Goal: Task Accomplishment & Management: Complete application form

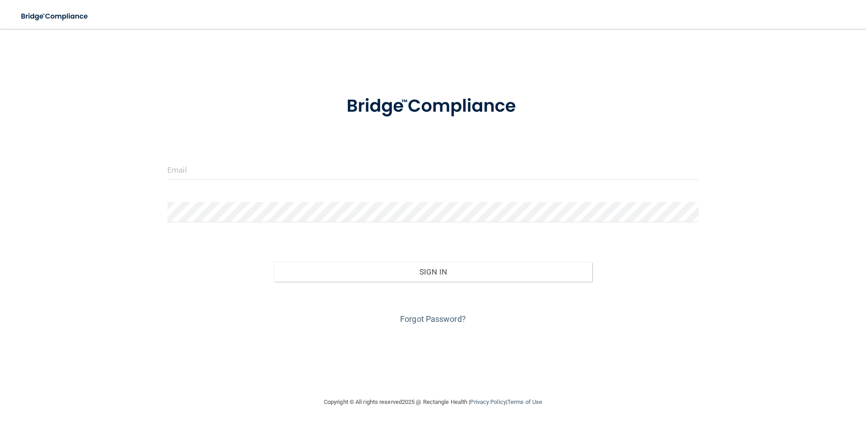
click at [208, 157] on form "Invalid email/password. You don't have permission to access that page. Sign In …" at bounding box center [432, 205] width 531 height 244
click at [212, 175] on input "email" at bounding box center [432, 170] width 531 height 20
type input "[EMAIL_ADDRESS][DOMAIN_NAME]"
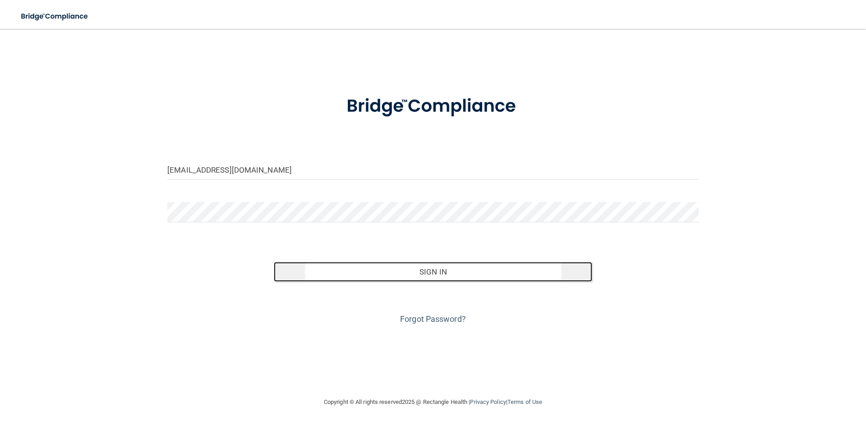
click at [422, 276] on button "Sign In" at bounding box center [433, 272] width 319 height 20
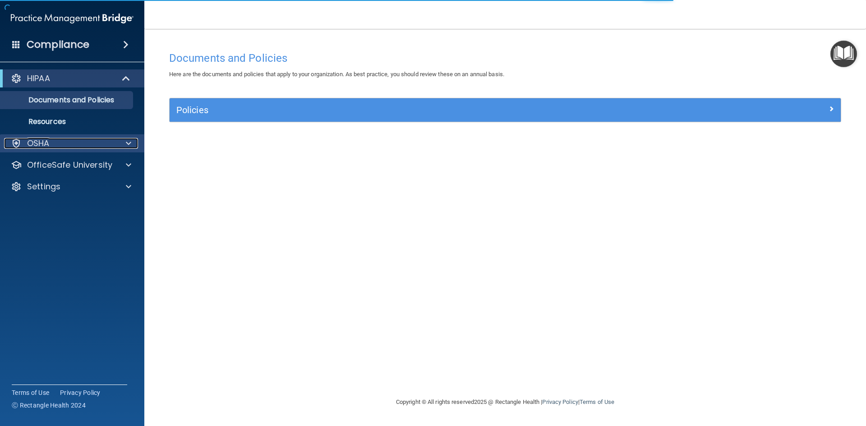
click at [115, 142] on div "OSHA" at bounding box center [60, 143] width 112 height 11
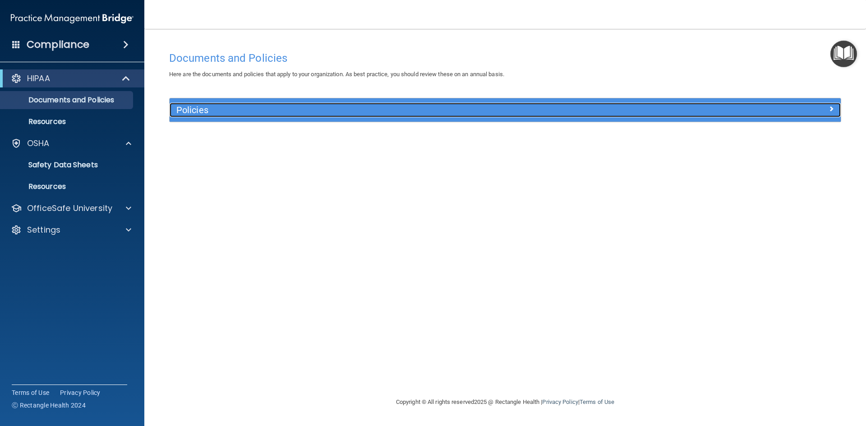
click at [816, 110] on div at bounding box center [757, 108] width 168 height 11
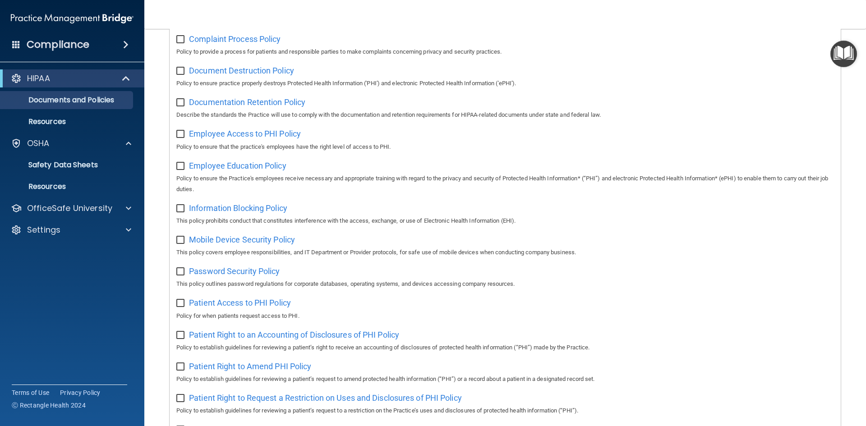
scroll to position [73, 0]
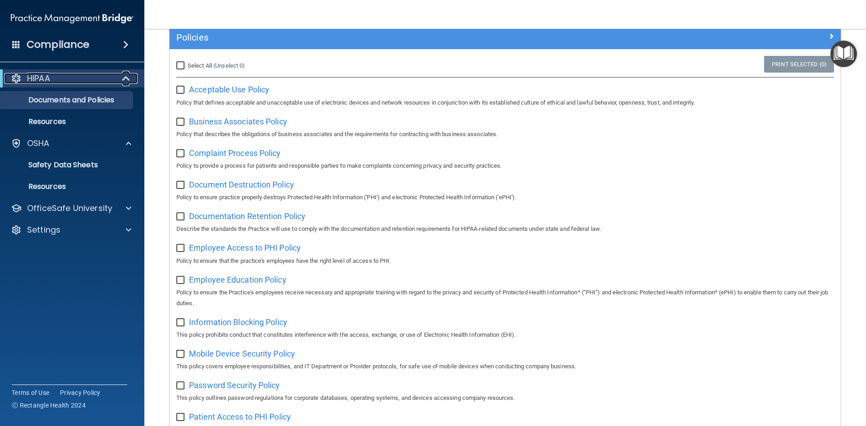
click at [126, 80] on span at bounding box center [127, 78] width 8 height 11
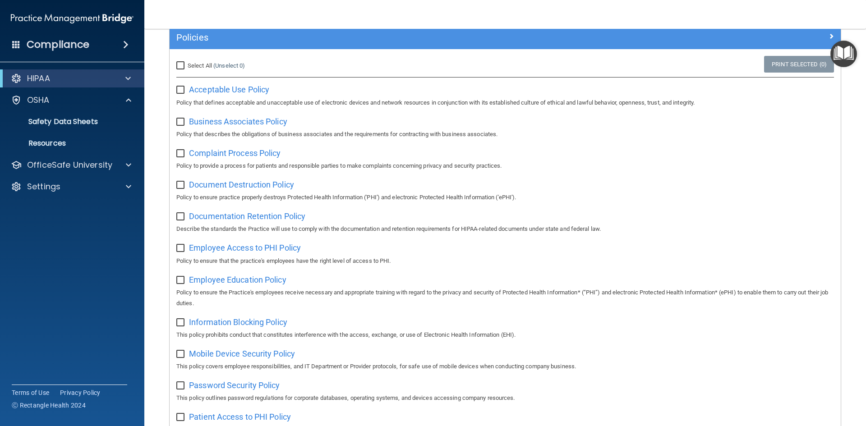
click at [127, 44] on span at bounding box center [125, 44] width 5 height 11
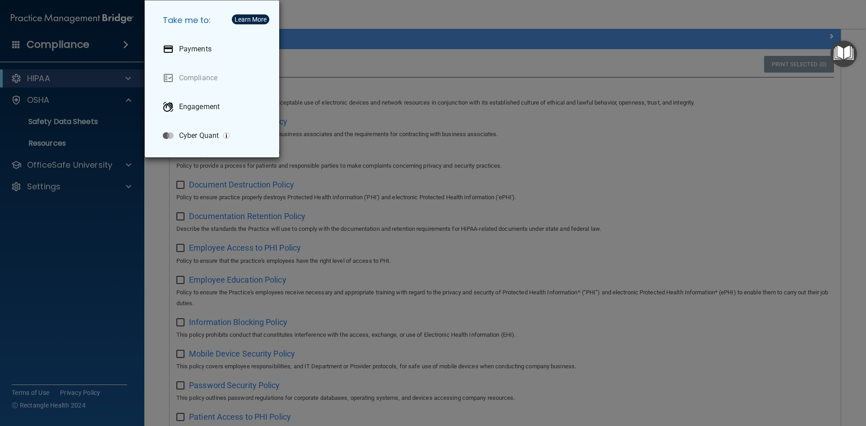
click at [40, 99] on div "Take me to: Payments Compliance Engagement Cyber Quant" at bounding box center [433, 213] width 866 height 426
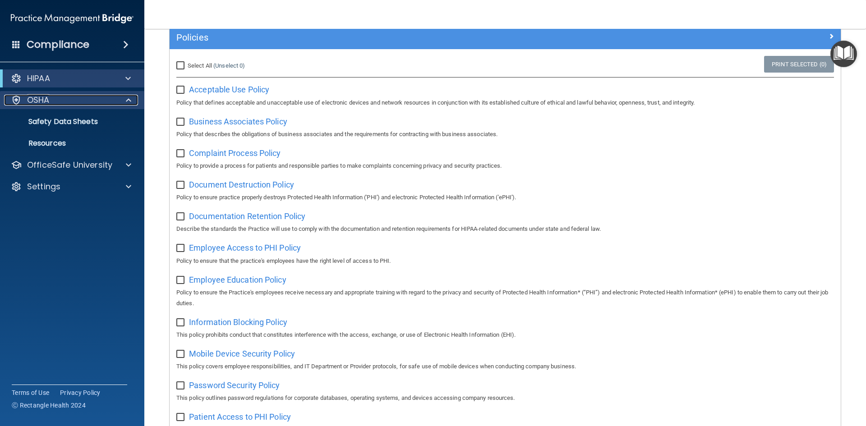
click at [37, 101] on p "OSHA" at bounding box center [38, 100] width 23 height 11
click at [129, 100] on span at bounding box center [128, 100] width 5 height 11
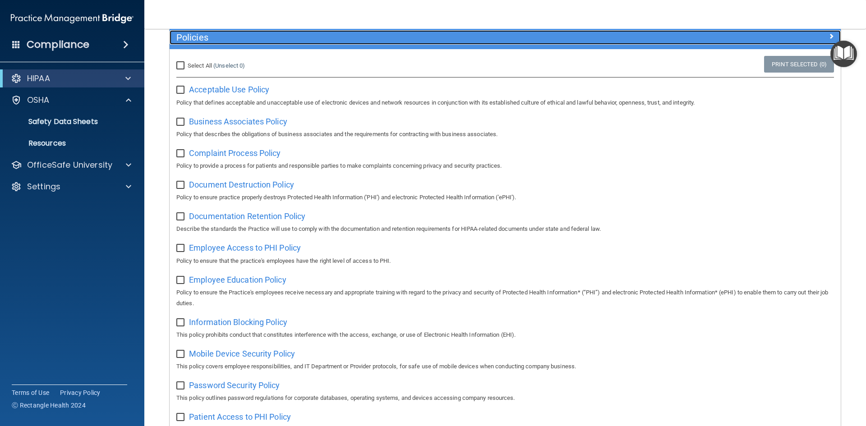
click at [829, 35] on span at bounding box center [831, 36] width 5 height 11
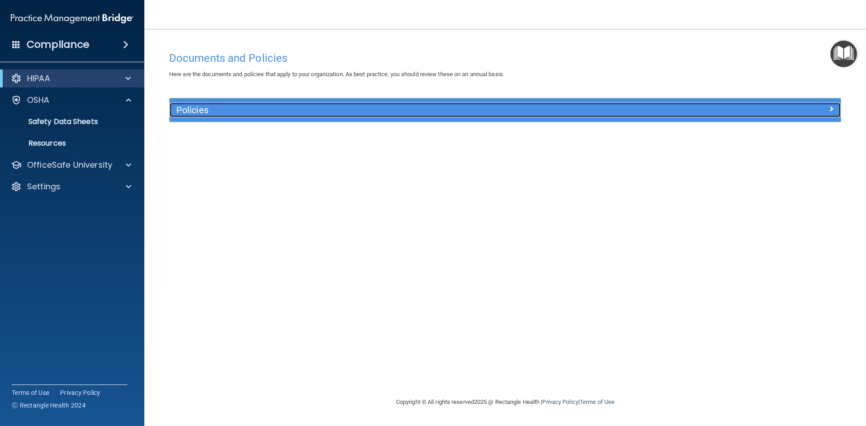
scroll to position [0, 0]
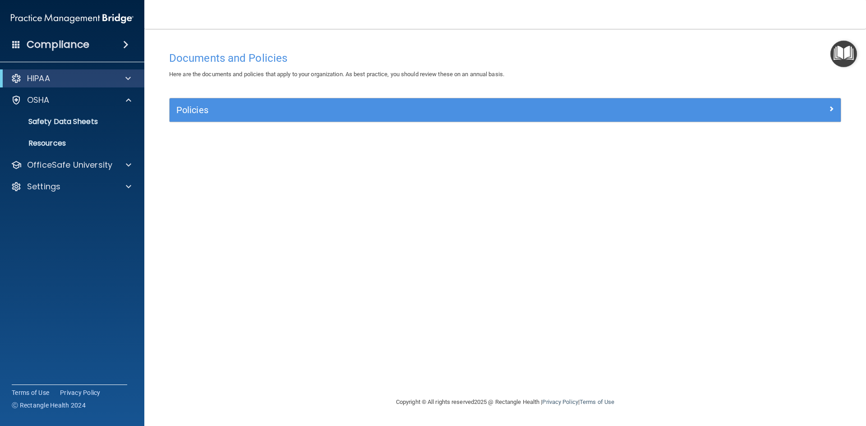
click at [825, 35] on main "Documents and Policies Here are the documents and policies that apply to your o…" at bounding box center [505, 227] width 722 height 397
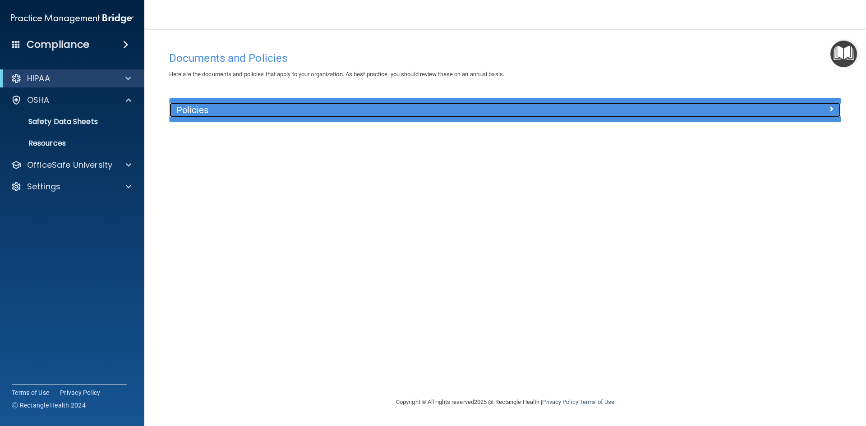
click at [185, 110] on h5 "Policies" at bounding box center [421, 110] width 490 height 10
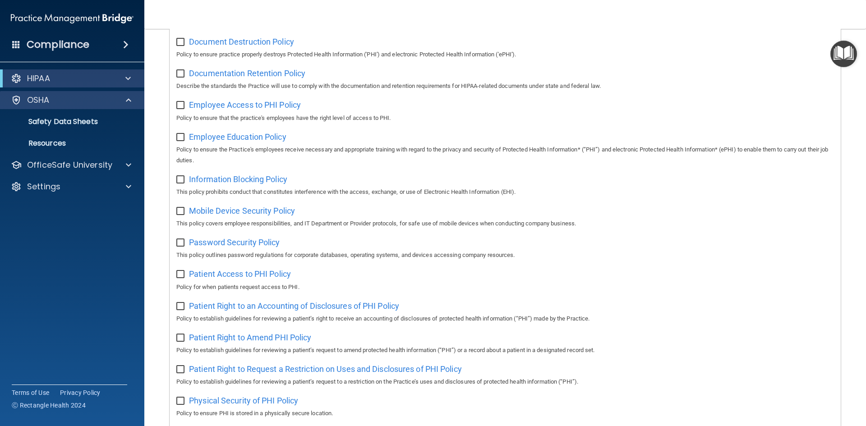
scroll to position [118, 0]
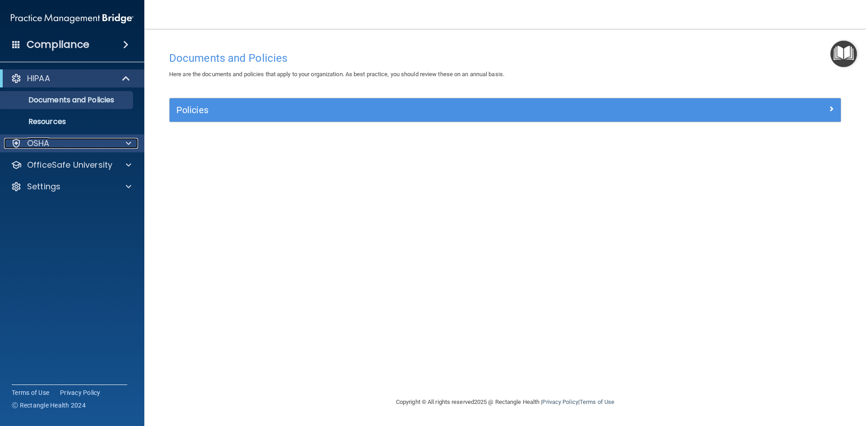
click at [35, 146] on p "OSHA" at bounding box center [38, 143] width 23 height 11
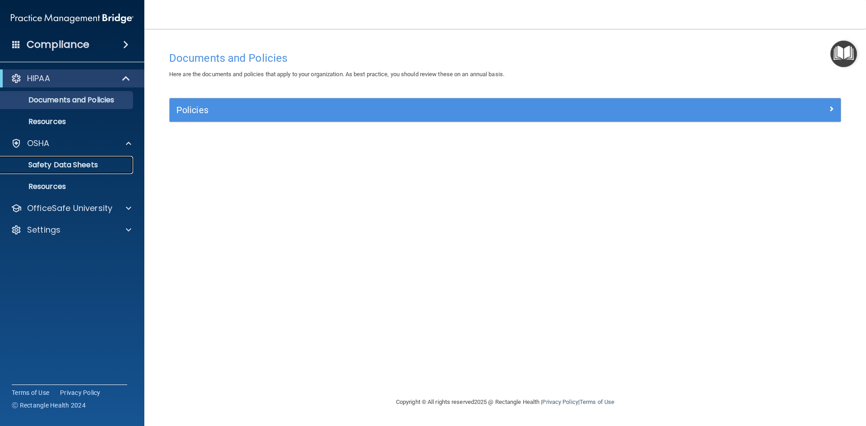
click at [42, 161] on p "Safety Data Sheets" at bounding box center [67, 165] width 123 height 9
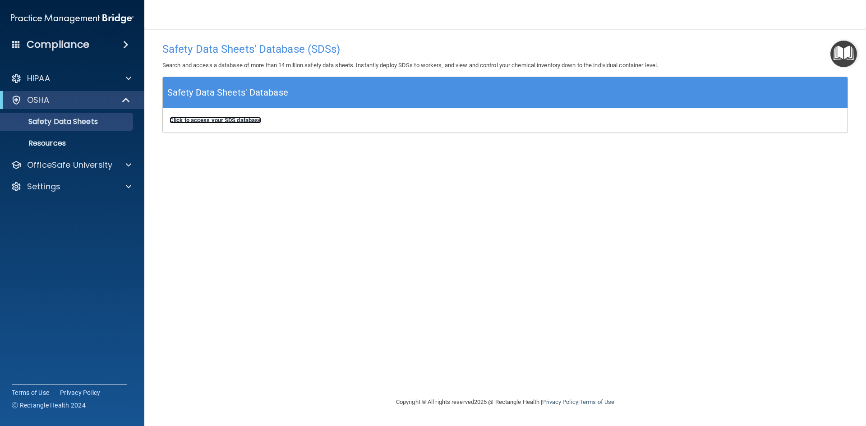
click at [216, 120] on b "Click to access your SDS database" at bounding box center [216, 120] width 92 height 7
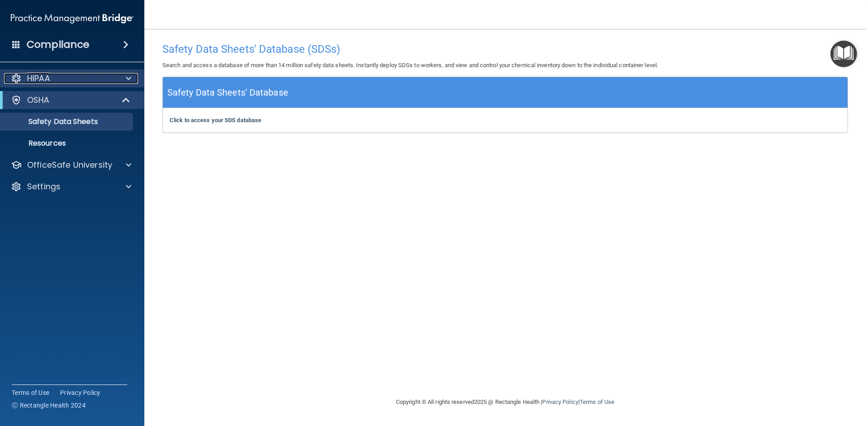
click at [39, 80] on p "HIPAA" at bounding box center [38, 78] width 23 height 11
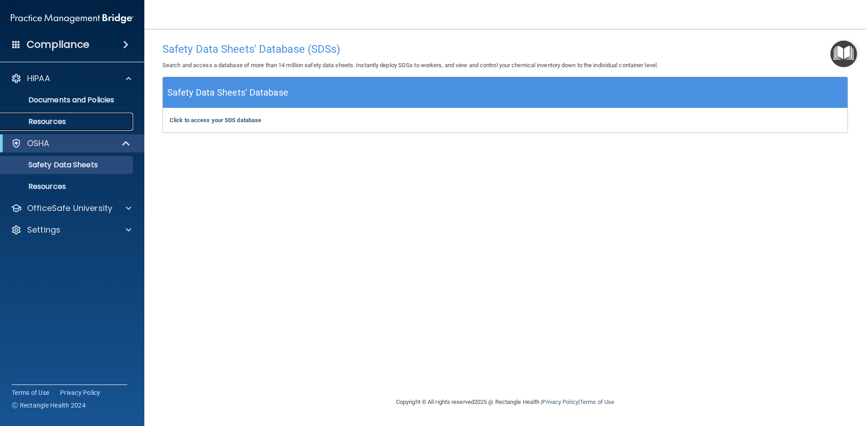
click at [35, 123] on p "Resources" at bounding box center [67, 121] width 123 height 9
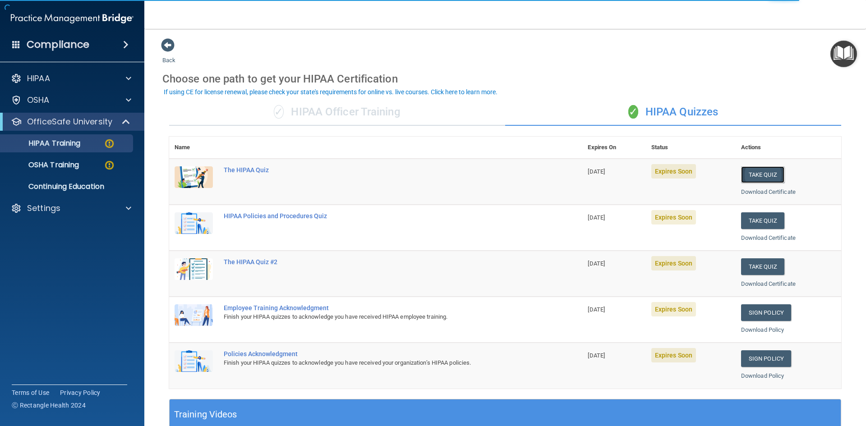
click at [759, 178] on button "Take Quiz" at bounding box center [762, 174] width 43 height 17
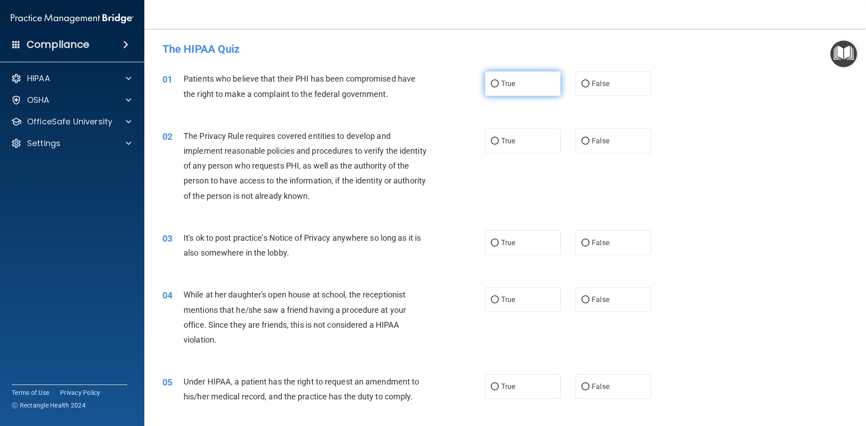
click at [530, 89] on label "True" at bounding box center [523, 83] width 76 height 25
click at [499, 87] on input "True" at bounding box center [495, 84] width 8 height 7
radio input "true"
click at [530, 89] on label "True" at bounding box center [523, 83] width 76 height 25
click at [499, 87] on input "True" at bounding box center [495, 84] width 8 height 7
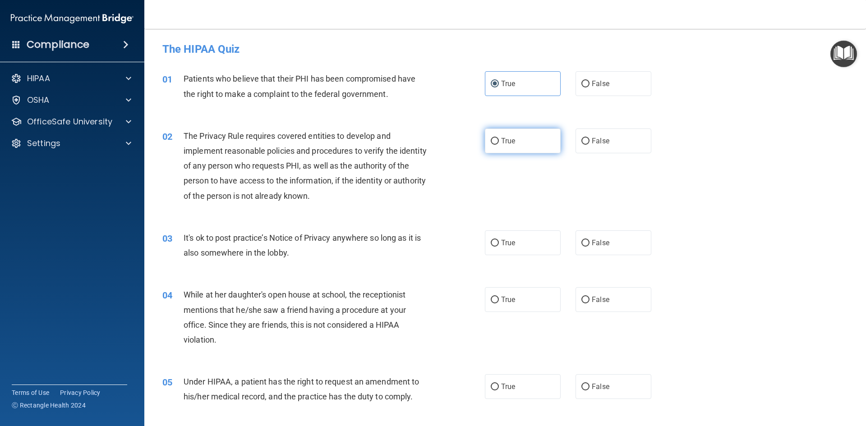
click at [527, 135] on label "True" at bounding box center [523, 141] width 76 height 25
click at [499, 138] on input "True" at bounding box center [495, 141] width 8 height 7
radio input "true"
click at [518, 261] on div "03 It's ok to post practice’s Notice of Privacy anywhere so long as it is also …" at bounding box center [505, 247] width 699 height 57
click at [505, 236] on label "True" at bounding box center [523, 242] width 76 height 25
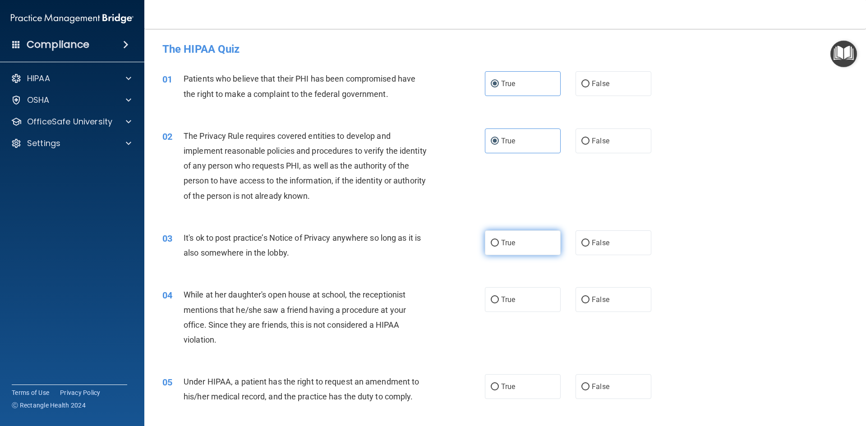
click at [499, 240] on input "True" at bounding box center [495, 243] width 8 height 7
radio input "true"
click at [495, 297] on input "True" at bounding box center [495, 300] width 8 height 7
radio input "true"
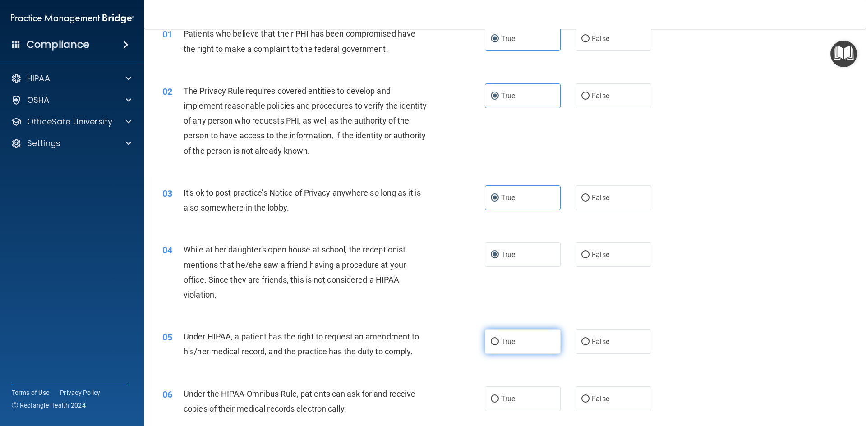
click at [510, 344] on span "True" at bounding box center [508, 341] width 14 height 9
click at [499, 344] on input "True" at bounding box center [495, 342] width 8 height 7
radio input "true"
click at [502, 404] on label "True" at bounding box center [523, 399] width 76 height 25
click at [499, 403] on input "True" at bounding box center [495, 399] width 8 height 7
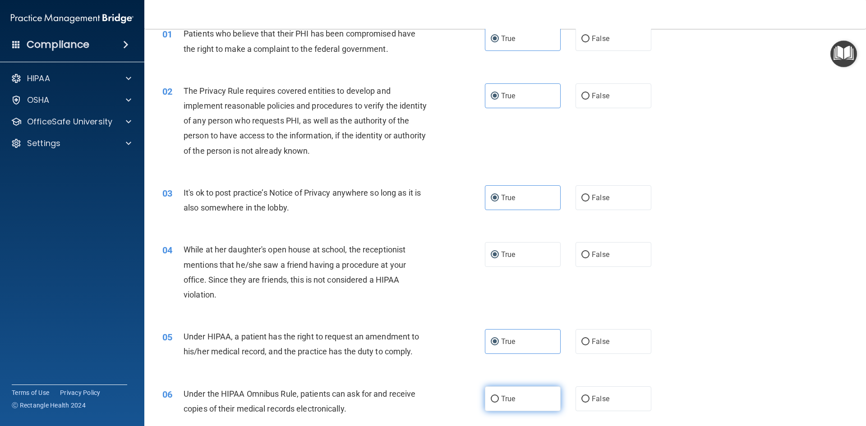
radio input "true"
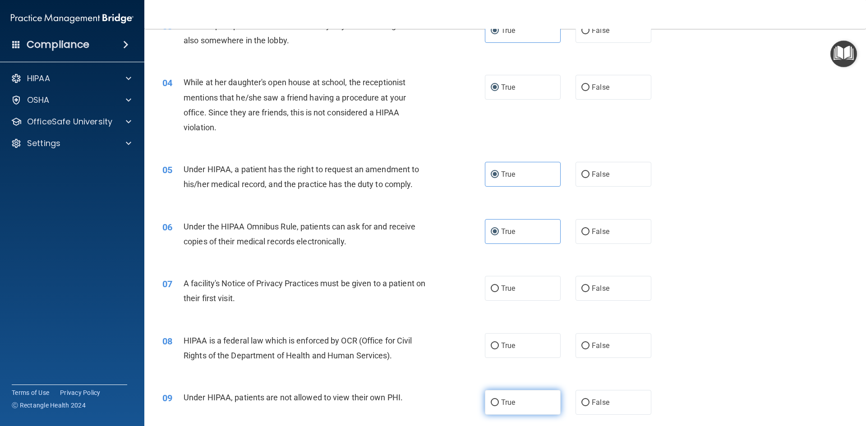
scroll to position [226, 0]
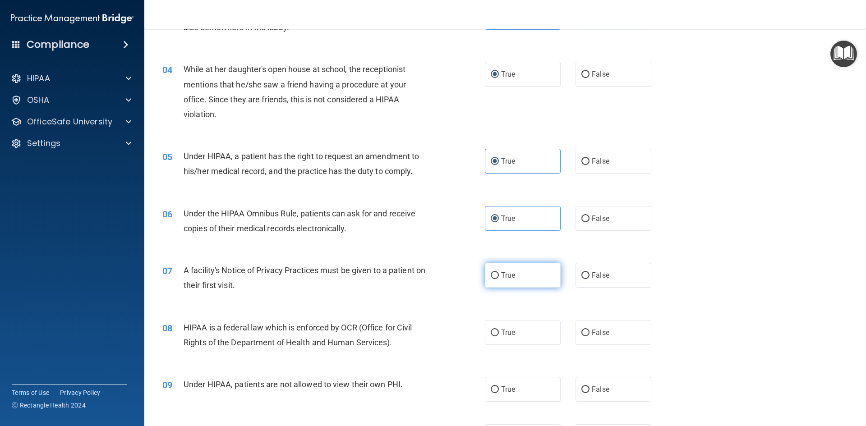
click at [504, 276] on span "True" at bounding box center [508, 275] width 14 height 9
click at [499, 276] on input "True" at bounding box center [495, 275] width 8 height 7
radio input "true"
click at [511, 338] on label "True" at bounding box center [523, 332] width 76 height 25
click at [499, 336] on input "True" at bounding box center [495, 333] width 8 height 7
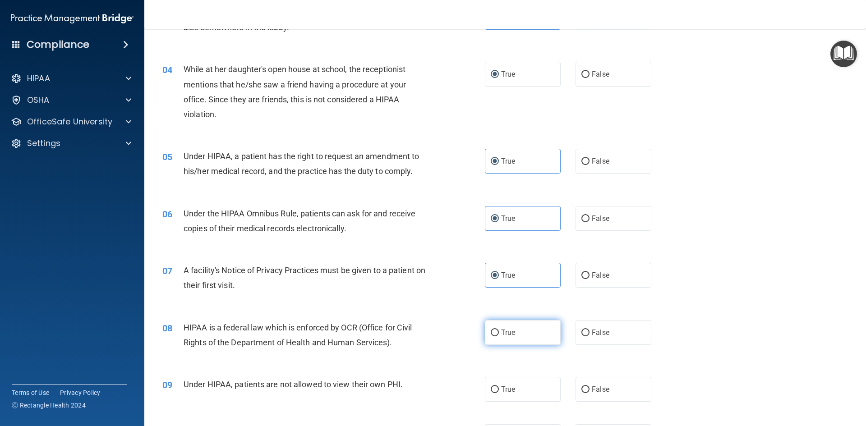
radio input "true"
click at [509, 389] on span "True" at bounding box center [508, 389] width 14 height 9
click at [499, 389] on input "True" at bounding box center [495, 390] width 8 height 7
radio input "true"
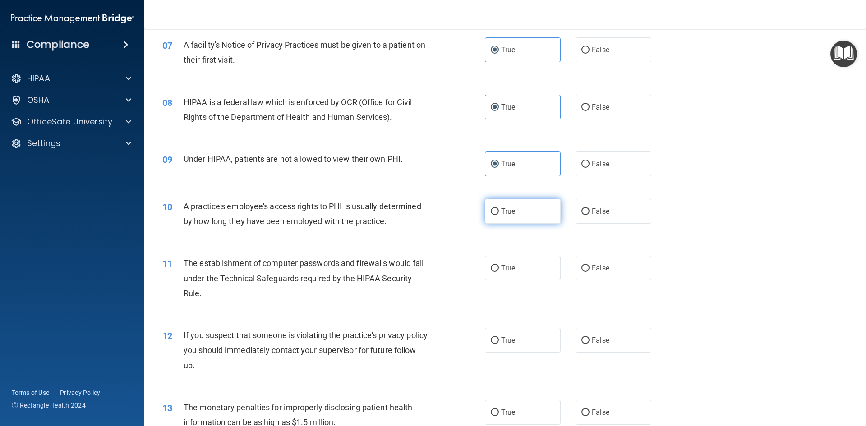
click at [485, 220] on label "True" at bounding box center [523, 211] width 76 height 25
click at [491, 215] on input "True" at bounding box center [495, 211] width 8 height 7
radio input "true"
click at [506, 264] on span "True" at bounding box center [508, 268] width 14 height 9
click at [499, 265] on input "True" at bounding box center [495, 268] width 8 height 7
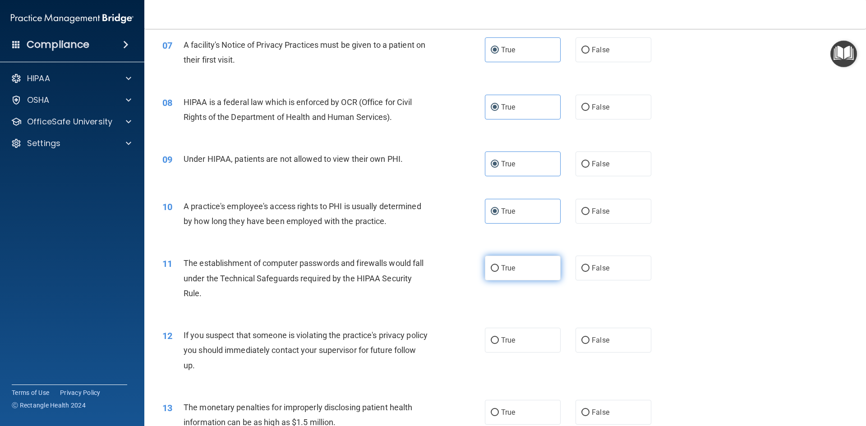
radio input "true"
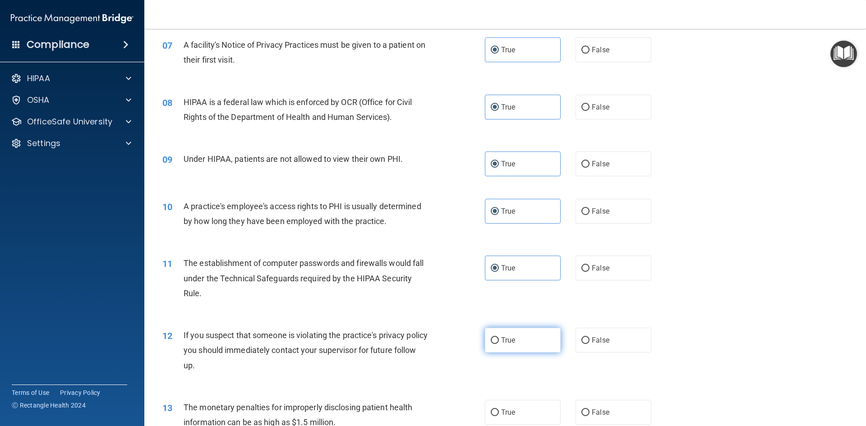
click at [510, 338] on label "True" at bounding box center [523, 340] width 76 height 25
click at [499, 338] on input "True" at bounding box center [495, 340] width 8 height 7
radio input "true"
click at [490, 417] on label "True" at bounding box center [523, 412] width 76 height 25
click at [491, 416] on input "True" at bounding box center [495, 413] width 8 height 7
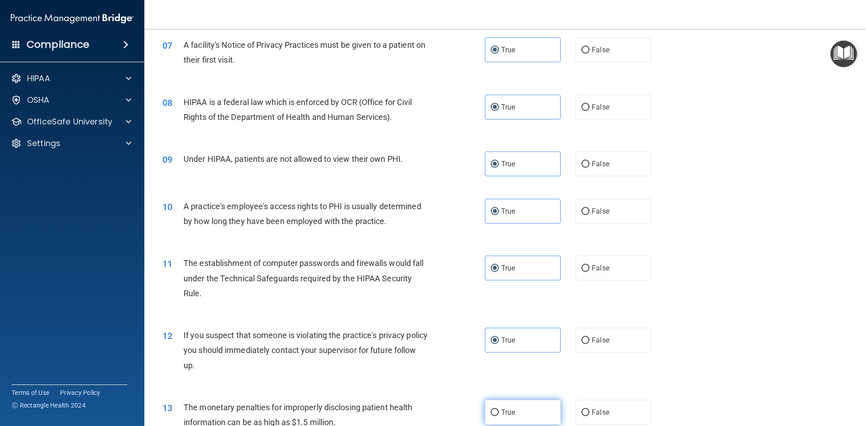
radio input "true"
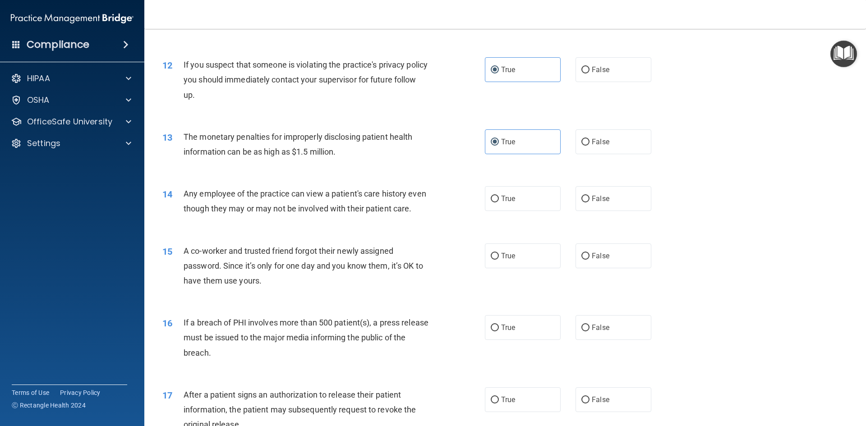
scroll to position [857, 0]
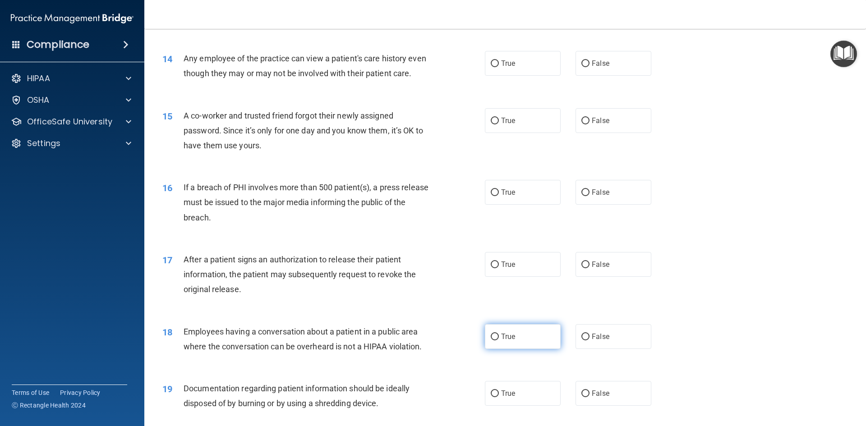
click at [529, 349] on label "True" at bounding box center [523, 336] width 76 height 25
click at [499, 341] on input "True" at bounding box center [495, 337] width 8 height 7
radio input "true"
click at [514, 277] on label "True" at bounding box center [523, 264] width 76 height 25
click at [499, 268] on input "True" at bounding box center [495, 265] width 8 height 7
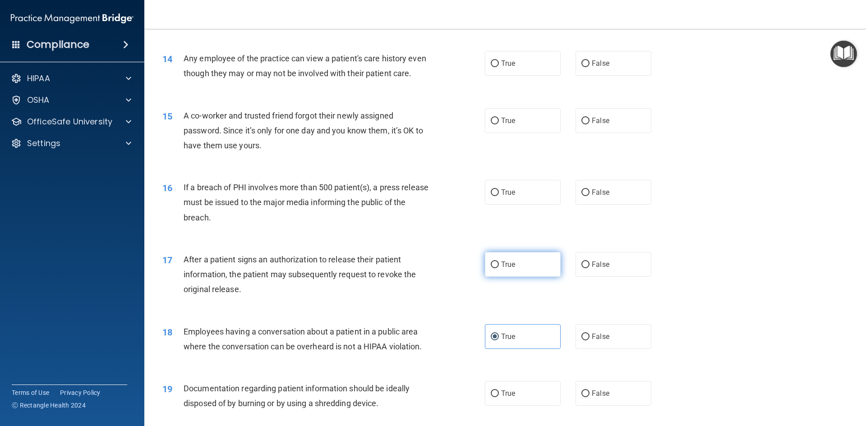
radio input "true"
drag, startPoint x: 506, startPoint y: 206, endPoint x: 507, endPoint y: 182, distance: 23.5
click at [506, 197] on span "True" at bounding box center [508, 192] width 14 height 9
click at [499, 196] on input "True" at bounding box center [495, 192] width 8 height 7
radio input "true"
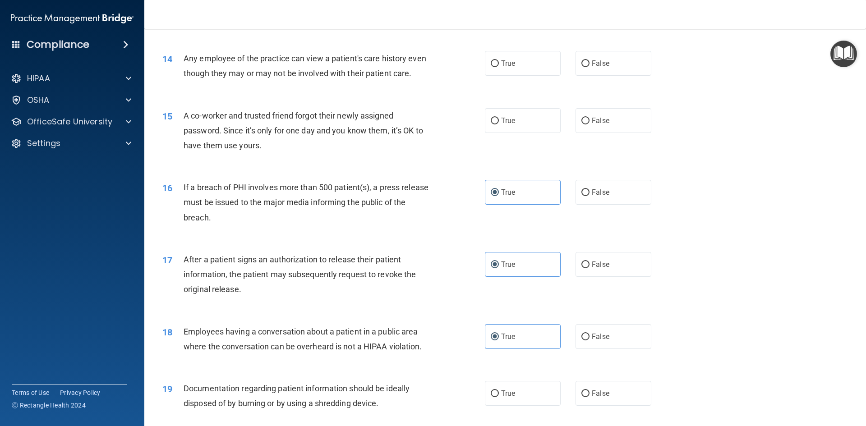
drag, startPoint x: 506, startPoint y: 136, endPoint x: 510, endPoint y: 115, distance: 21.4
click at [506, 125] on span "True" at bounding box center [508, 120] width 14 height 9
click at [499, 124] on input "True" at bounding box center [495, 121] width 8 height 7
radio input "true"
click at [510, 72] on label "True" at bounding box center [523, 63] width 76 height 25
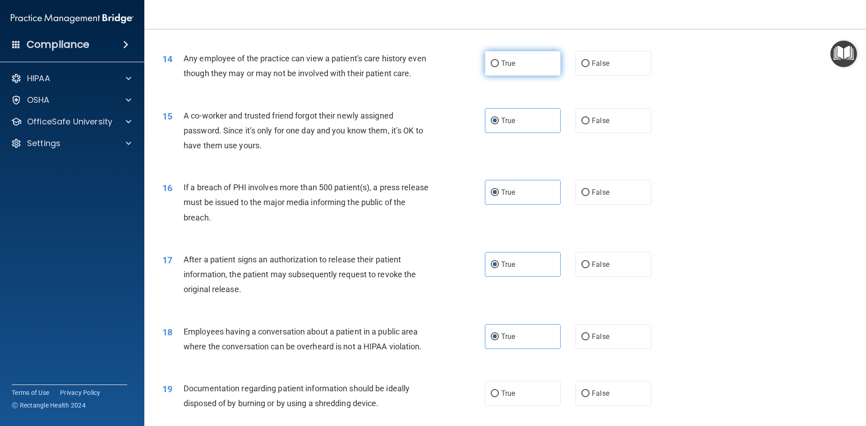
click at [499, 67] on input "True" at bounding box center [495, 63] width 8 height 7
radio input "true"
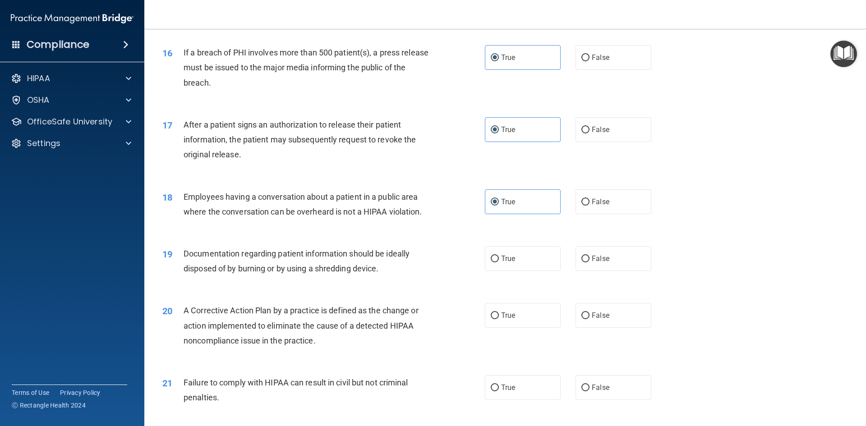
scroll to position [992, 0]
click at [523, 291] on div "19 Documentation regarding patient information should be ideally disposed of by…" at bounding box center [505, 263] width 699 height 57
click at [521, 271] on label "True" at bounding box center [523, 258] width 76 height 25
click at [499, 262] on input "True" at bounding box center [495, 258] width 8 height 7
radio input "true"
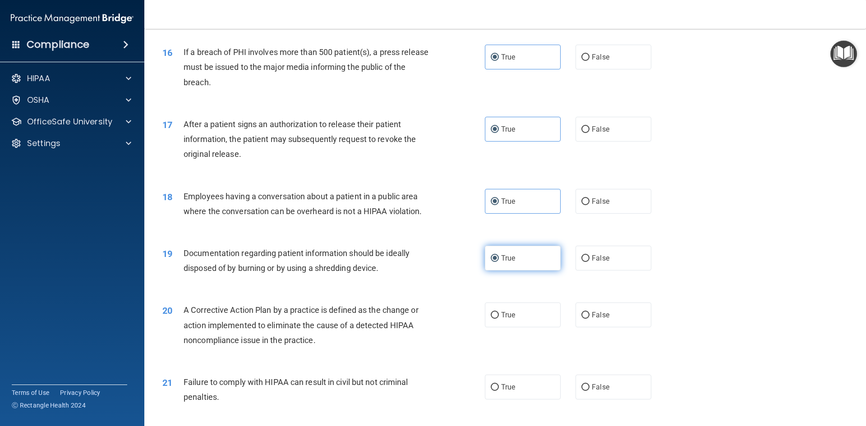
click at [521, 271] on label "True" at bounding box center [523, 258] width 76 height 25
click at [499, 262] on input "True" at bounding box center [495, 258] width 8 height 7
click at [516, 327] on label "True" at bounding box center [523, 315] width 76 height 25
click at [499, 319] on input "True" at bounding box center [495, 315] width 8 height 7
radio input "true"
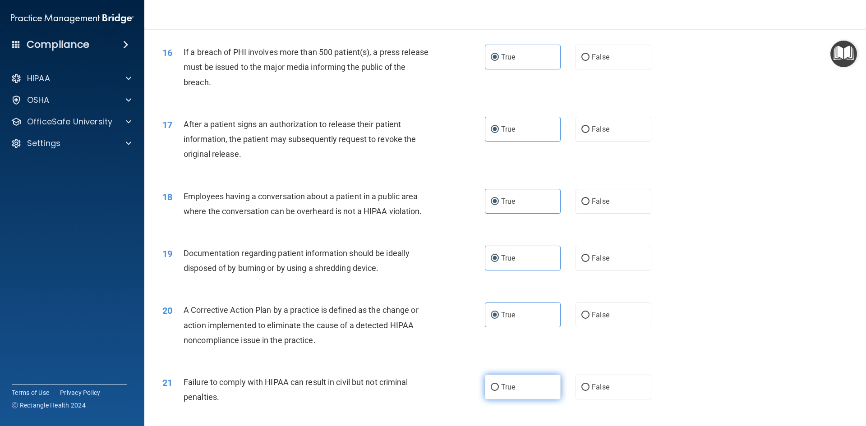
click at [508, 391] on span "True" at bounding box center [508, 387] width 14 height 9
click at [499, 391] on input "True" at bounding box center [495, 387] width 8 height 7
radio input "true"
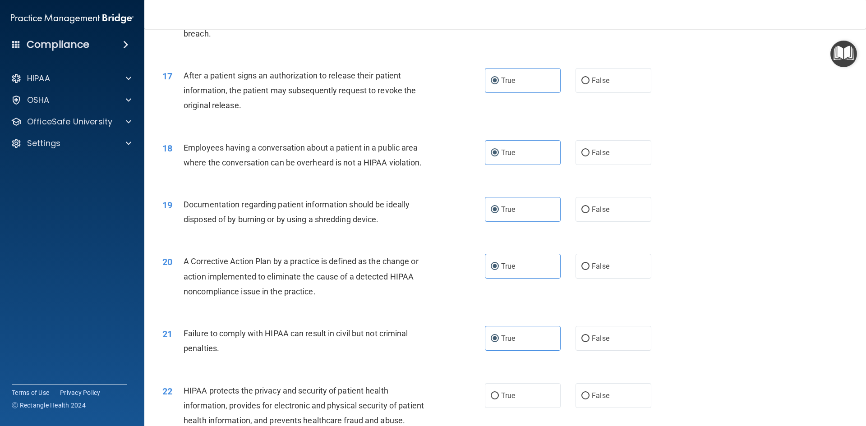
scroll to position [1218, 0]
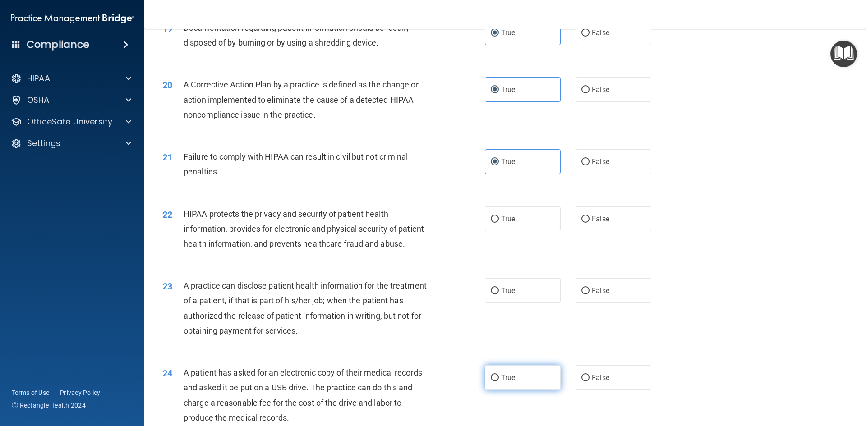
click at [508, 382] on span "True" at bounding box center [508, 377] width 14 height 9
click at [499, 382] on input "True" at bounding box center [495, 378] width 8 height 7
radio input "true"
click at [495, 303] on label "True" at bounding box center [523, 290] width 76 height 25
click at [495, 295] on input "True" at bounding box center [495, 291] width 8 height 7
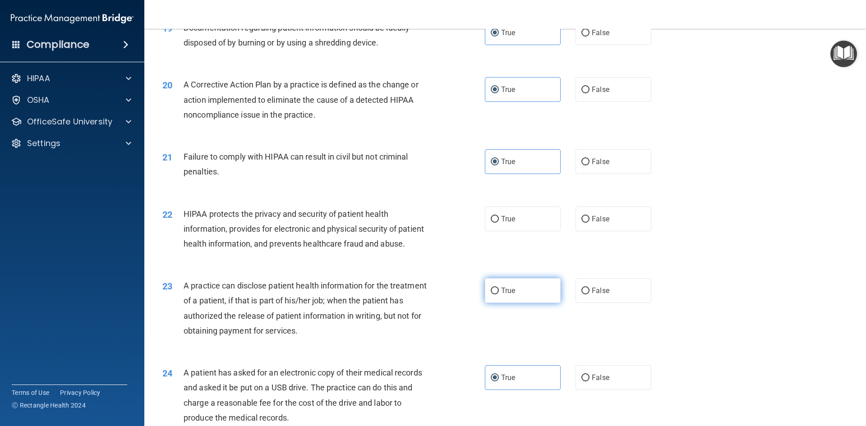
radio input "true"
click at [501, 231] on label "True" at bounding box center [523, 219] width 76 height 25
click at [499, 223] on input "True" at bounding box center [495, 219] width 8 height 7
radio input "true"
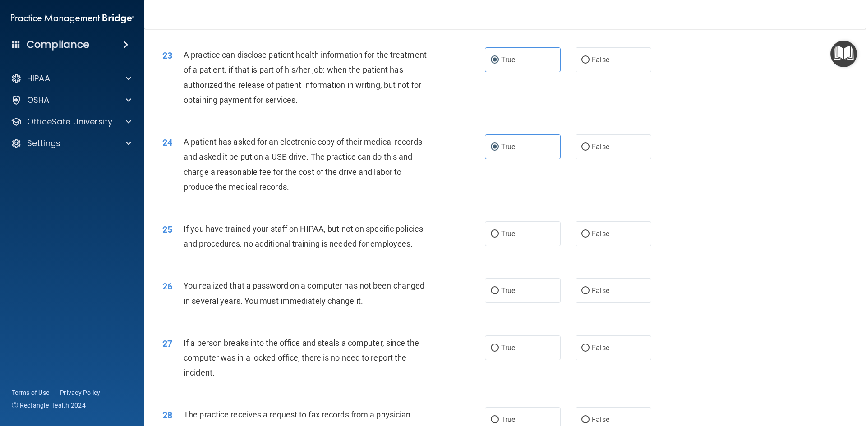
scroll to position [1533, 0]
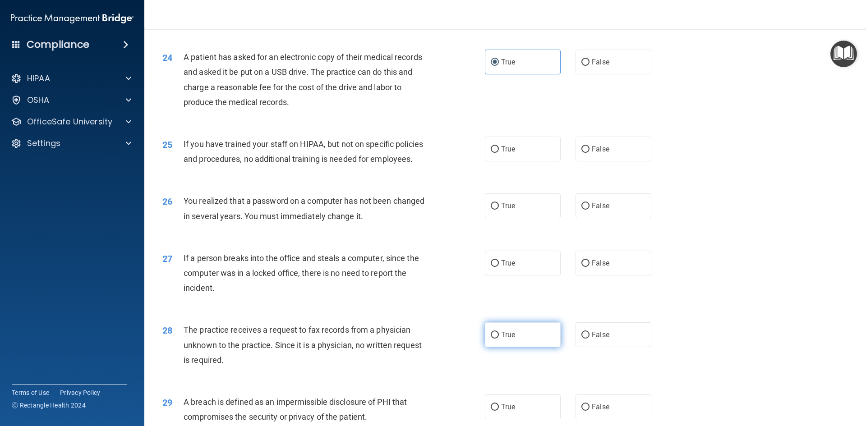
click at [502, 339] on span "True" at bounding box center [508, 335] width 14 height 9
click at [499, 339] on input "True" at bounding box center [495, 335] width 8 height 7
radio input "true"
click at [502, 339] on span "True" at bounding box center [508, 335] width 14 height 9
click at [499, 339] on input "True" at bounding box center [495, 335] width 8 height 7
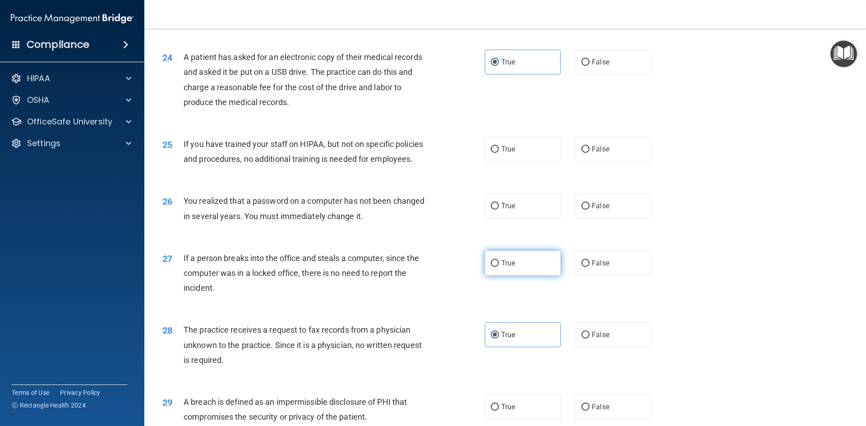
click at [511, 267] on span "True" at bounding box center [508, 263] width 14 height 9
click at [499, 267] on input "True" at bounding box center [495, 263] width 8 height 7
radio input "true"
click at [501, 210] on span "True" at bounding box center [508, 206] width 14 height 9
click at [499, 210] on input "True" at bounding box center [495, 206] width 8 height 7
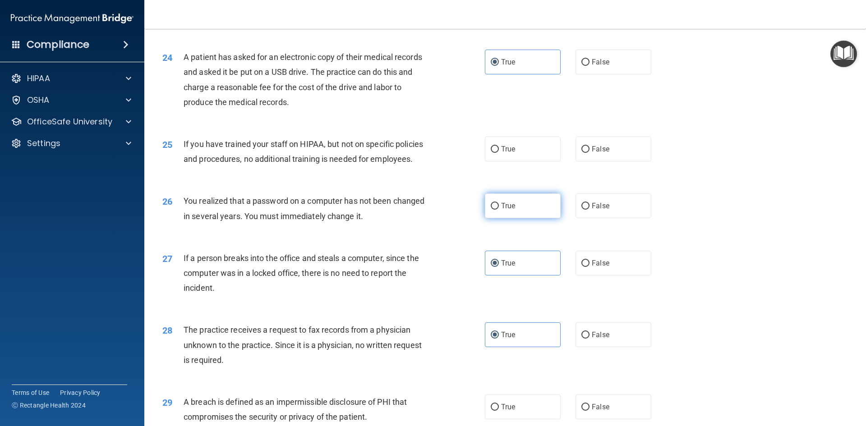
radio input "true"
click at [516, 161] on label "True" at bounding box center [523, 149] width 76 height 25
click at [499, 153] on input "True" at bounding box center [495, 149] width 8 height 7
radio input "true"
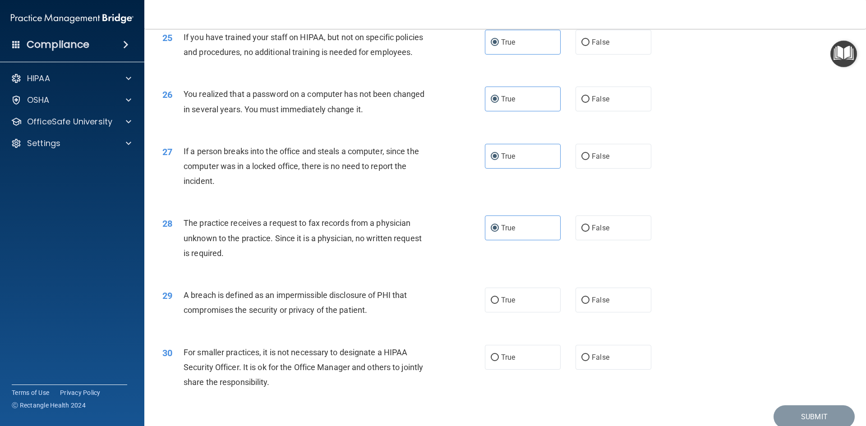
scroll to position [1708, 0]
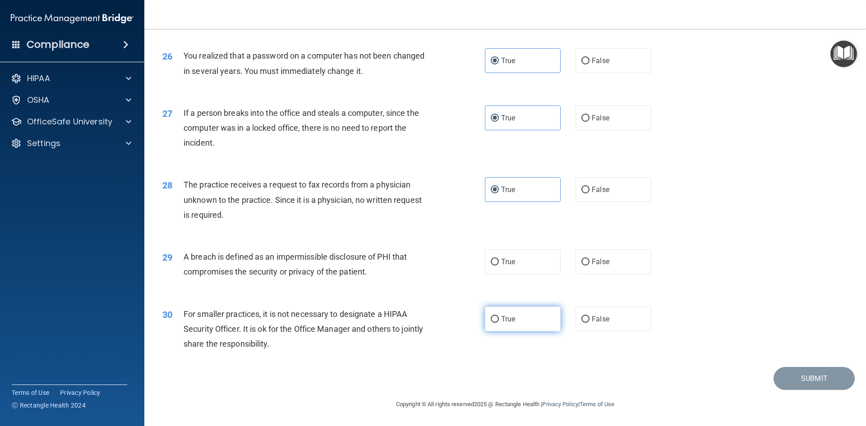
click at [520, 323] on label "True" at bounding box center [523, 319] width 76 height 25
click at [499, 323] on input "True" at bounding box center [495, 319] width 8 height 7
radio input "true"
click at [530, 266] on label "True" at bounding box center [523, 261] width 76 height 25
click at [499, 266] on input "True" at bounding box center [495, 262] width 8 height 7
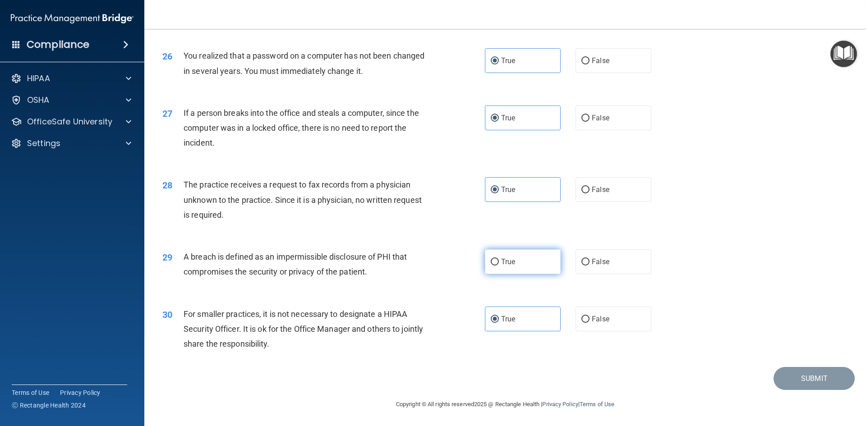
radio input "true"
click at [799, 379] on button "Submit" at bounding box center [813, 378] width 81 height 23
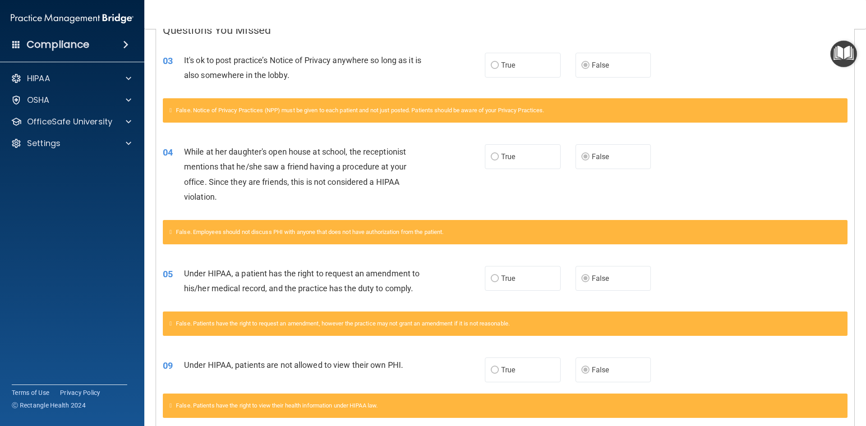
scroll to position [111, 0]
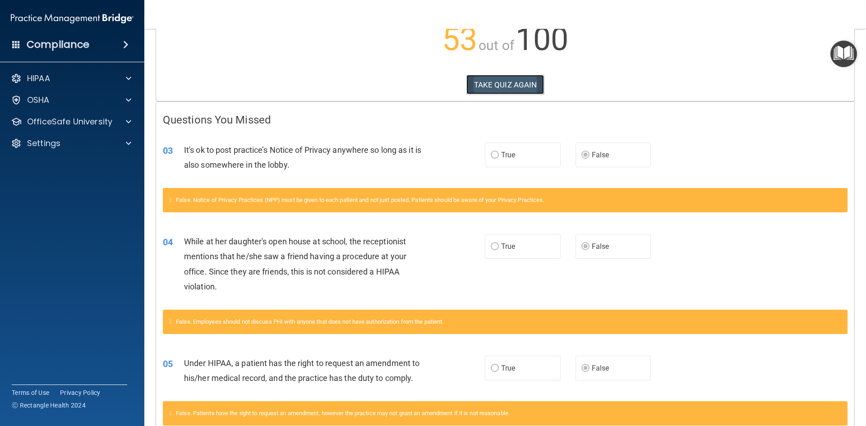
click at [491, 89] on button "TAKE QUIZ AGAIN" at bounding box center [505, 85] width 78 height 20
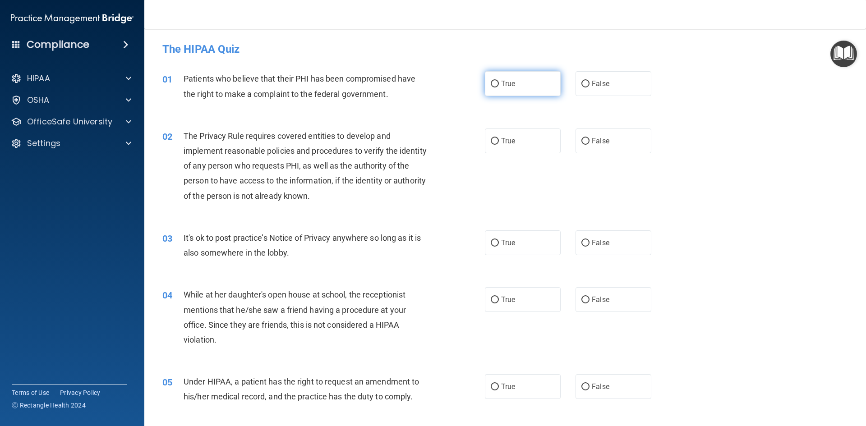
click at [520, 80] on label "True" at bounding box center [523, 83] width 76 height 25
click at [499, 81] on input "True" at bounding box center [495, 84] width 8 height 7
radio input "true"
click at [520, 136] on label "True" at bounding box center [523, 141] width 76 height 25
click at [499, 138] on input "True" at bounding box center [495, 141] width 8 height 7
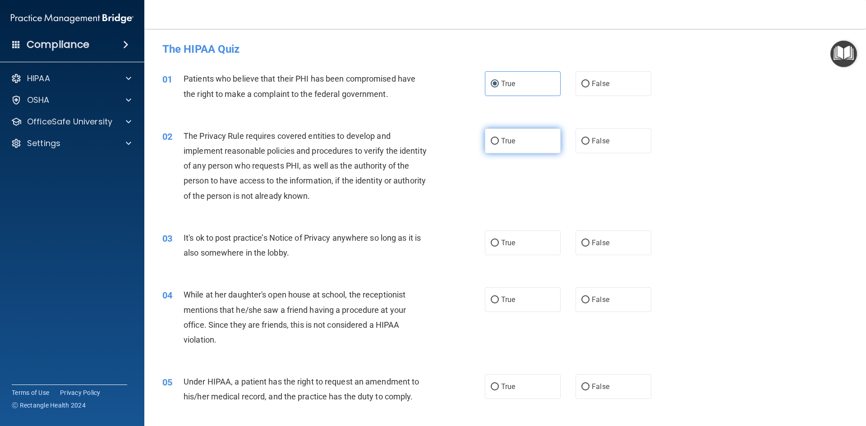
radio input "true"
click at [620, 250] on label "False" at bounding box center [613, 242] width 76 height 25
click at [589, 247] on input "False" at bounding box center [585, 243] width 8 height 7
radio input "true"
click at [601, 295] on span "False" at bounding box center [601, 299] width 18 height 9
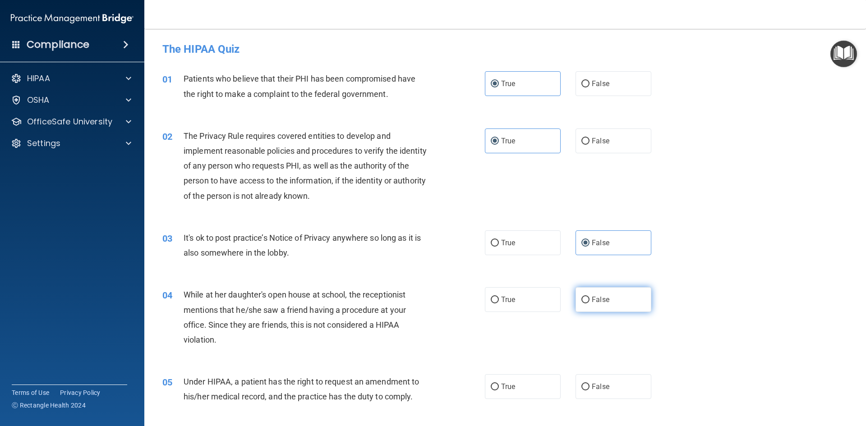
click at [589, 297] on input "False" at bounding box center [585, 300] width 8 height 7
radio input "true"
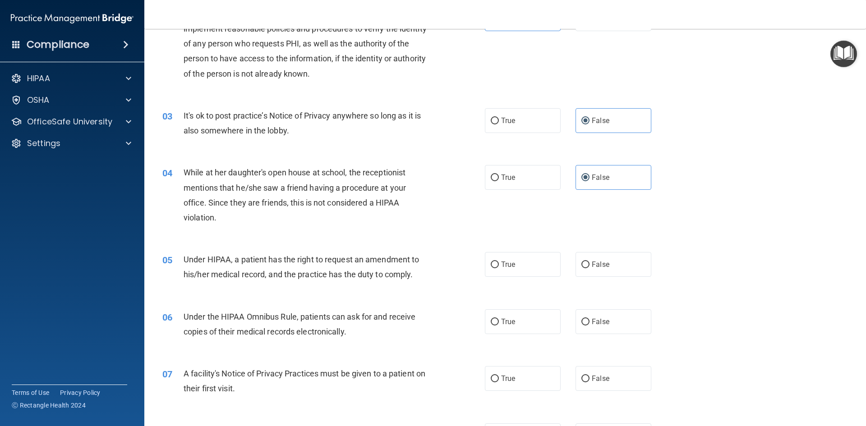
scroll to position [135, 0]
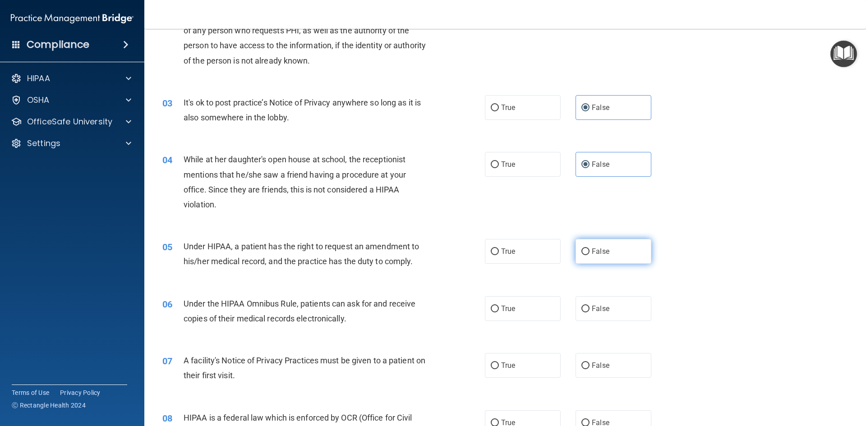
click at [604, 242] on label "False" at bounding box center [613, 251] width 76 height 25
click at [589, 249] on input "False" at bounding box center [585, 252] width 8 height 7
radio input "true"
click at [508, 312] on span "True" at bounding box center [508, 308] width 14 height 9
click at [499, 312] on input "True" at bounding box center [495, 309] width 8 height 7
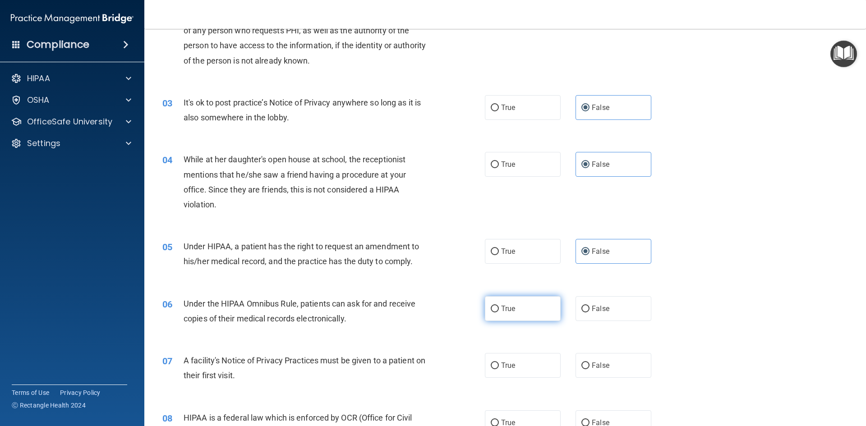
radio input "true"
click at [506, 362] on span "True" at bounding box center [508, 365] width 14 height 9
click at [499, 363] on input "True" at bounding box center [495, 366] width 8 height 7
radio input "true"
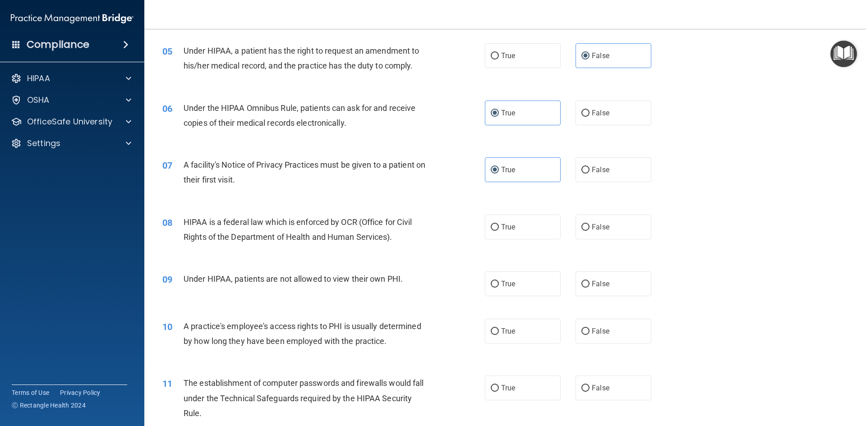
scroll to position [361, 0]
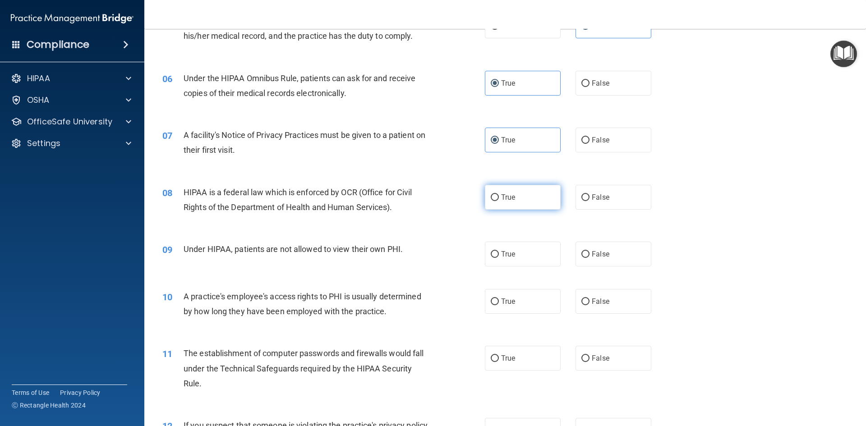
click at [508, 198] on span "True" at bounding box center [508, 197] width 14 height 9
click at [499, 198] on input "True" at bounding box center [495, 197] width 8 height 7
radio input "true"
click at [618, 253] on label "False" at bounding box center [613, 254] width 76 height 25
click at [589, 253] on input "False" at bounding box center [585, 254] width 8 height 7
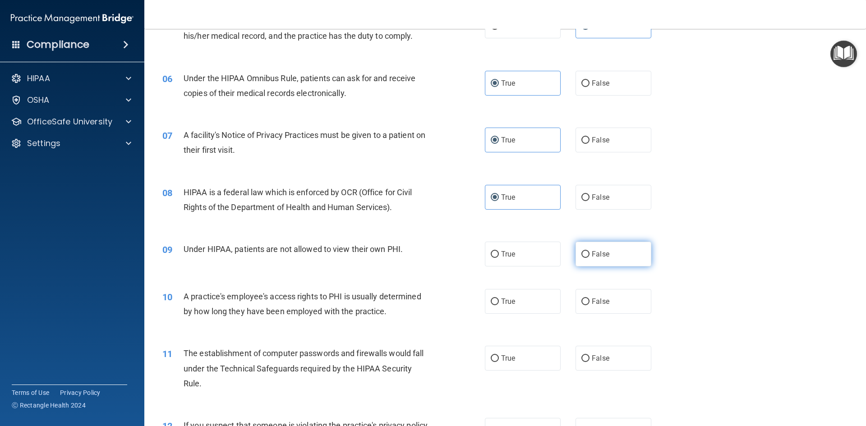
radio input "true"
click at [626, 295] on label "False" at bounding box center [613, 301] width 76 height 25
click at [589, 299] on input "False" at bounding box center [585, 302] width 8 height 7
radio input "true"
click at [522, 364] on label "True" at bounding box center [523, 358] width 76 height 25
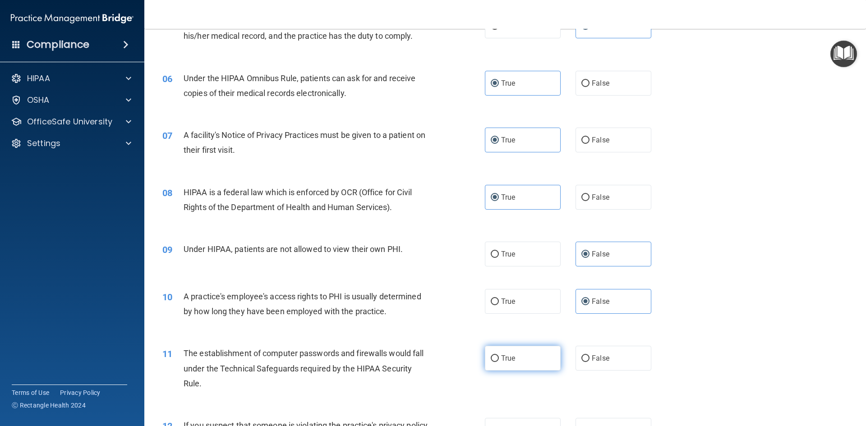
click at [499, 362] on input "True" at bounding box center [495, 358] width 8 height 7
radio input "true"
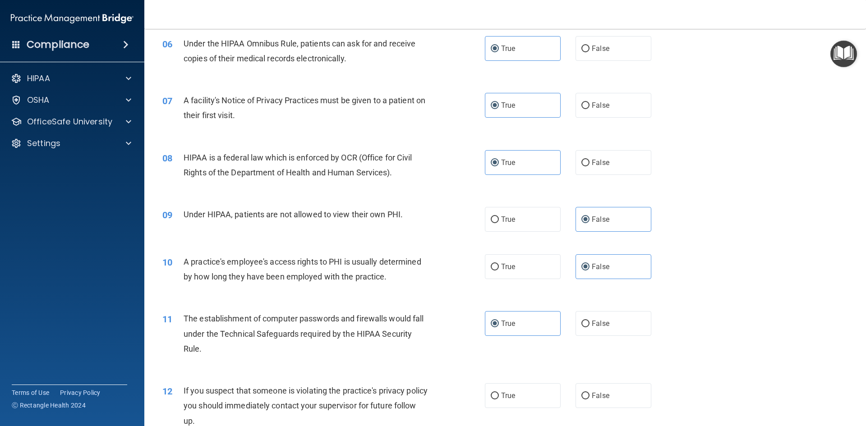
scroll to position [496, 0]
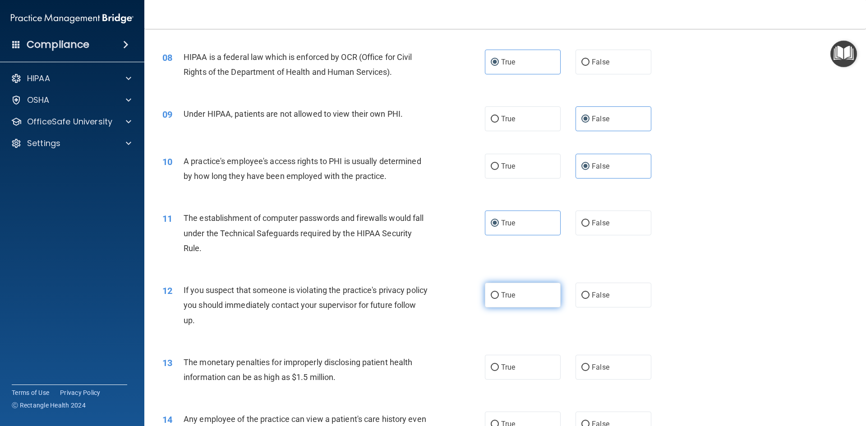
click at [527, 295] on label "True" at bounding box center [523, 295] width 76 height 25
click at [499, 295] on input "True" at bounding box center [495, 295] width 8 height 7
radio input "true"
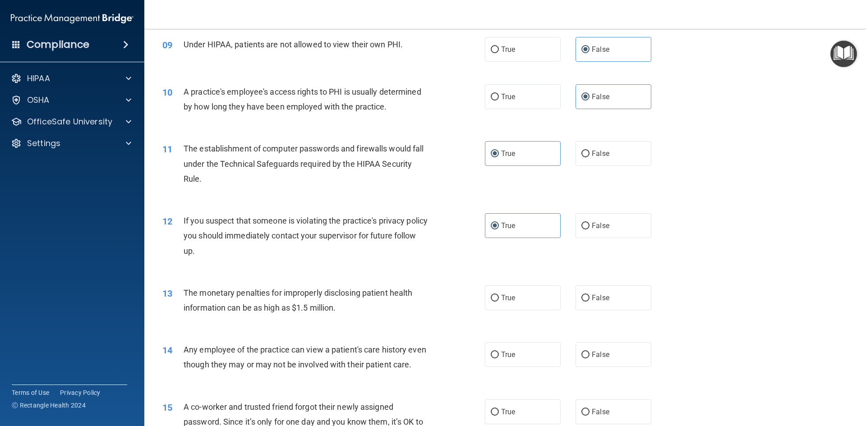
scroll to position [586, 0]
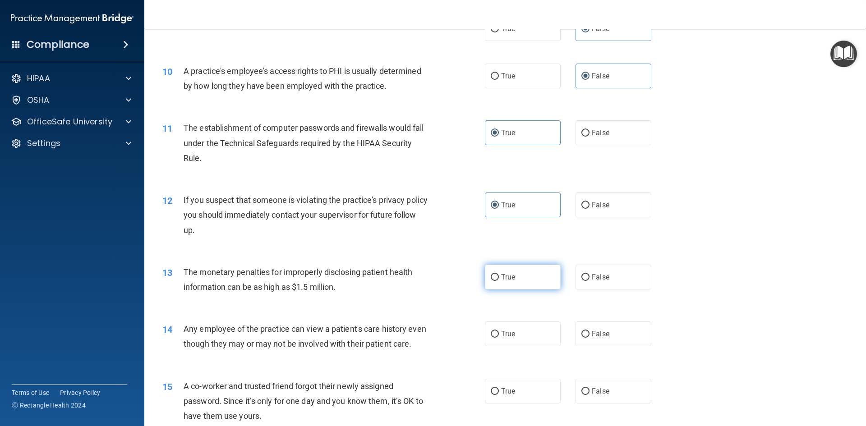
click at [527, 285] on label "True" at bounding box center [523, 277] width 76 height 25
click at [499, 281] on input "True" at bounding box center [495, 277] width 8 height 7
radio input "true"
click at [491, 340] on label "True" at bounding box center [523, 334] width 76 height 25
click at [491, 338] on input "True" at bounding box center [495, 334] width 8 height 7
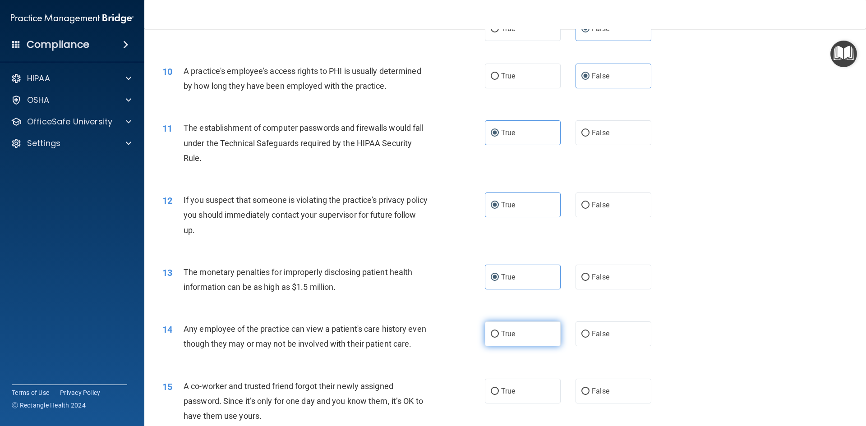
radio input "true"
click at [593, 337] on span "False" at bounding box center [601, 334] width 18 height 9
click at [589, 337] on input "False" at bounding box center [585, 334] width 8 height 7
radio input "true"
radio input "false"
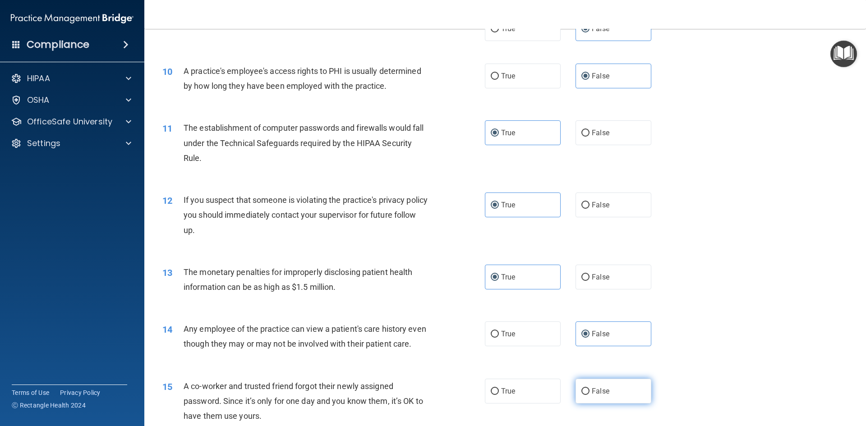
click at [600, 404] on label "False" at bounding box center [613, 391] width 76 height 25
click at [589, 395] on input "False" at bounding box center [585, 391] width 8 height 7
radio input "true"
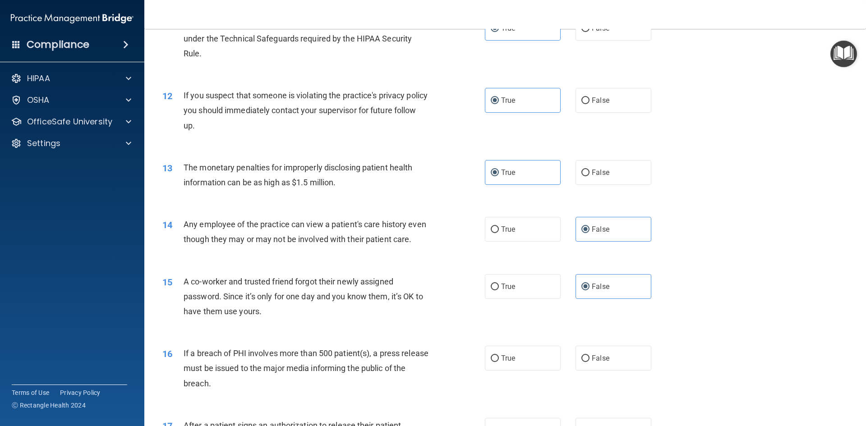
scroll to position [722, 0]
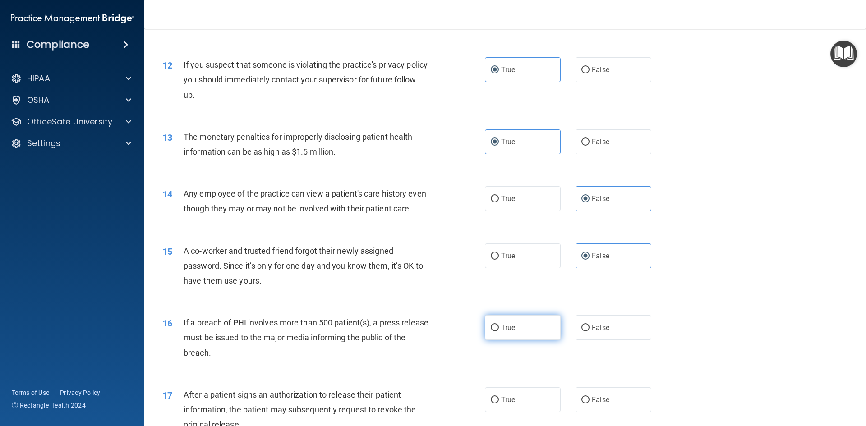
click at [527, 340] on label "True" at bounding box center [523, 327] width 76 height 25
click at [499, 331] on input "True" at bounding box center [495, 328] width 8 height 7
radio input "true"
click at [516, 403] on label "True" at bounding box center [523, 399] width 76 height 25
click at [499, 403] on input "True" at bounding box center [495, 400] width 8 height 7
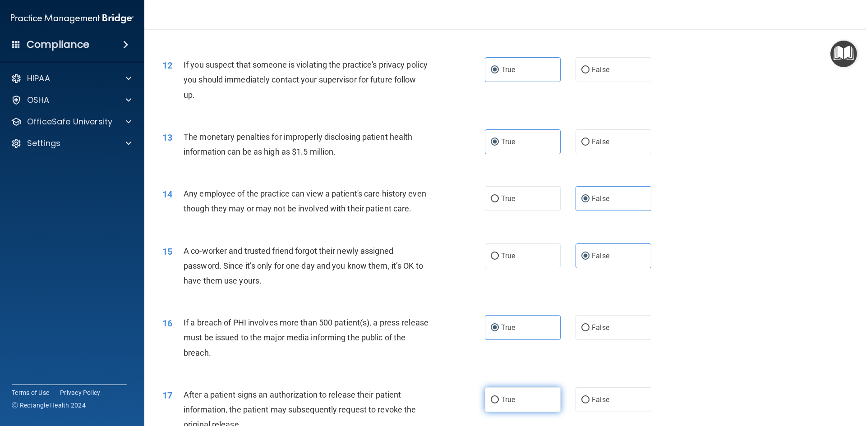
radio input "true"
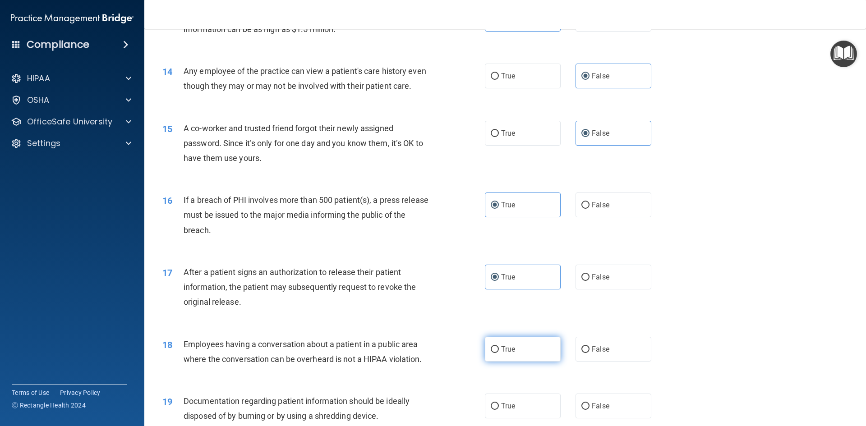
scroll to position [857, 0]
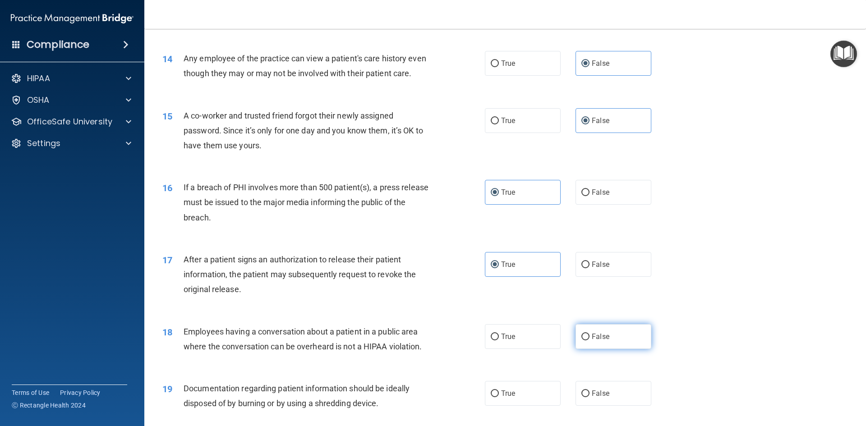
click at [601, 349] on label "False" at bounding box center [613, 336] width 76 height 25
click at [589, 341] on input "False" at bounding box center [585, 337] width 8 height 7
radio input "true"
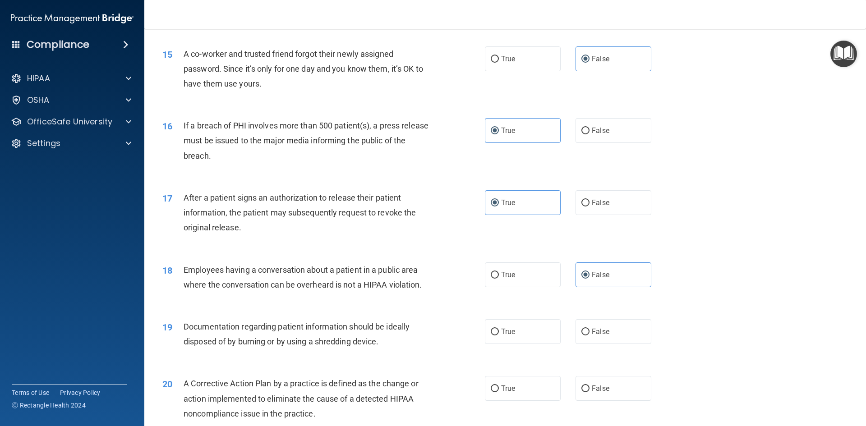
scroll to position [947, 0]
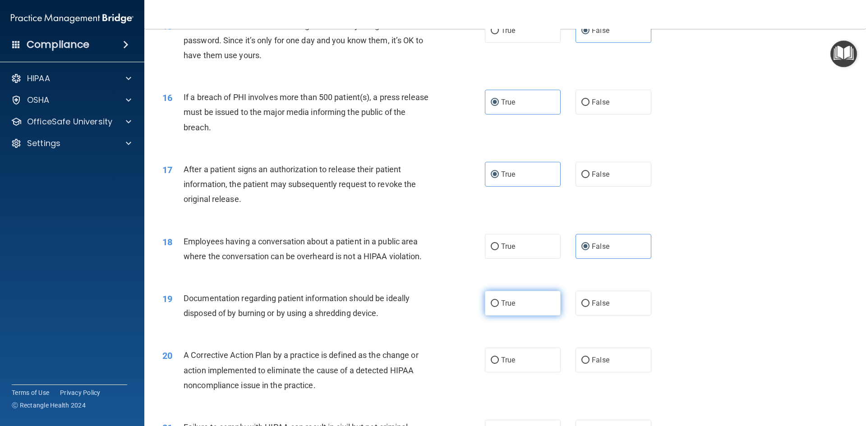
click at [527, 316] on label "True" at bounding box center [523, 303] width 76 height 25
click at [499, 307] on input "True" at bounding box center [495, 303] width 8 height 7
radio input "true"
click at [506, 373] on label "True" at bounding box center [523, 360] width 76 height 25
click at [499, 364] on input "True" at bounding box center [495, 360] width 8 height 7
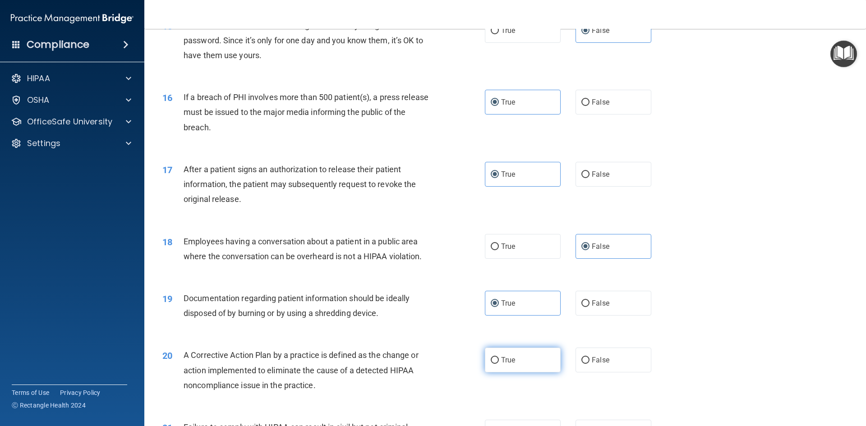
radio input "true"
click at [506, 373] on label "True" at bounding box center [523, 360] width 76 height 25
click at [499, 364] on input "True" at bounding box center [495, 360] width 8 height 7
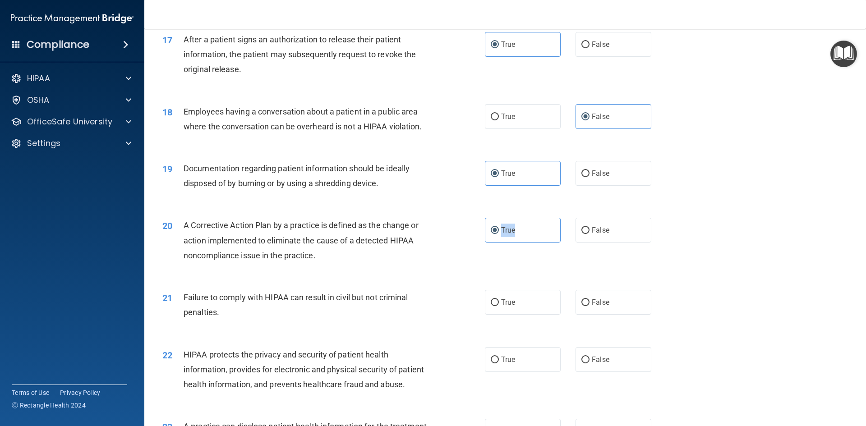
scroll to position [1082, 0]
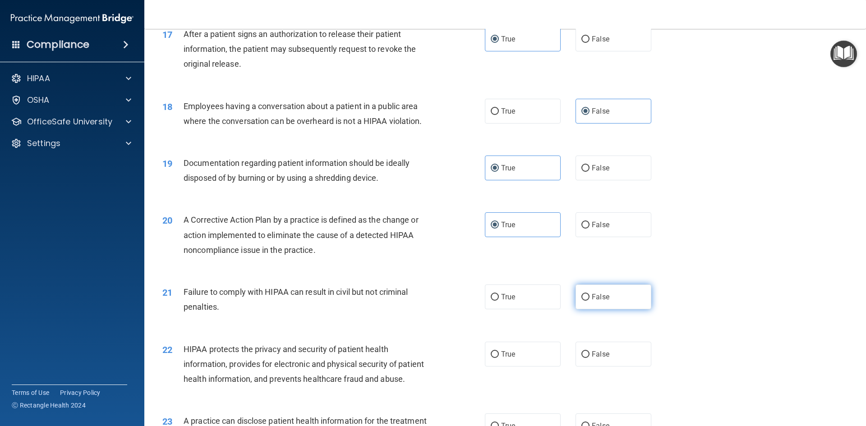
click at [613, 309] on label "False" at bounding box center [613, 297] width 76 height 25
click at [589, 301] on input "False" at bounding box center [585, 297] width 8 height 7
radio input "true"
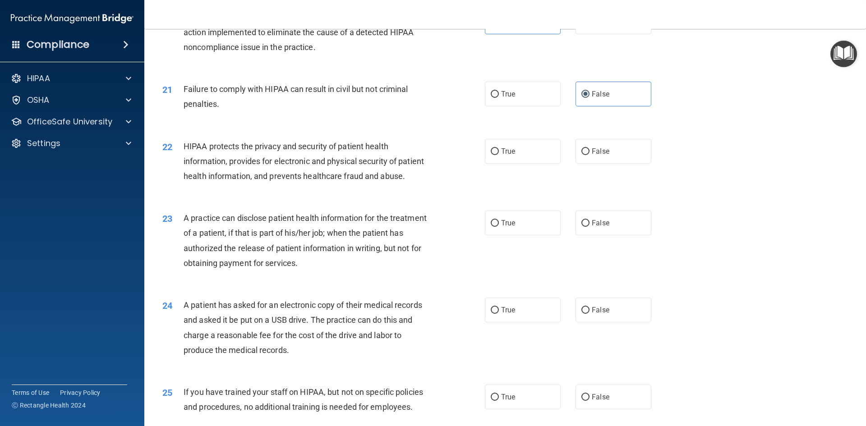
scroll to position [1308, 0]
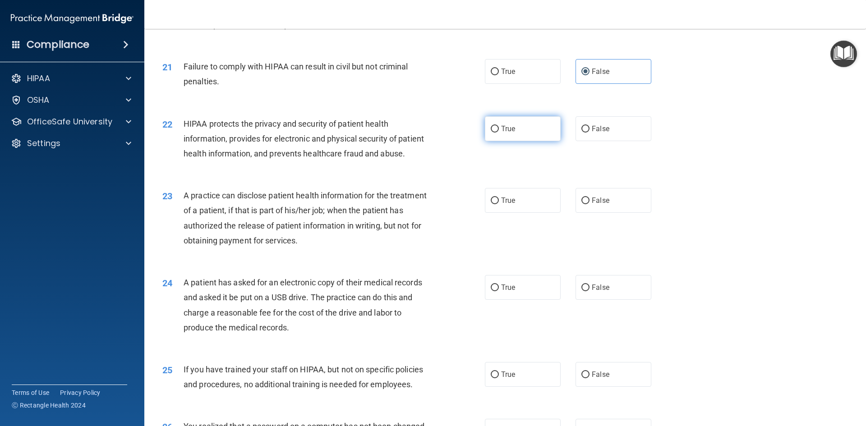
click at [515, 141] on label "True" at bounding box center [523, 128] width 76 height 25
click at [499, 133] on input "True" at bounding box center [495, 129] width 8 height 7
radio input "true"
click at [607, 213] on label "False" at bounding box center [613, 200] width 76 height 25
click at [589, 204] on input "False" at bounding box center [585, 201] width 8 height 7
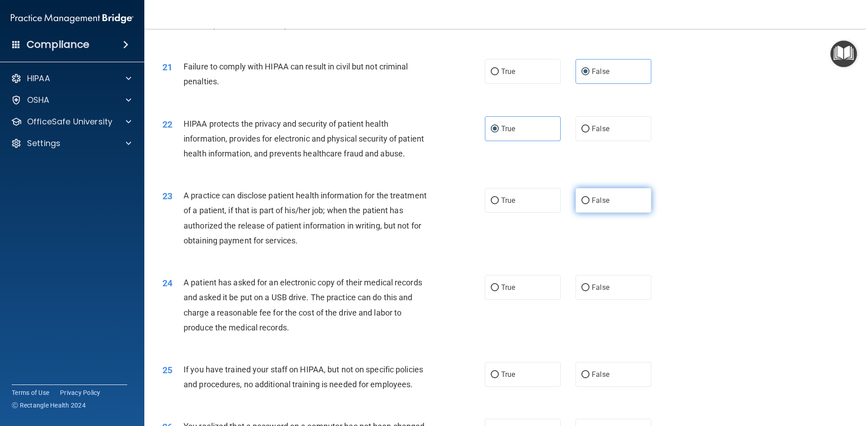
radio input "true"
click at [534, 300] on label "True" at bounding box center [523, 287] width 76 height 25
click at [499, 291] on input "True" at bounding box center [495, 288] width 8 height 7
radio input "true"
click at [613, 387] on label "False" at bounding box center [613, 374] width 76 height 25
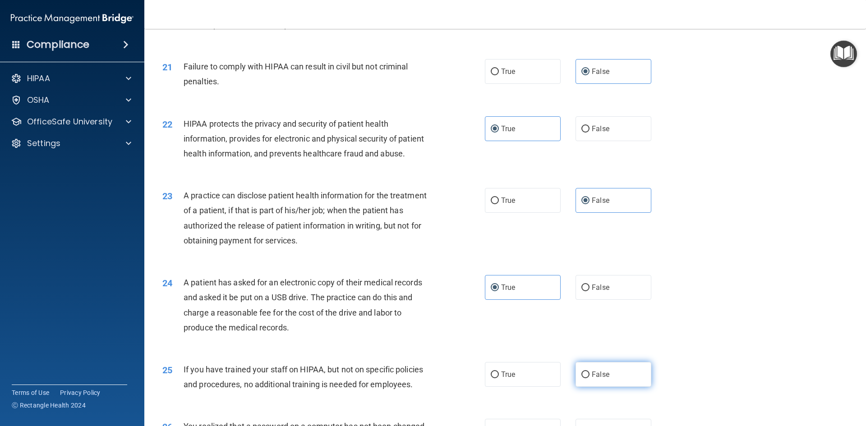
click at [589, 378] on input "False" at bounding box center [585, 375] width 8 height 7
radio input "true"
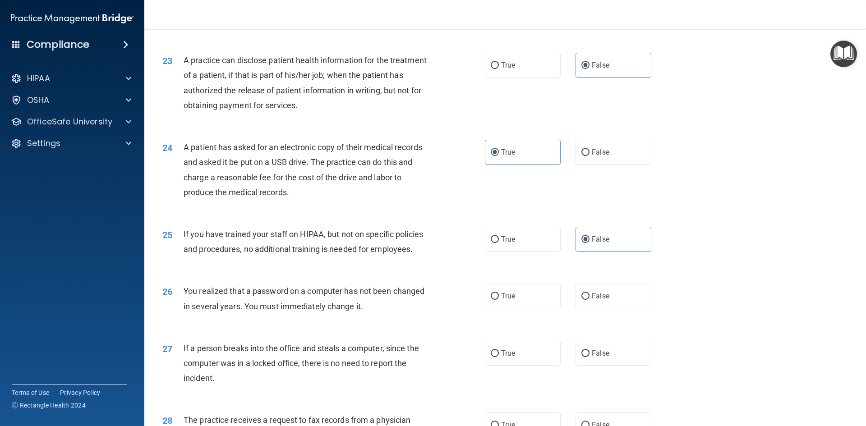
scroll to position [1488, 0]
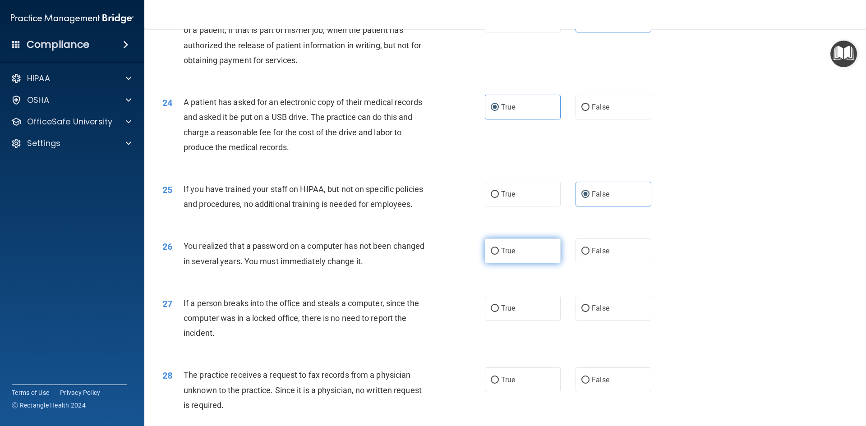
click at [494, 263] on label "True" at bounding box center [523, 251] width 76 height 25
click at [494, 255] on input "True" at bounding box center [495, 251] width 8 height 7
radio input "true"
click at [611, 321] on label "False" at bounding box center [613, 308] width 76 height 25
click at [589, 312] on input "False" at bounding box center [585, 308] width 8 height 7
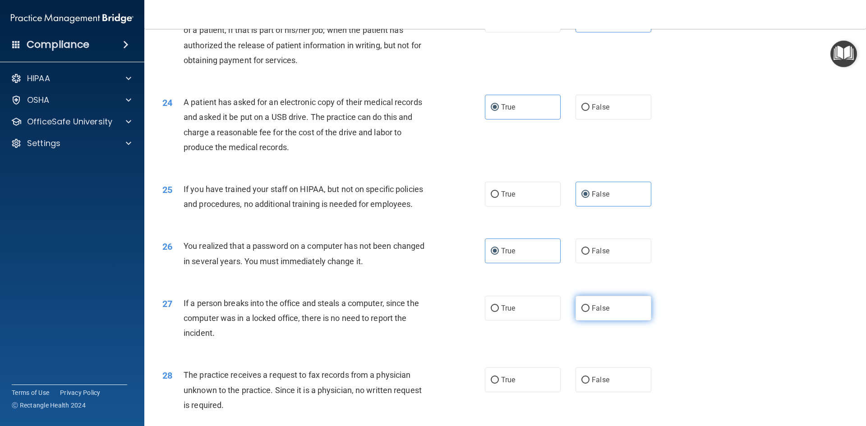
radio input "true"
click at [604, 384] on span "False" at bounding box center [601, 380] width 18 height 9
click at [589, 384] on input "False" at bounding box center [585, 380] width 8 height 7
radio input "true"
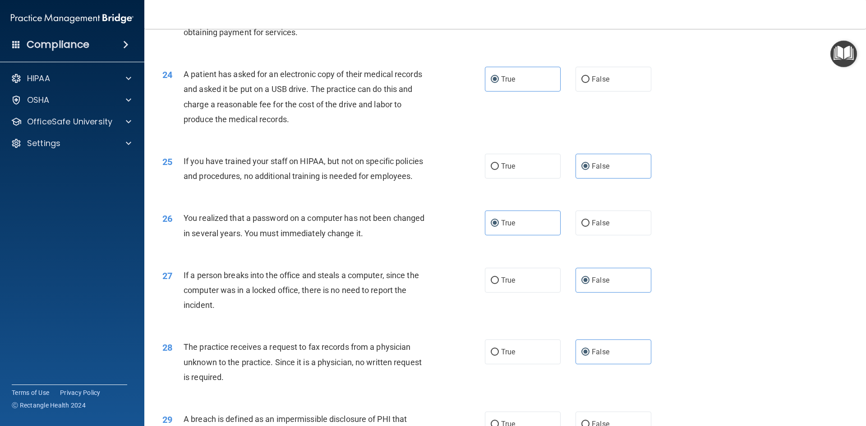
scroll to position [1669, 0]
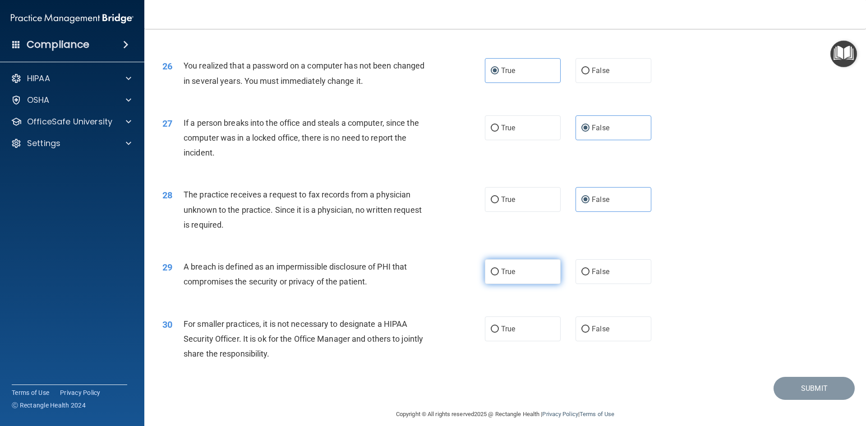
click at [525, 284] on label "True" at bounding box center [523, 271] width 76 height 25
click at [499, 276] on input "True" at bounding box center [495, 272] width 8 height 7
radio input "true"
click at [610, 341] on label "False" at bounding box center [613, 329] width 76 height 25
click at [589, 333] on input "False" at bounding box center [585, 329] width 8 height 7
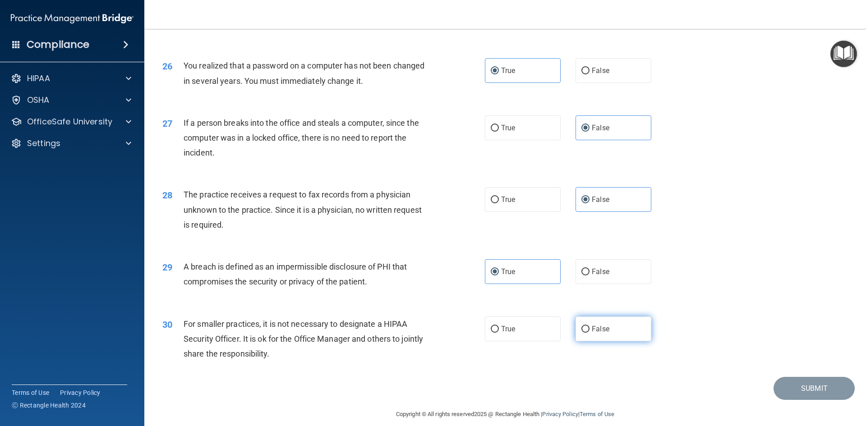
radio input "true"
click at [798, 400] on button "Submit" at bounding box center [813, 388] width 81 height 23
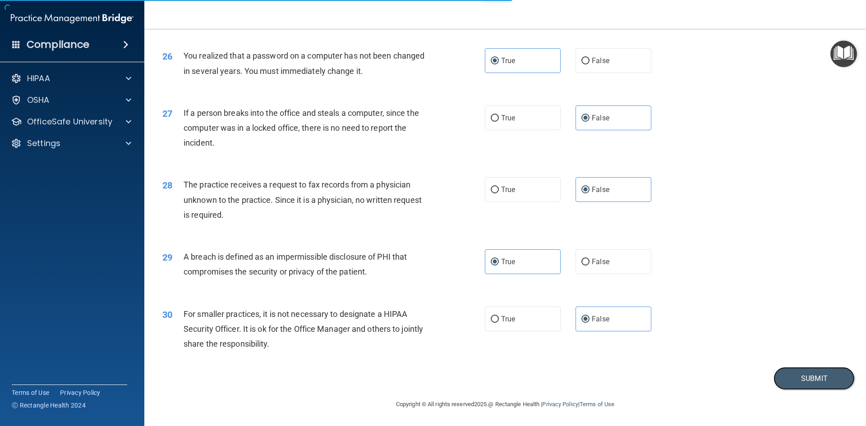
scroll to position [1708, 0]
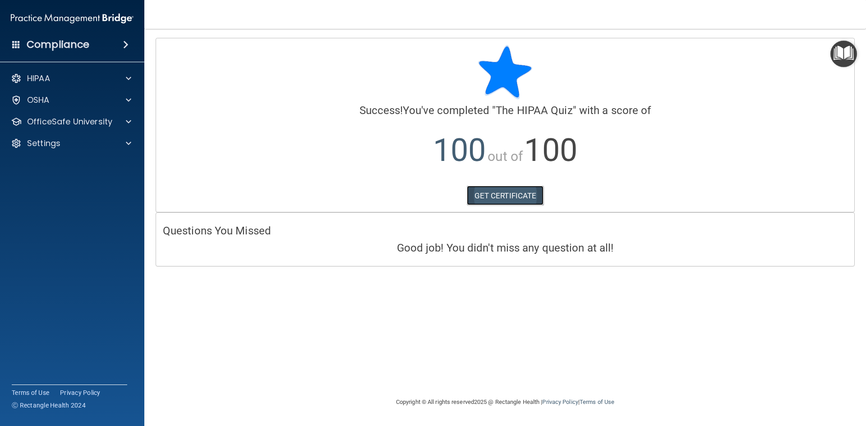
click at [504, 197] on link "GET CERTIFICATE" at bounding box center [505, 196] width 77 height 20
click at [132, 80] on div at bounding box center [127, 78] width 23 height 11
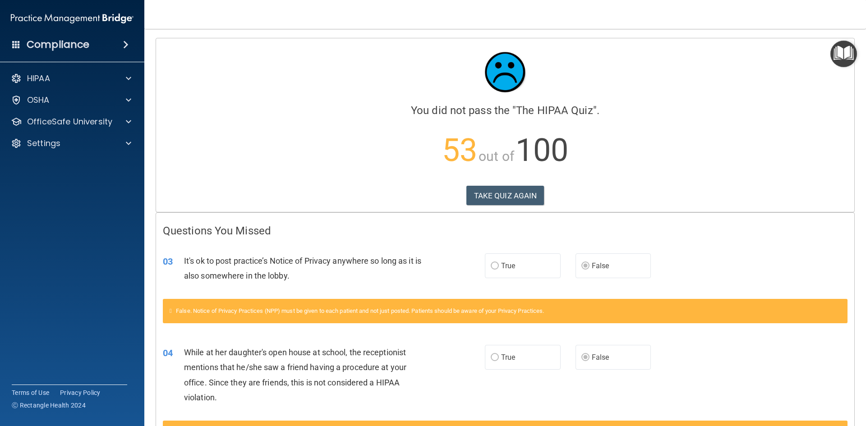
click at [117, 41] on div "Compliance" at bounding box center [72, 45] width 144 height 20
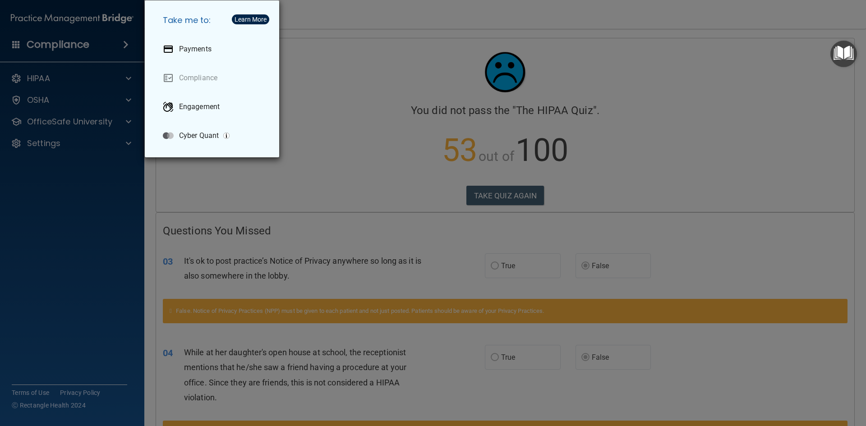
click at [346, 60] on div "Take me to: Payments Compliance Engagement Cyber Quant" at bounding box center [433, 213] width 866 height 426
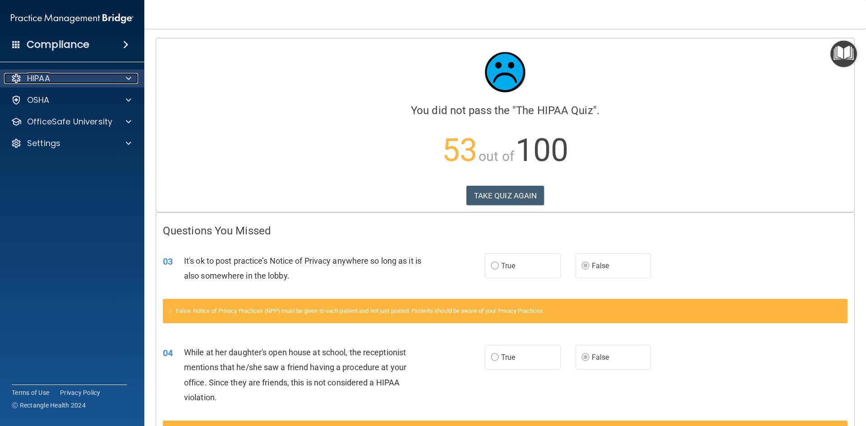
click at [110, 83] on div "HIPAA" at bounding box center [60, 78] width 112 height 11
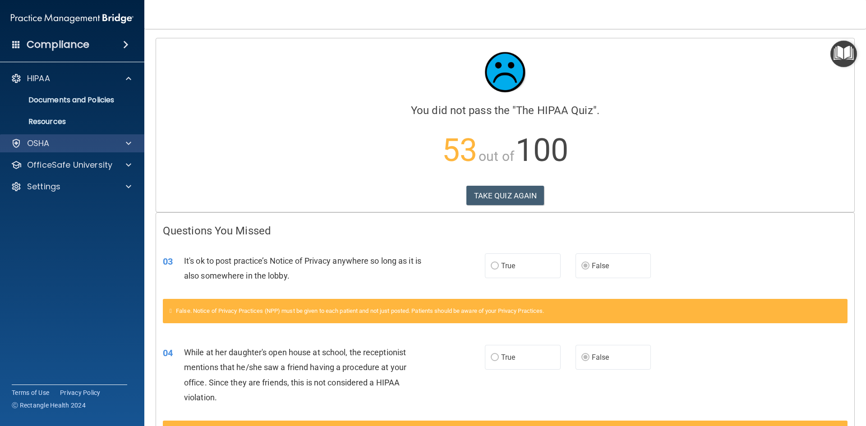
click at [54, 149] on div "OSHA" at bounding box center [72, 143] width 145 height 18
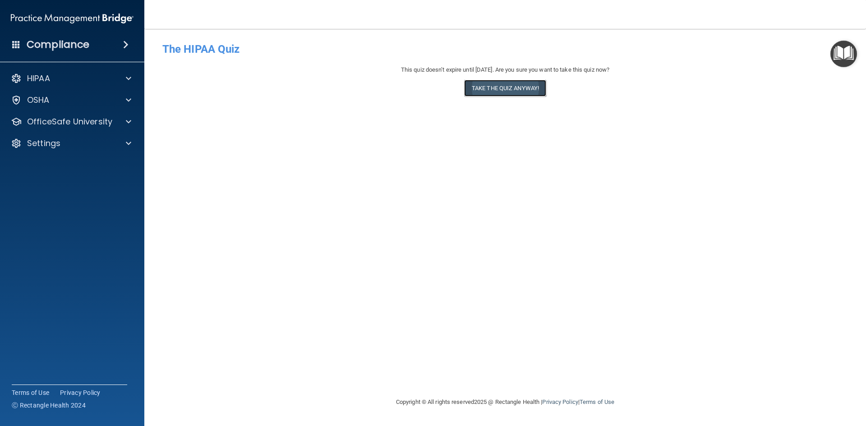
click at [519, 88] on button "Take the quiz anyway!" at bounding box center [505, 88] width 82 height 17
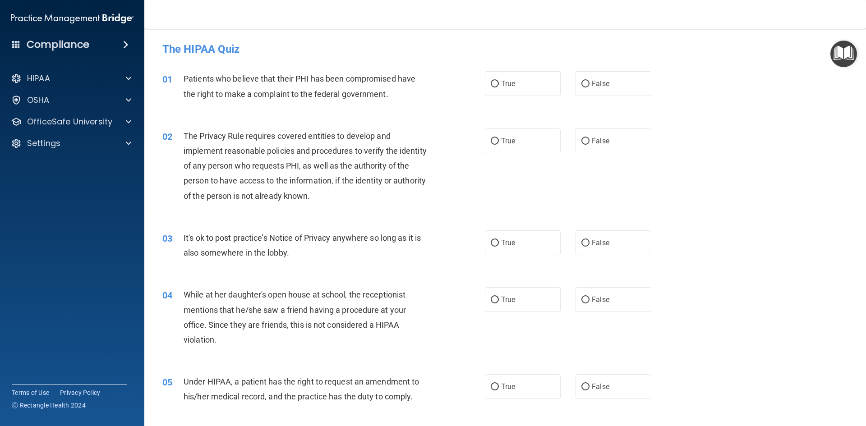
scroll to position [20, 0]
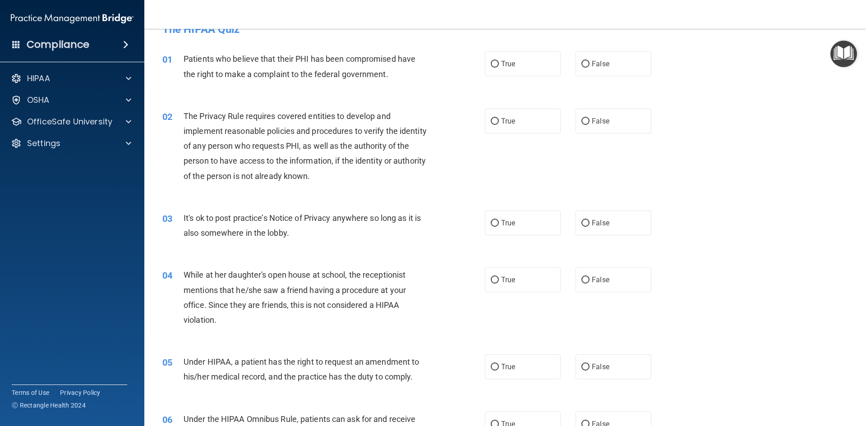
drag, startPoint x: 852, startPoint y: 134, endPoint x: 837, endPoint y: 54, distance: 81.6
click at [853, 92] on main "- The HIPAA Quiz This quiz doesn’t expire until 10/07/2026. Are you sure you wa…" at bounding box center [505, 227] width 722 height 397
click at [853, 86] on main "- The HIPAA Quiz This quiz doesn’t expire until 10/07/2026. Are you sure you wa…" at bounding box center [505, 227] width 722 height 397
click at [121, 73] on div "HIPAA" at bounding box center [72, 78] width 145 height 18
click at [28, 83] on p "HIPAA" at bounding box center [38, 78] width 23 height 11
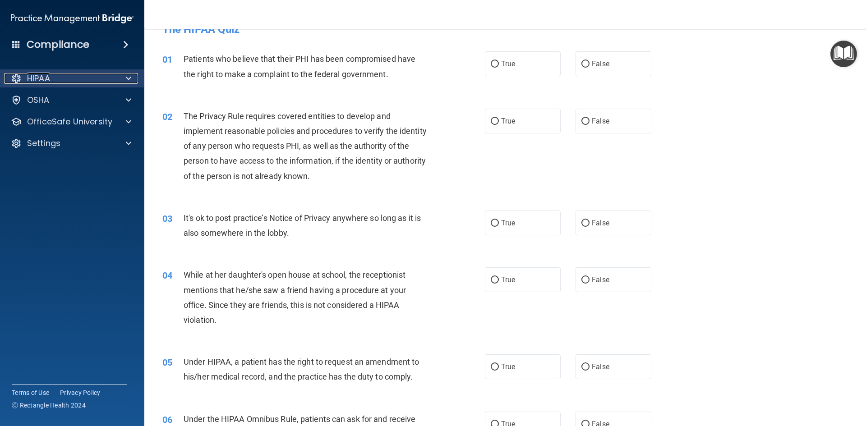
click at [28, 83] on p "HIPAA" at bounding box center [38, 78] width 23 height 11
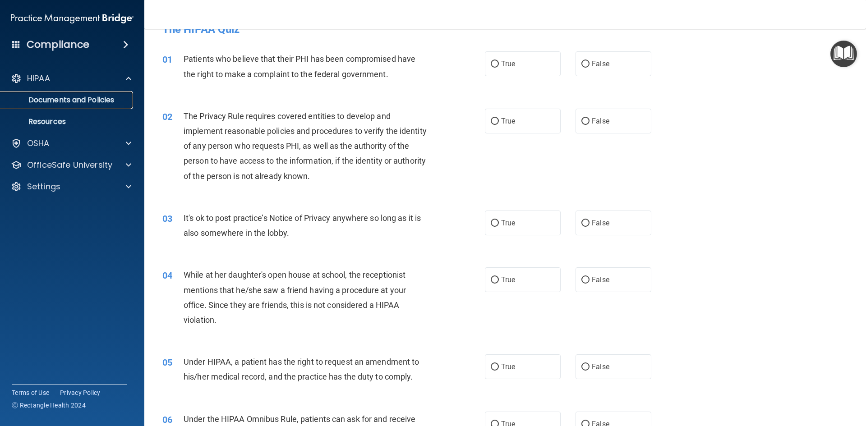
click at [39, 105] on link "Documents and Policies" at bounding box center [62, 100] width 142 height 18
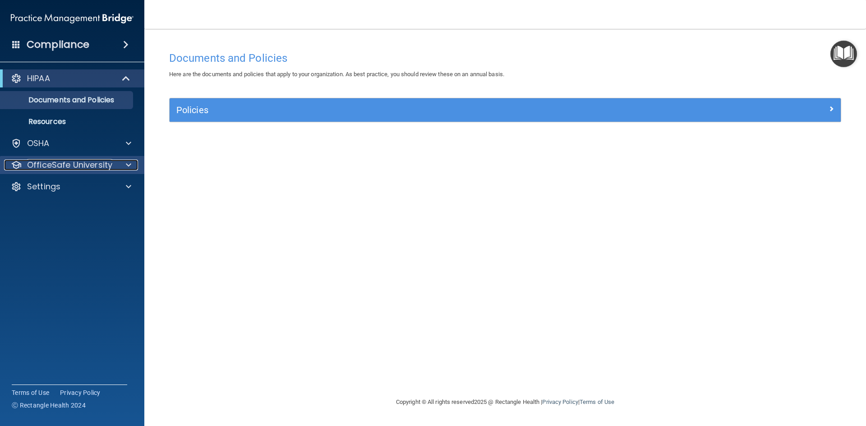
click at [60, 166] on p "OfficeSafe University" at bounding box center [69, 165] width 85 height 11
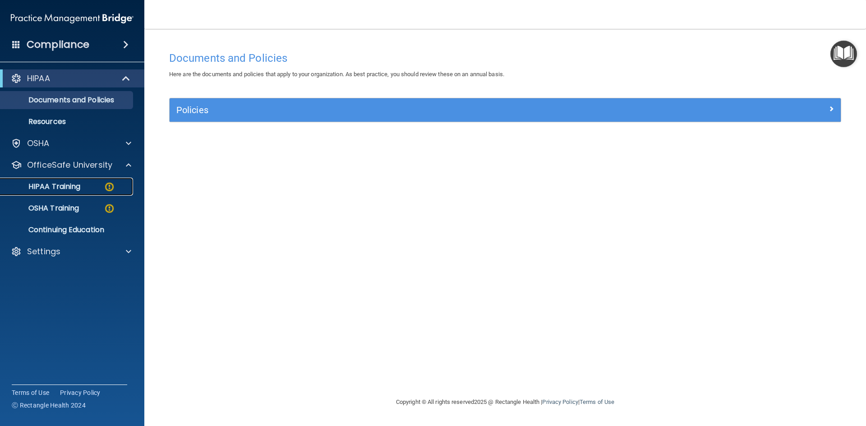
click at [104, 189] on img at bounding box center [109, 186] width 11 height 11
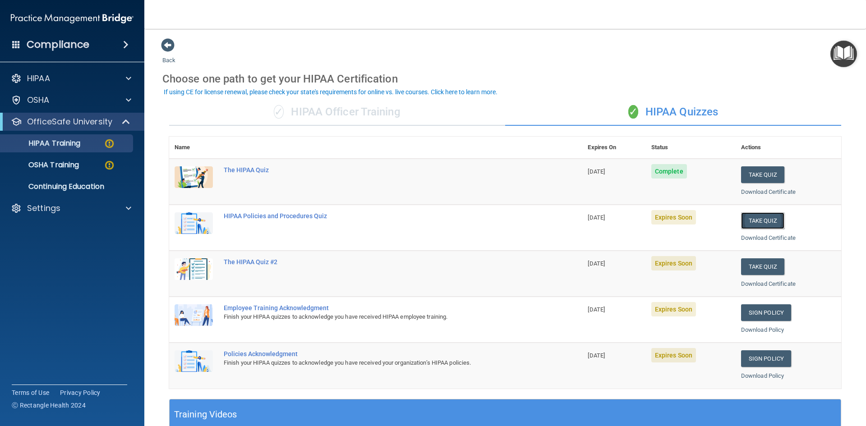
click at [741, 225] on button "Take Quiz" at bounding box center [762, 220] width 43 height 17
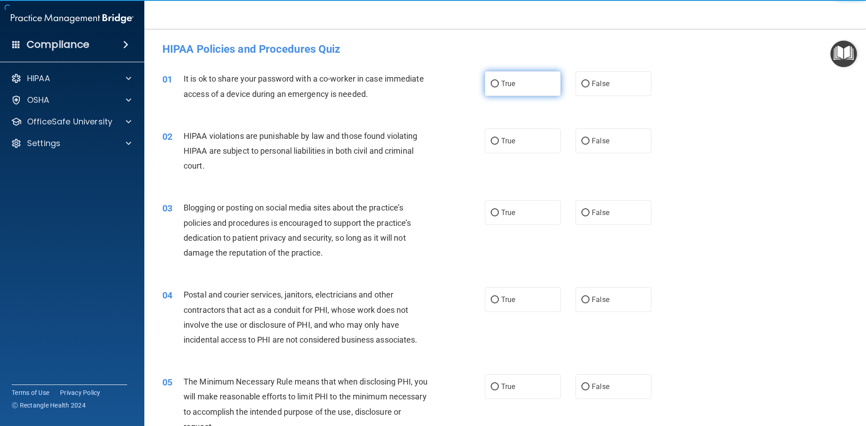
click at [528, 83] on label "True" at bounding box center [523, 83] width 76 height 25
click at [499, 83] on input "True" at bounding box center [495, 84] width 8 height 7
radio input "true"
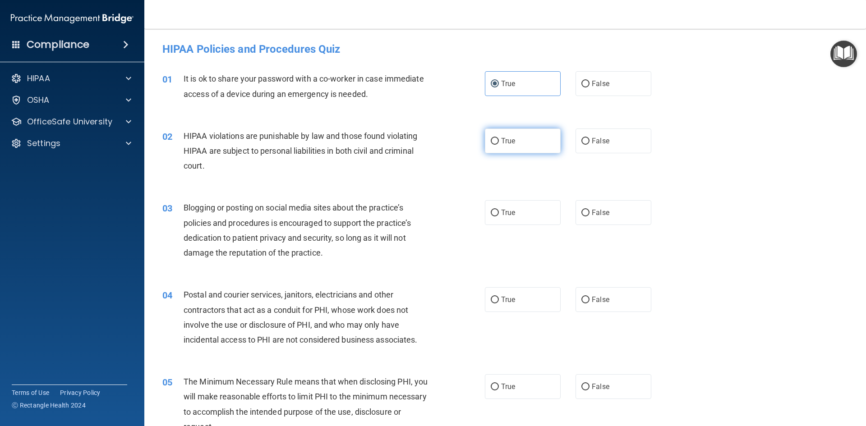
click at [525, 131] on label "True" at bounding box center [523, 141] width 76 height 25
click at [499, 138] on input "True" at bounding box center [495, 141] width 8 height 7
radio input "true"
click at [526, 220] on label "True" at bounding box center [523, 212] width 76 height 25
click at [499, 216] on input "True" at bounding box center [495, 213] width 8 height 7
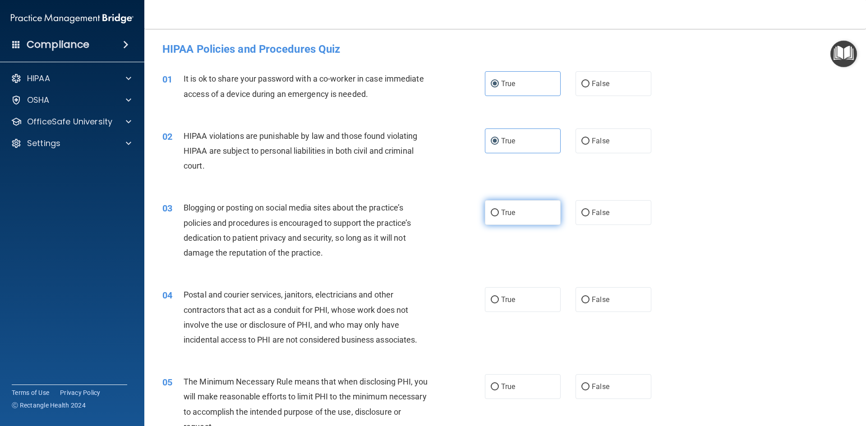
radio input "true"
click at [520, 302] on label "True" at bounding box center [523, 299] width 76 height 25
click at [499, 302] on input "True" at bounding box center [495, 300] width 8 height 7
radio input "true"
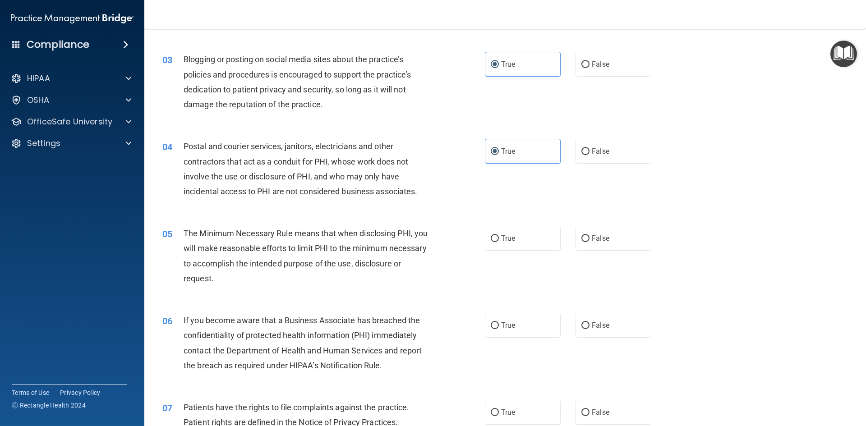
scroll to position [180, 0]
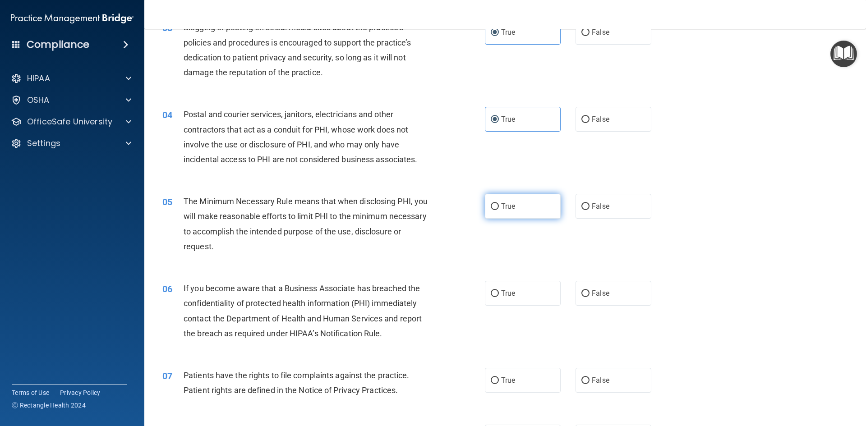
click at [519, 212] on label "True" at bounding box center [523, 206] width 76 height 25
click at [499, 210] on input "True" at bounding box center [495, 206] width 8 height 7
radio input "true"
click at [508, 299] on label "True" at bounding box center [523, 293] width 76 height 25
click at [499, 297] on input "True" at bounding box center [495, 293] width 8 height 7
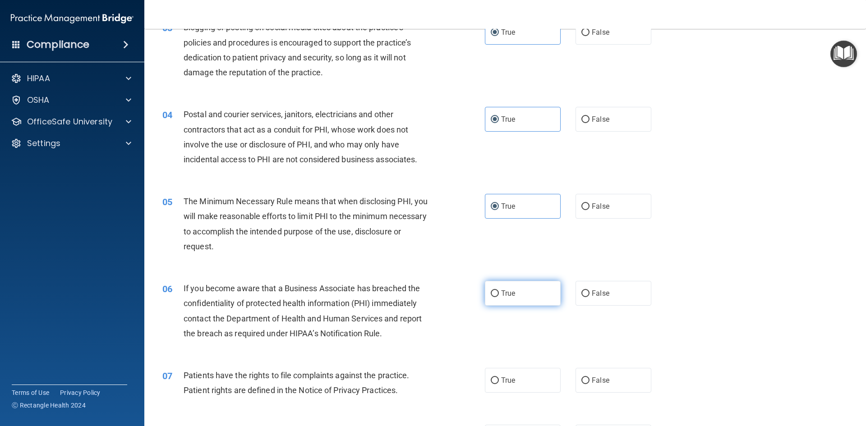
radio input "true"
click at [518, 383] on label "True" at bounding box center [523, 380] width 76 height 25
click at [499, 383] on input "True" at bounding box center [495, 380] width 8 height 7
radio input "true"
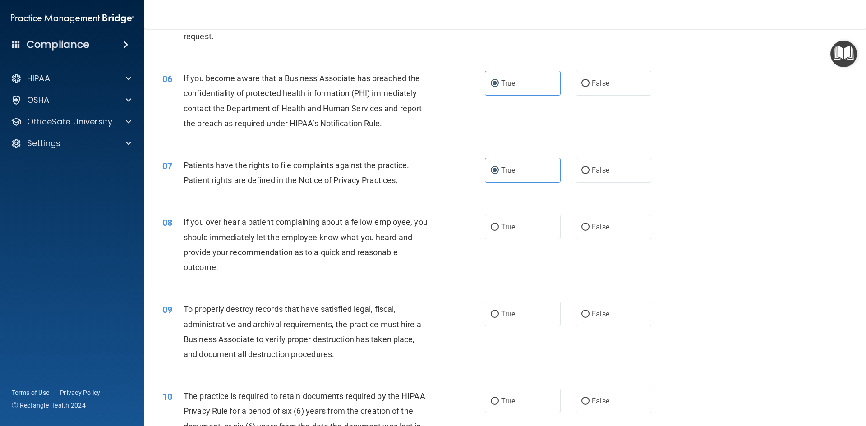
scroll to position [406, 0]
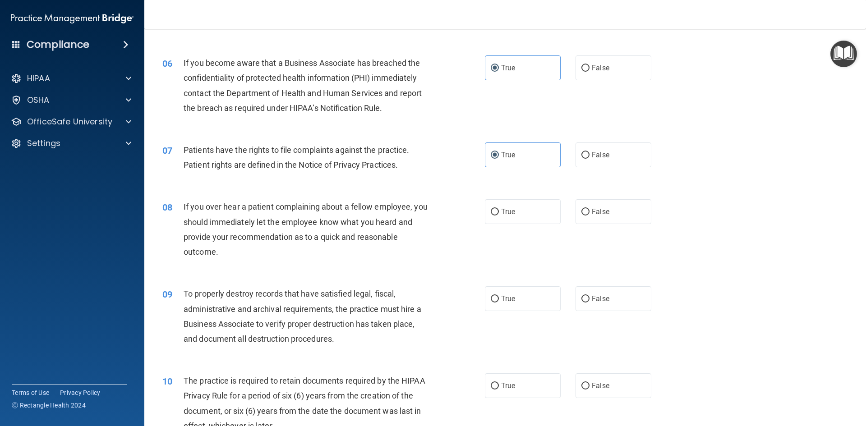
drag, startPoint x: 511, startPoint y: 303, endPoint x: 497, endPoint y: 237, distance: 67.8
click at [511, 303] on label "True" at bounding box center [523, 298] width 76 height 25
click at [499, 303] on input "True" at bounding box center [495, 299] width 8 height 7
radio input "true"
click at [491, 218] on label "True" at bounding box center [523, 211] width 76 height 25
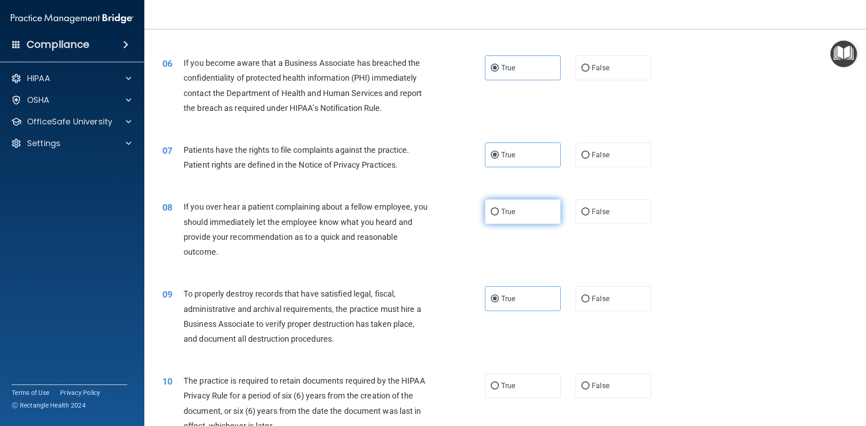
click at [491, 216] on input "True" at bounding box center [495, 212] width 8 height 7
radio input "true"
click at [527, 374] on label "True" at bounding box center [523, 385] width 76 height 25
click at [499, 383] on input "True" at bounding box center [495, 386] width 8 height 7
radio input "true"
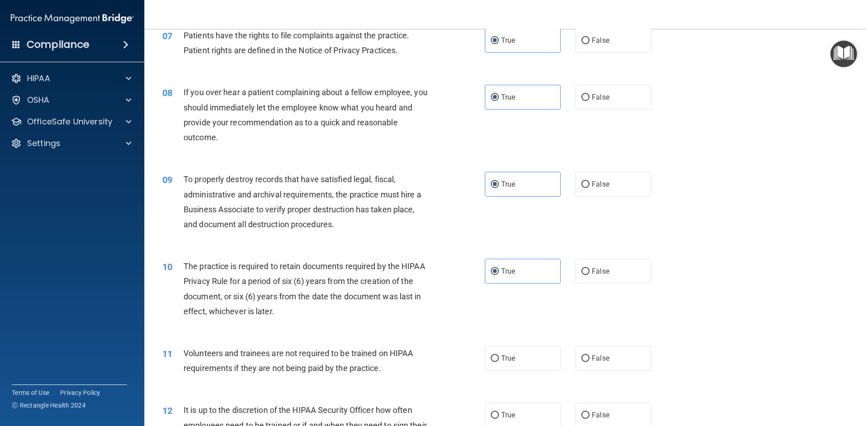
scroll to position [541, 0]
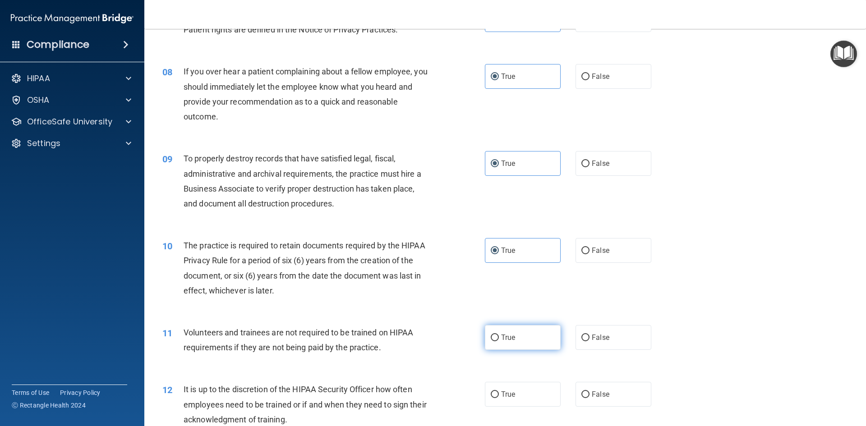
click at [525, 333] on label "True" at bounding box center [523, 337] width 76 height 25
click at [499, 335] on input "True" at bounding box center [495, 338] width 8 height 7
radio input "true"
click at [505, 400] on label "True" at bounding box center [523, 394] width 76 height 25
click at [499, 398] on input "True" at bounding box center [495, 394] width 8 height 7
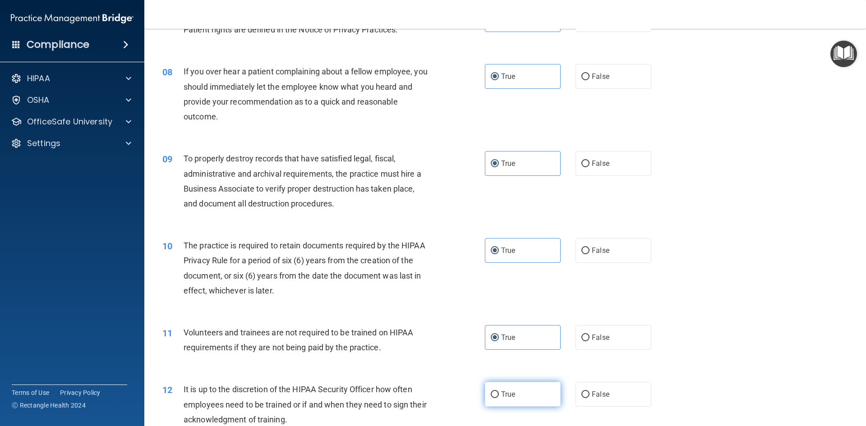
radio input "true"
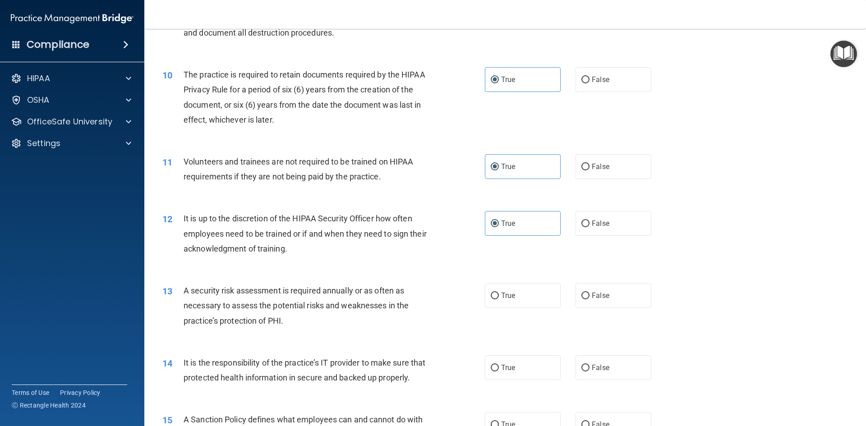
scroll to position [767, 0]
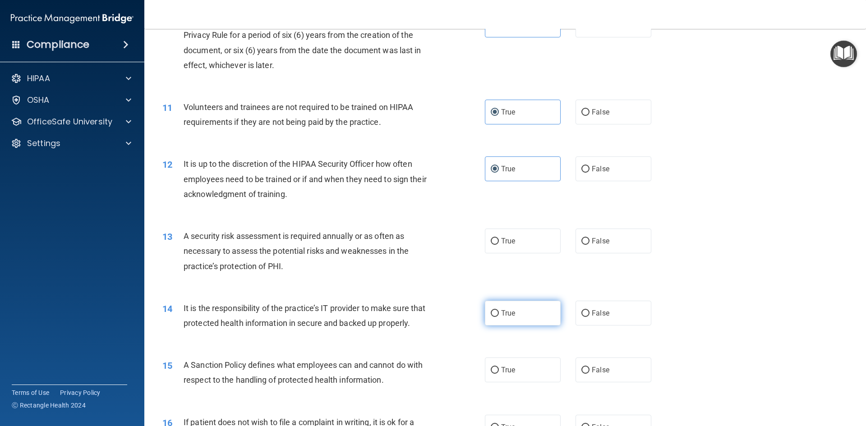
click at [506, 323] on label "True" at bounding box center [523, 313] width 76 height 25
click at [499, 317] on input "True" at bounding box center [495, 313] width 8 height 7
radio input "true"
click at [519, 246] on label "True" at bounding box center [523, 241] width 76 height 25
click at [499, 245] on input "True" at bounding box center [495, 241] width 8 height 7
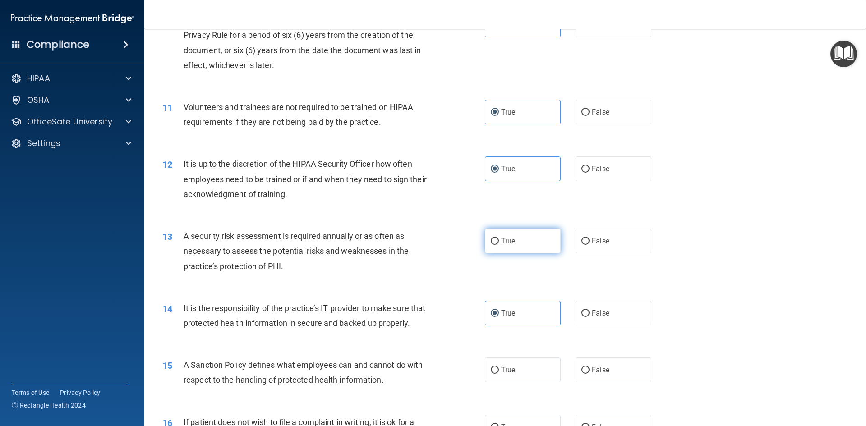
radio input "true"
click at [517, 382] on label "True" at bounding box center [523, 370] width 76 height 25
click at [499, 374] on input "True" at bounding box center [495, 370] width 8 height 7
radio input "true"
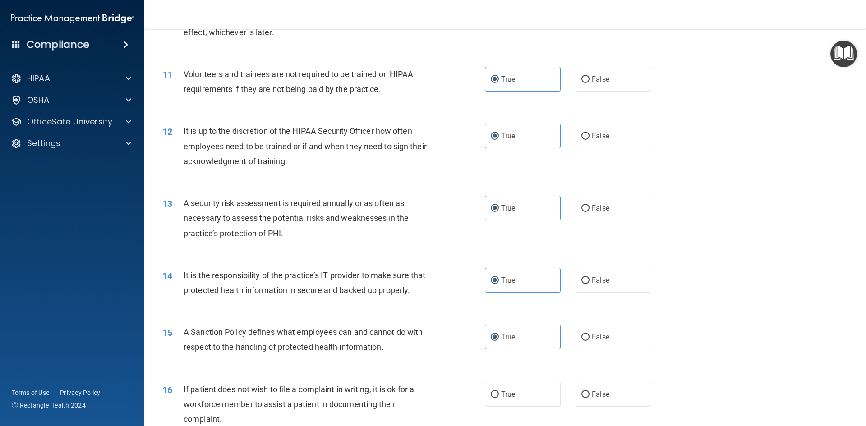
scroll to position [947, 0]
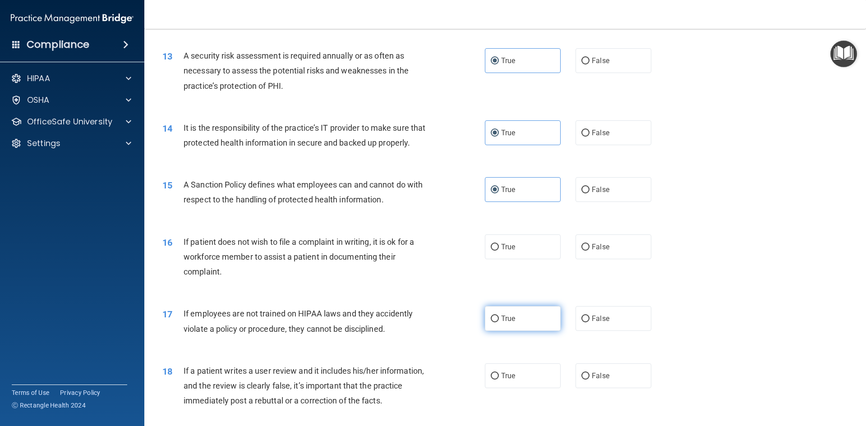
click at [509, 324] on label "True" at bounding box center [523, 318] width 76 height 25
click at [499, 322] on input "True" at bounding box center [495, 319] width 8 height 7
radio input "true"
click at [514, 259] on label "True" at bounding box center [523, 247] width 76 height 25
click at [499, 251] on input "True" at bounding box center [495, 247] width 8 height 7
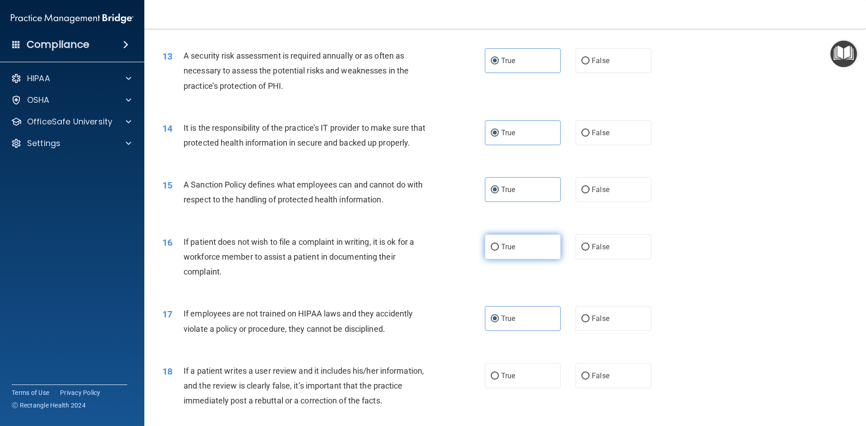
radio input "true"
click at [505, 380] on span "True" at bounding box center [508, 376] width 14 height 9
click at [499, 380] on input "True" at bounding box center [495, 376] width 8 height 7
radio input "true"
click at [505, 380] on span "True" at bounding box center [508, 376] width 14 height 9
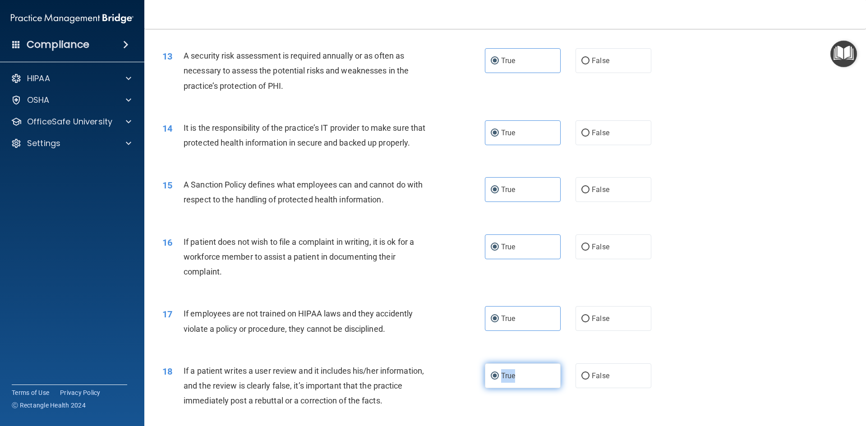
click at [499, 380] on input "True" at bounding box center [495, 376] width 8 height 7
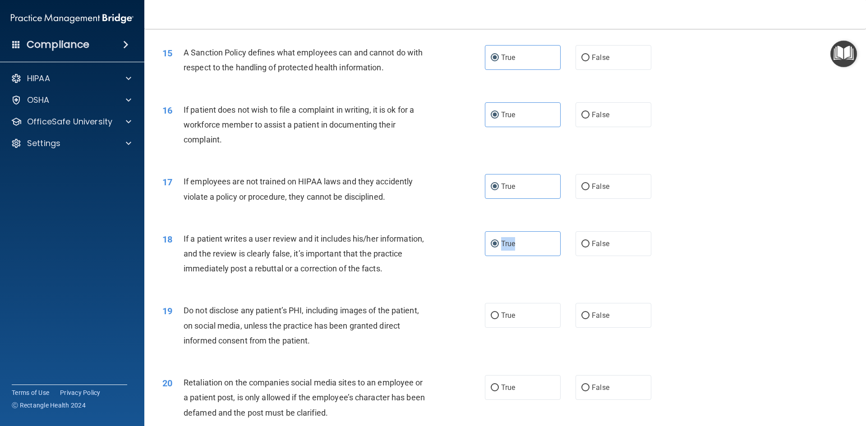
scroll to position [1082, 0]
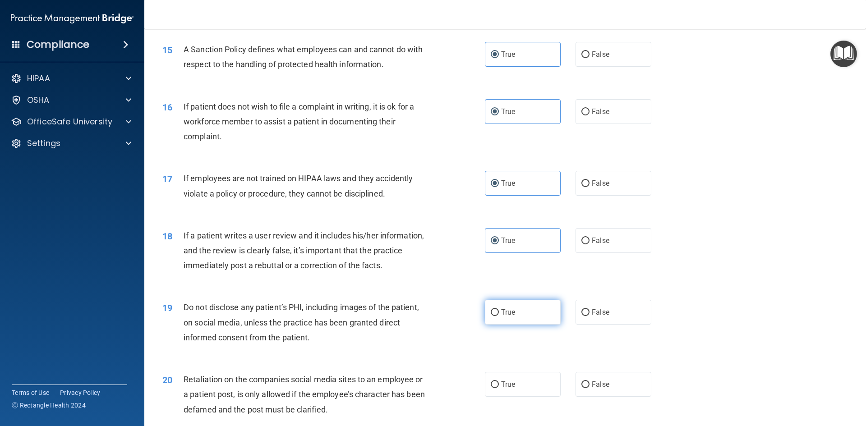
click at [522, 325] on label "True" at bounding box center [523, 312] width 76 height 25
click at [499, 316] on input "True" at bounding box center [495, 312] width 8 height 7
radio input "true"
click at [522, 325] on label "True" at bounding box center [523, 312] width 76 height 25
click at [499, 316] on input "True" at bounding box center [495, 312] width 8 height 7
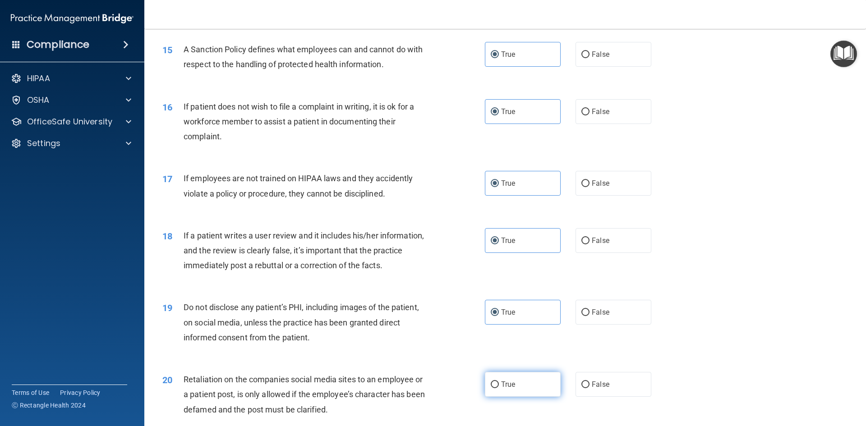
click at [511, 395] on label "True" at bounding box center [523, 384] width 76 height 25
click at [499, 388] on input "True" at bounding box center [495, 385] width 8 height 7
radio input "true"
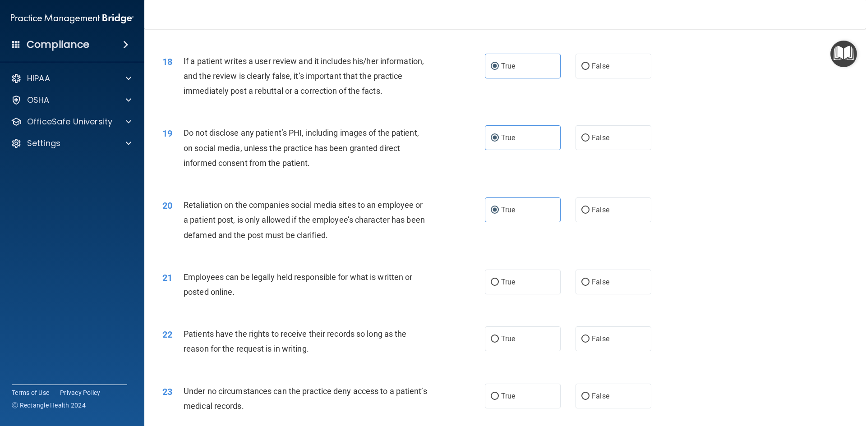
scroll to position [1263, 0]
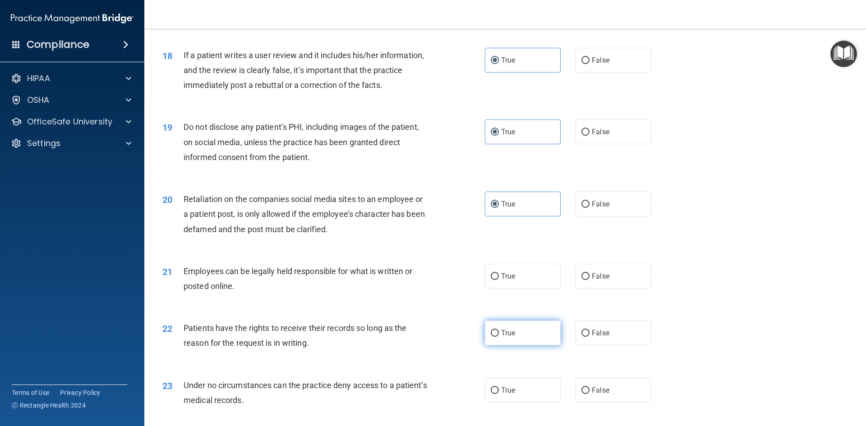
click at [509, 337] on span "True" at bounding box center [508, 333] width 14 height 9
click at [499, 337] on input "True" at bounding box center [495, 333] width 8 height 7
radio input "true"
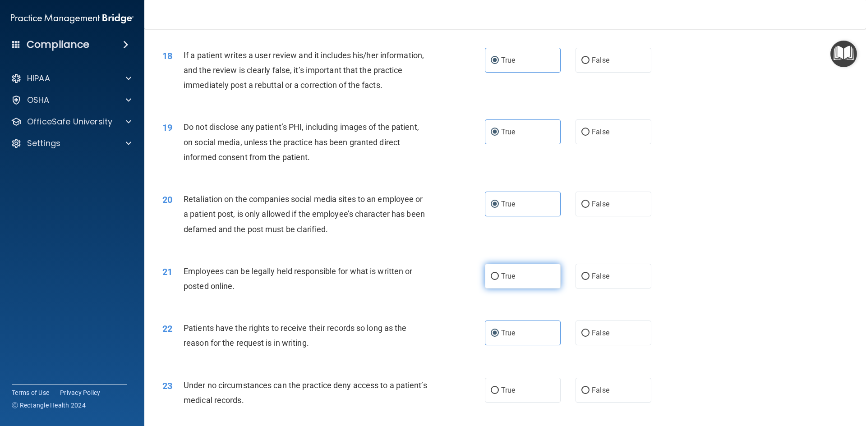
click at [519, 289] on label "True" at bounding box center [523, 276] width 76 height 25
click at [499, 280] on input "True" at bounding box center [495, 276] width 8 height 7
radio input "true"
click at [519, 289] on label "True" at bounding box center [523, 276] width 76 height 25
click at [499, 280] on input "True" at bounding box center [495, 276] width 8 height 7
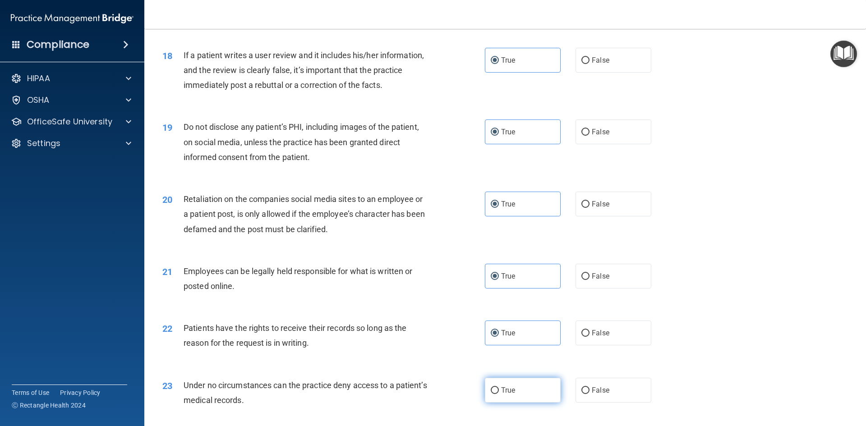
click at [513, 403] on label "True" at bounding box center [523, 390] width 76 height 25
click at [499, 394] on input "True" at bounding box center [495, 390] width 8 height 7
radio input "true"
click at [513, 403] on label "True" at bounding box center [523, 390] width 76 height 25
click at [499, 394] on input "True" at bounding box center [495, 390] width 8 height 7
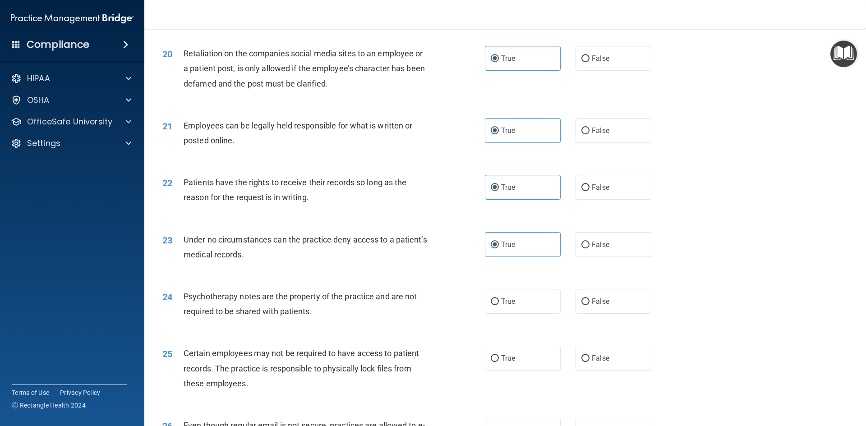
scroll to position [1443, 0]
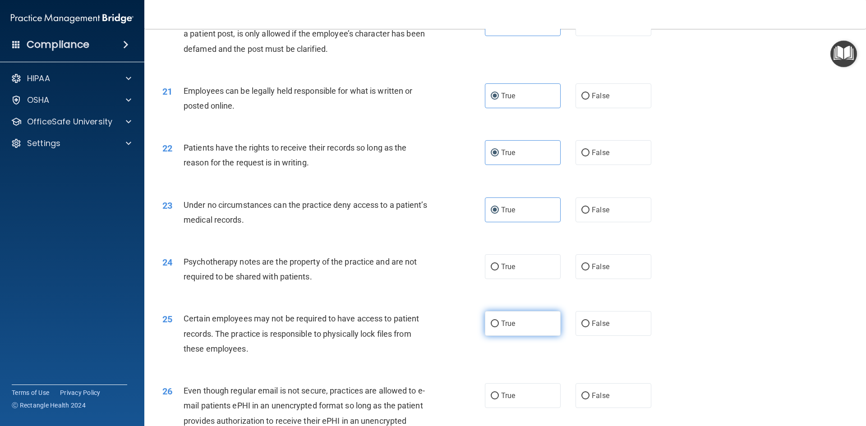
click at [527, 336] on label "True" at bounding box center [523, 323] width 76 height 25
click at [499, 327] on input "True" at bounding box center [495, 324] width 8 height 7
radio input "true"
click at [517, 279] on label "True" at bounding box center [523, 266] width 76 height 25
click at [499, 271] on input "True" at bounding box center [495, 267] width 8 height 7
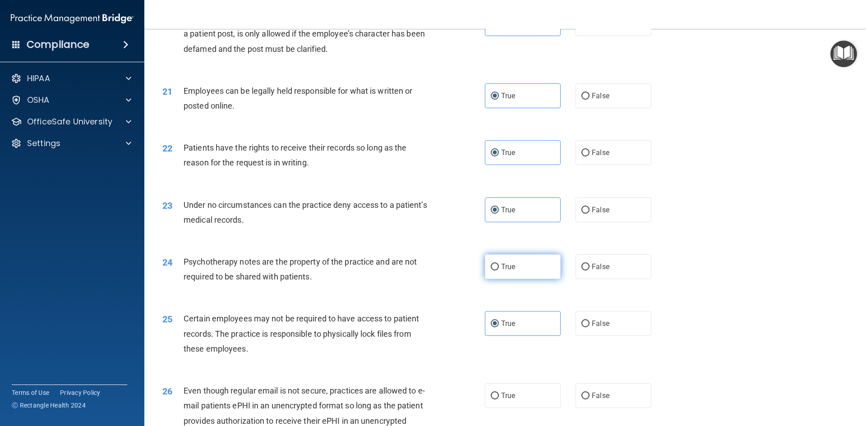
radio input "true"
click at [517, 279] on label "True" at bounding box center [523, 266] width 76 height 25
click at [499, 271] on input "True" at bounding box center [495, 267] width 8 height 7
click at [527, 408] on label "True" at bounding box center [523, 395] width 76 height 25
click at [499, 400] on input "True" at bounding box center [495, 396] width 8 height 7
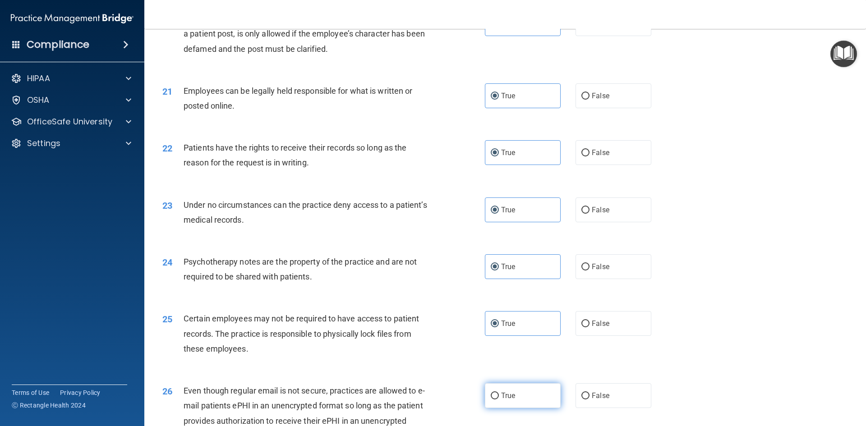
radio input "true"
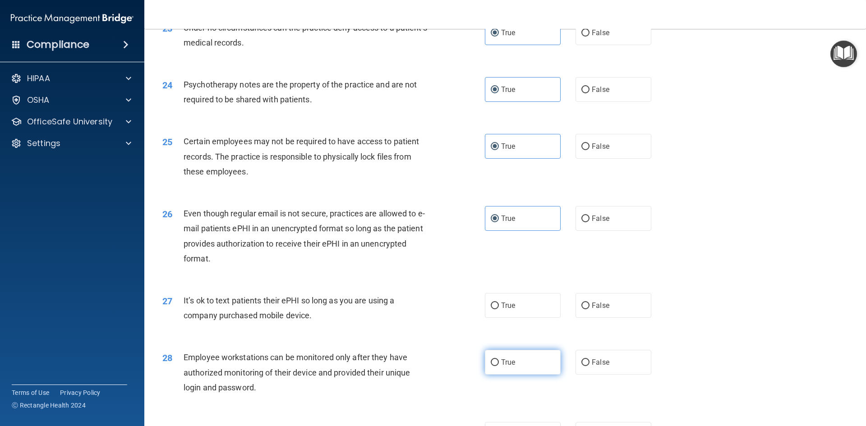
scroll to position [1624, 0]
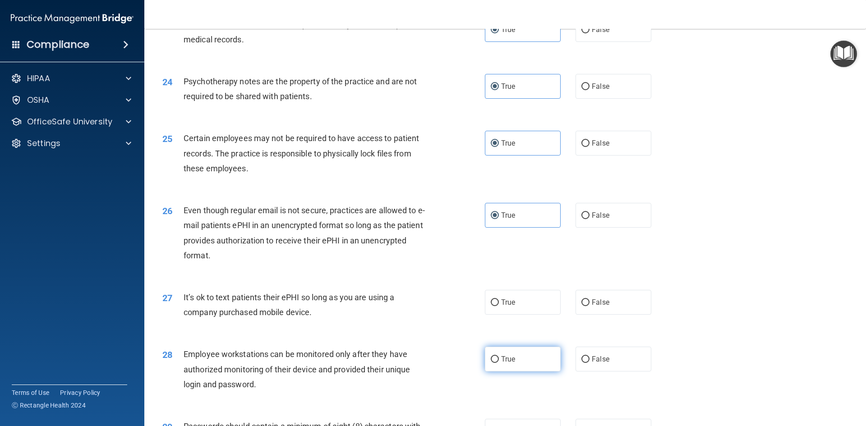
click at [517, 364] on label "True" at bounding box center [523, 359] width 76 height 25
click at [499, 363] on input "True" at bounding box center [495, 359] width 8 height 7
radio input "true"
click at [532, 315] on label "True" at bounding box center [523, 302] width 76 height 25
click at [499, 306] on input "True" at bounding box center [495, 302] width 8 height 7
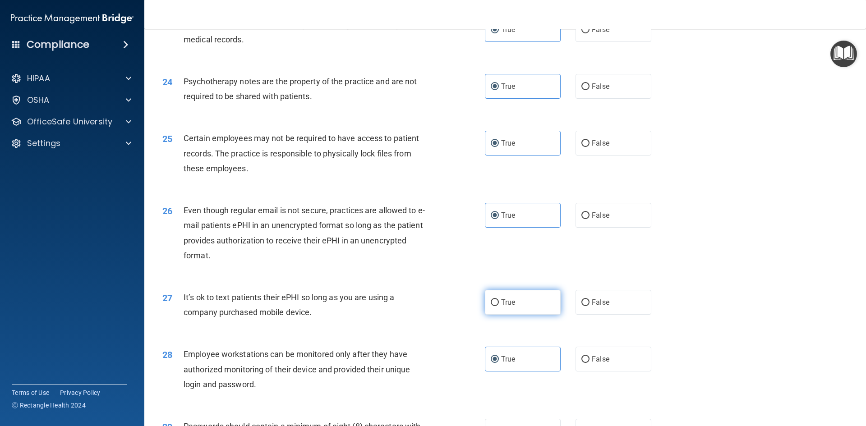
radio input "true"
click at [532, 315] on label "True" at bounding box center [523, 302] width 76 height 25
click at [499, 306] on input "True" at bounding box center [495, 302] width 8 height 7
click at [532, 315] on label "True" at bounding box center [523, 302] width 76 height 25
click at [499, 306] on input "True" at bounding box center [495, 302] width 8 height 7
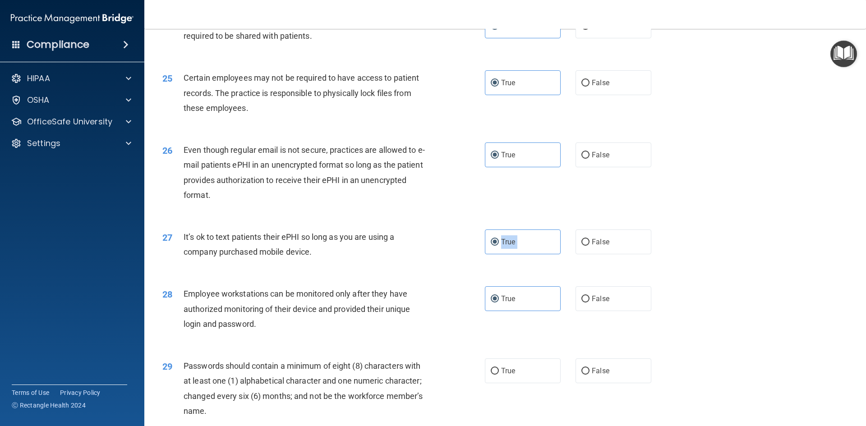
scroll to position [1804, 0]
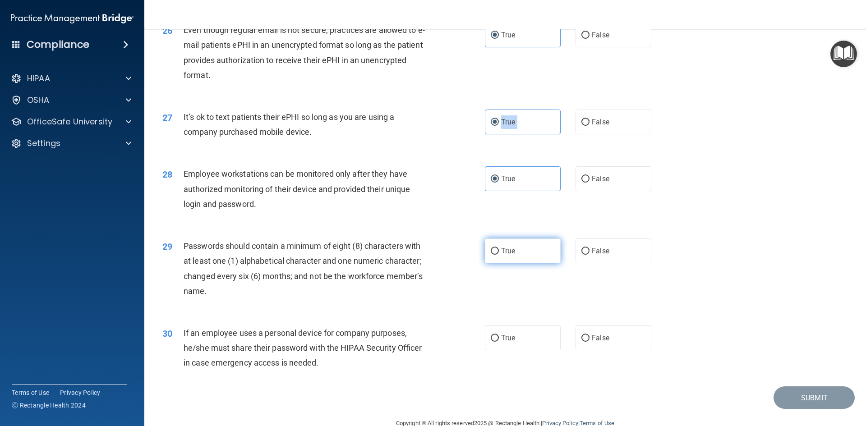
click at [534, 263] on label "True" at bounding box center [523, 251] width 76 height 25
click at [499, 255] on input "True" at bounding box center [495, 251] width 8 height 7
radio input "true"
click at [550, 350] on label "True" at bounding box center [523, 338] width 76 height 25
click at [499, 342] on input "True" at bounding box center [495, 338] width 8 height 7
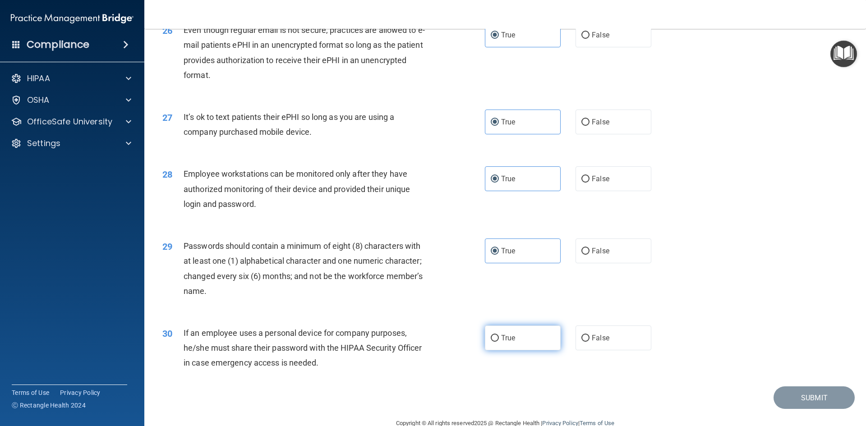
radio input "true"
click at [828, 410] on button "Submit" at bounding box center [813, 398] width 81 height 23
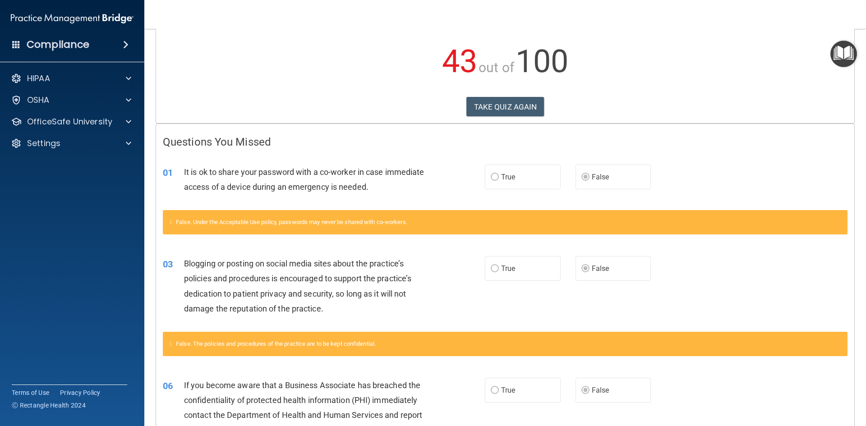
scroll to position [93, 0]
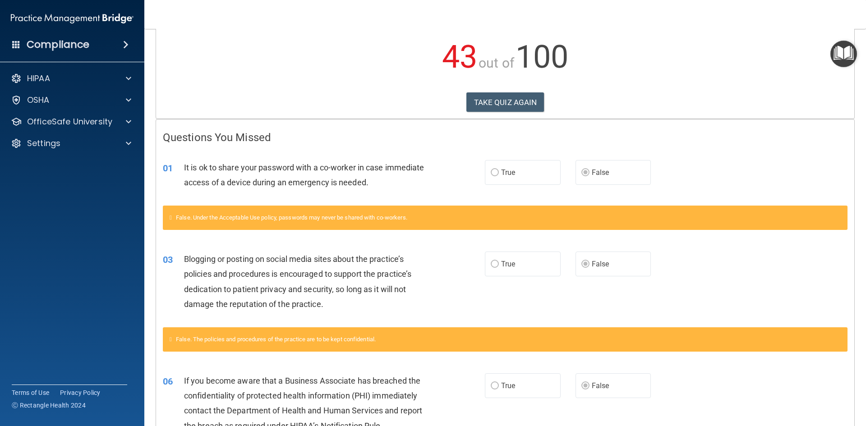
click at [858, 138] on main "Calculating your score.... You did not pass the " HIPAA Policies and Procedures…" at bounding box center [505, 227] width 722 height 397
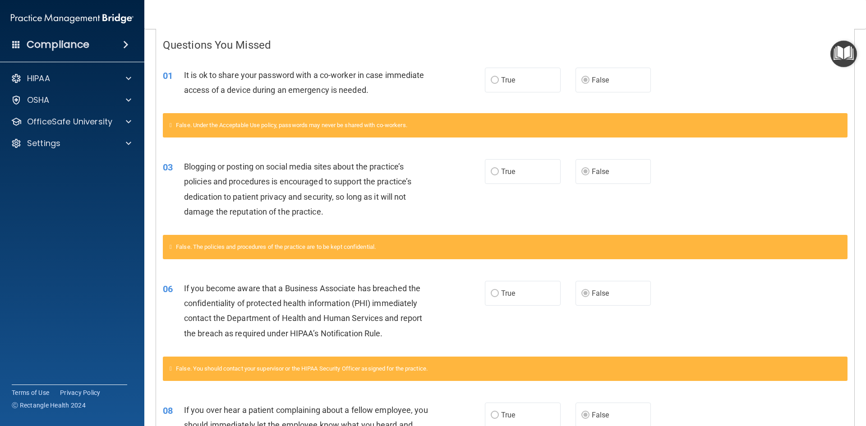
scroll to position [185, 0]
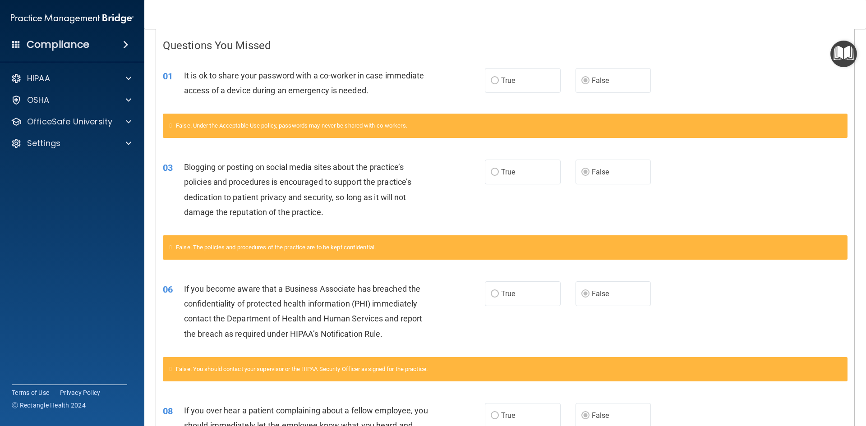
drag, startPoint x: 836, startPoint y: 173, endPoint x: 713, endPoint y: 65, distance: 163.9
click at [713, 65] on div "01 It is ok to share your password with a co-worker in case immediate access of…" at bounding box center [505, 85] width 698 height 57
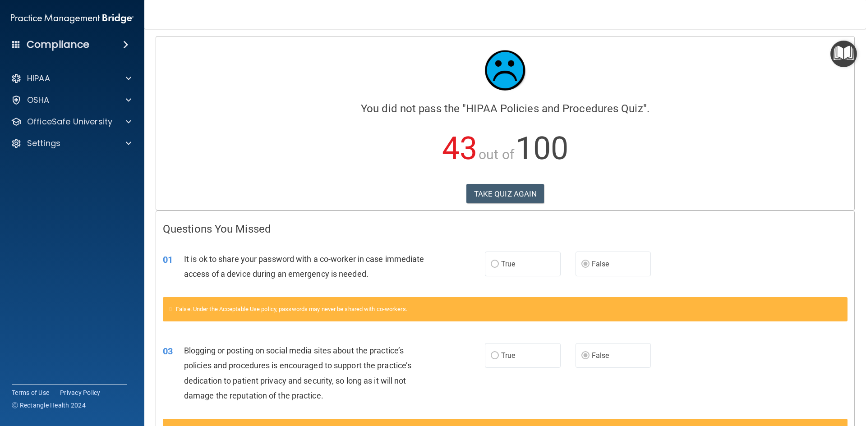
scroll to position [0, 0]
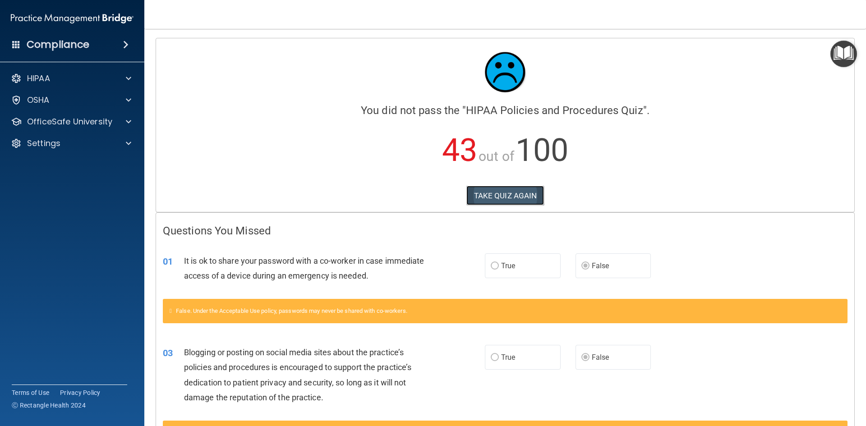
click at [520, 194] on button "TAKE QUIZ AGAIN" at bounding box center [505, 196] width 78 height 20
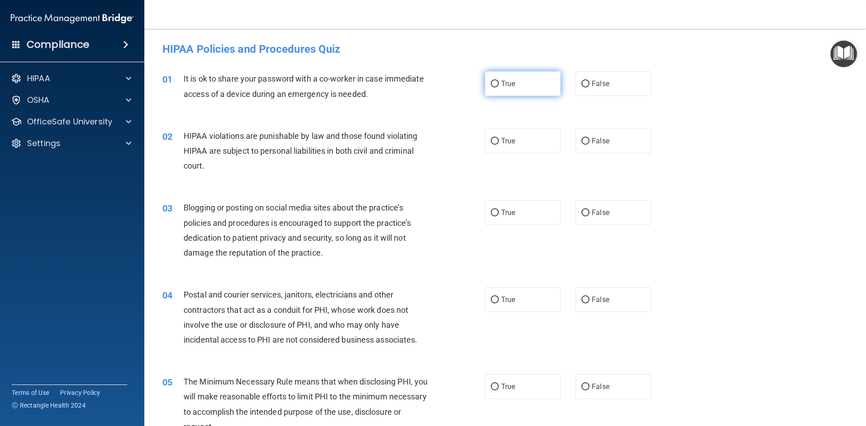
click at [542, 90] on label "True" at bounding box center [523, 83] width 76 height 25
click at [499, 87] on input "True" at bounding box center [495, 84] width 8 height 7
radio input "true"
click at [540, 148] on label "True" at bounding box center [523, 141] width 76 height 25
click at [499, 145] on input "True" at bounding box center [495, 141] width 8 height 7
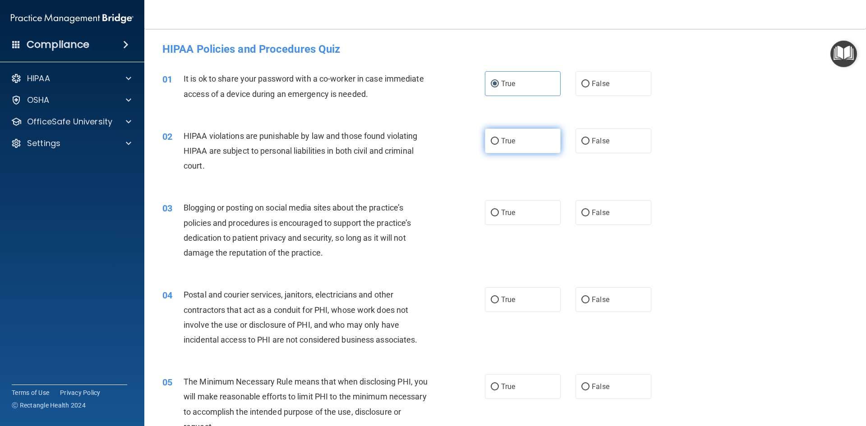
radio input "true"
click at [616, 222] on label "False" at bounding box center [613, 212] width 76 height 25
click at [589, 216] on input "False" at bounding box center [585, 213] width 8 height 7
radio input "true"
click at [532, 304] on label "True" at bounding box center [523, 299] width 76 height 25
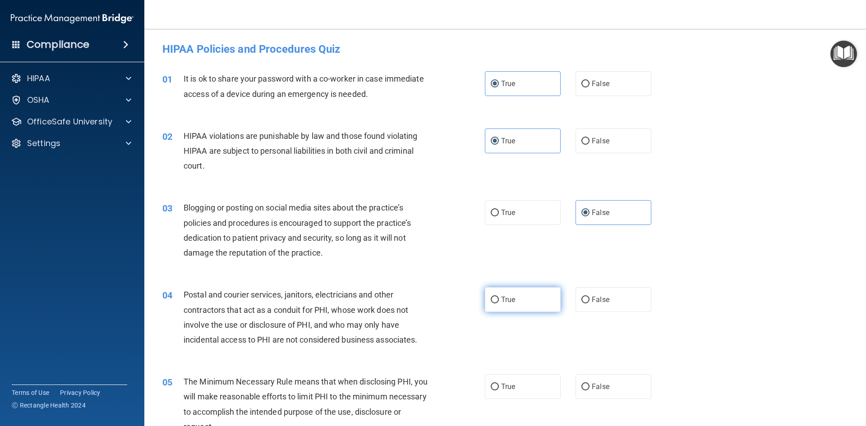
click at [499, 304] on input "True" at bounding box center [495, 300] width 8 height 7
radio input "true"
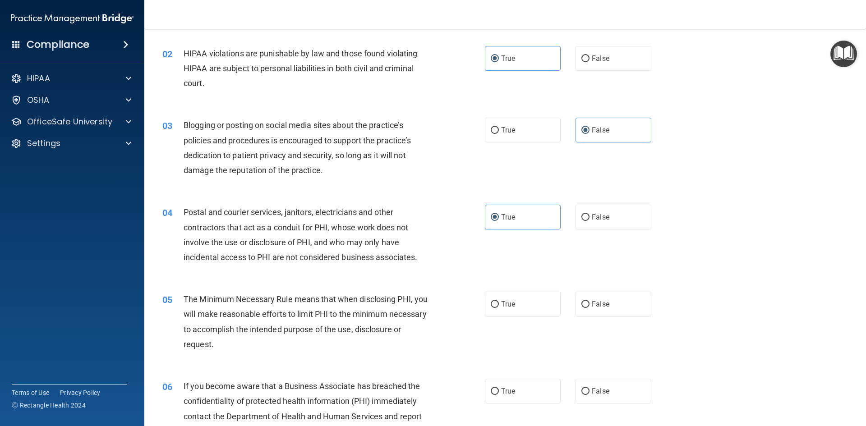
scroll to position [90, 0]
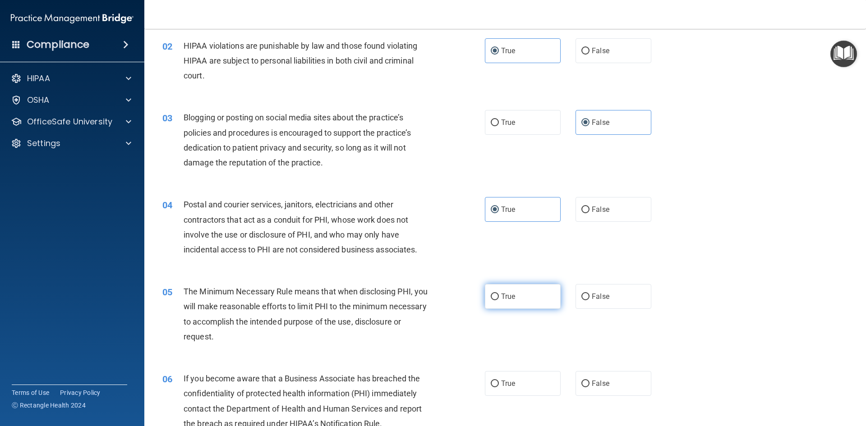
click at [523, 298] on label "True" at bounding box center [523, 296] width 76 height 25
click at [499, 298] on input "True" at bounding box center [495, 297] width 8 height 7
radio input "true"
click at [599, 387] on span "False" at bounding box center [601, 383] width 18 height 9
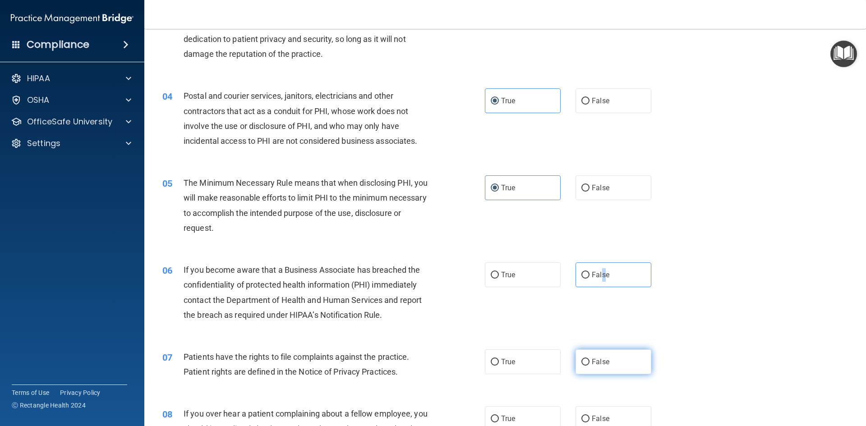
scroll to position [226, 0]
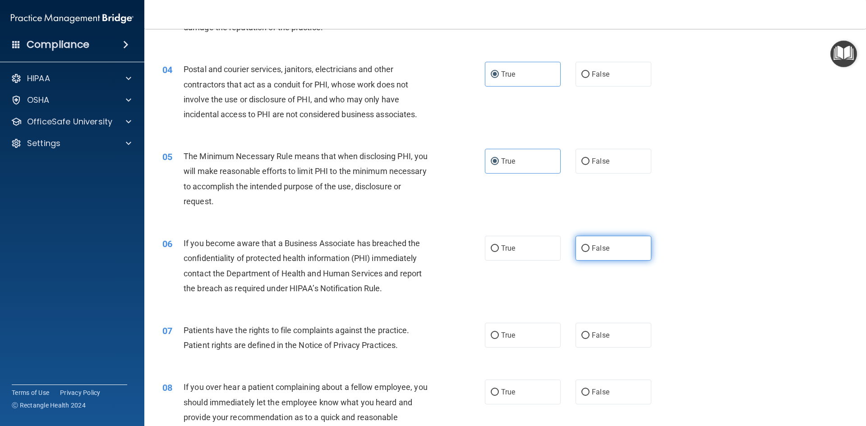
click at [585, 241] on label "False" at bounding box center [613, 248] width 76 height 25
click at [585, 245] on input "False" at bounding box center [585, 248] width 8 height 7
radio input "true"
click at [528, 334] on label "True" at bounding box center [523, 335] width 76 height 25
click at [499, 334] on input "True" at bounding box center [495, 335] width 8 height 7
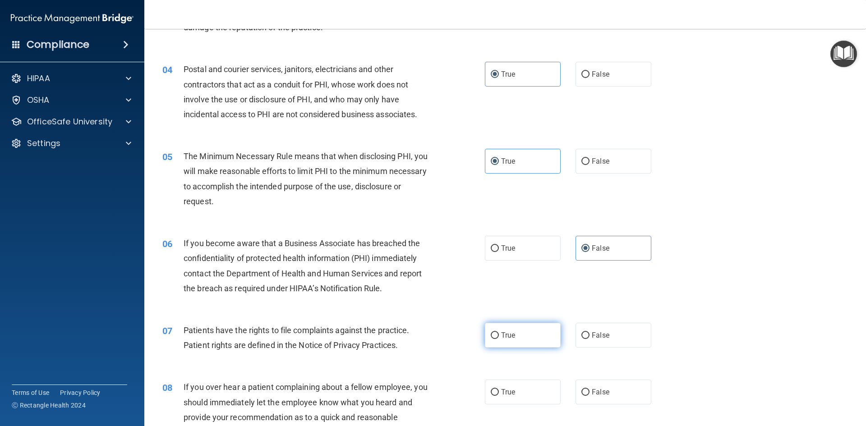
radio input "true"
click at [598, 391] on span "False" at bounding box center [601, 392] width 18 height 9
click at [589, 391] on input "False" at bounding box center [585, 392] width 8 height 7
radio input "true"
click at [598, 391] on span "False" at bounding box center [601, 392] width 18 height 9
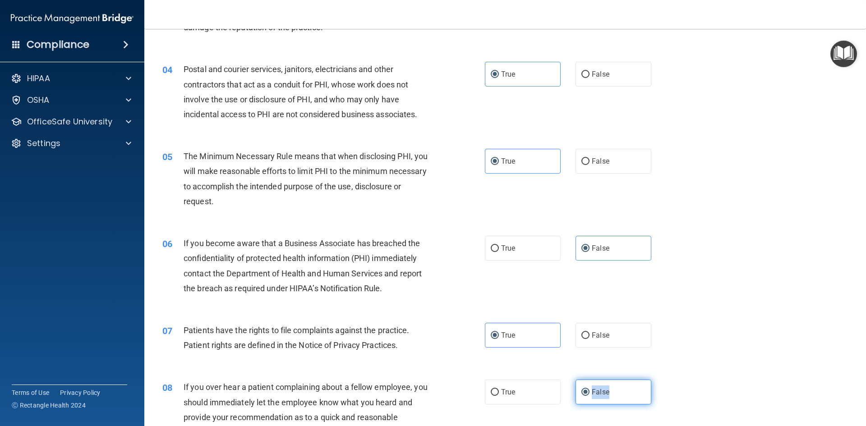
click at [589, 391] on input "False" at bounding box center [585, 392] width 8 height 7
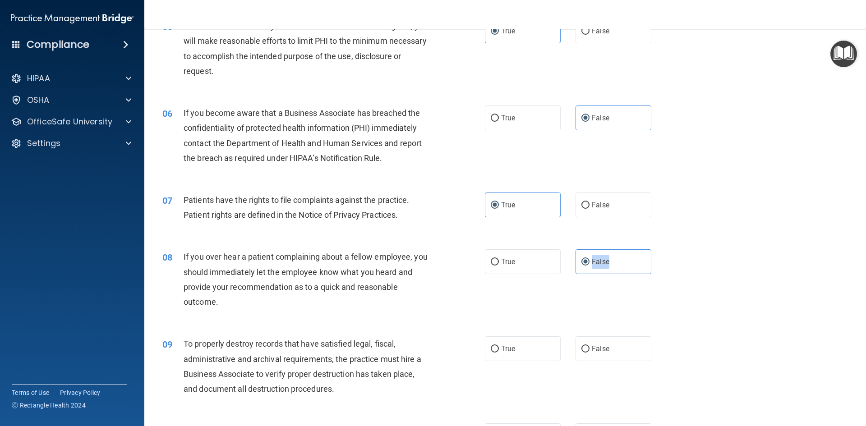
scroll to position [361, 0]
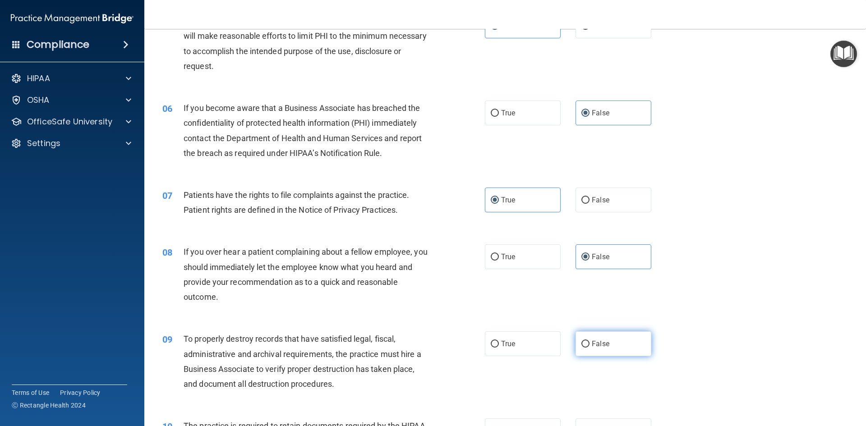
click at [602, 347] on span "False" at bounding box center [601, 344] width 18 height 9
click at [589, 347] on input "False" at bounding box center [585, 344] width 8 height 7
radio input "true"
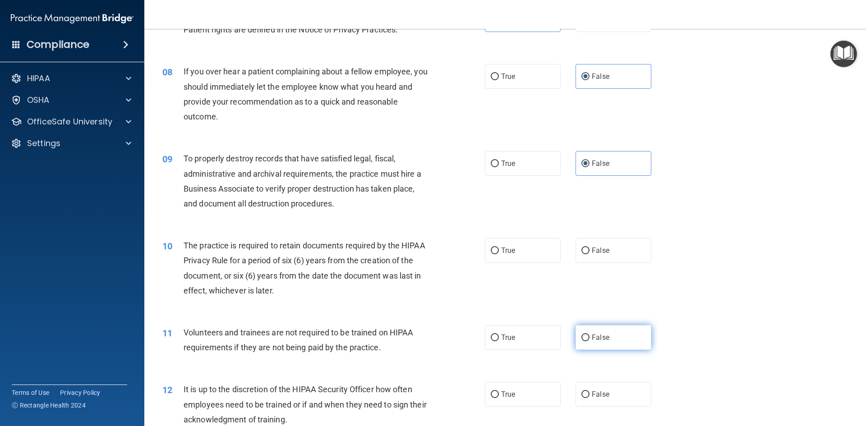
scroll to position [586, 0]
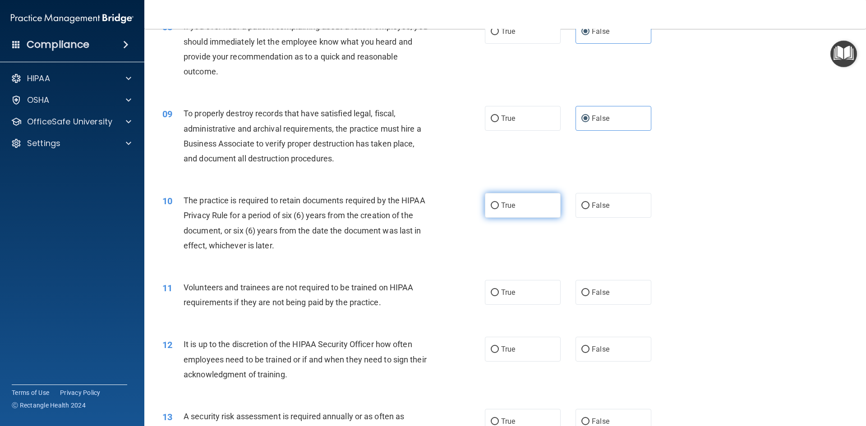
click at [521, 212] on label "True" at bounding box center [523, 205] width 76 height 25
click at [499, 209] on input "True" at bounding box center [495, 206] width 8 height 7
radio input "true"
click at [617, 293] on label "False" at bounding box center [613, 292] width 76 height 25
click at [589, 293] on input "False" at bounding box center [585, 293] width 8 height 7
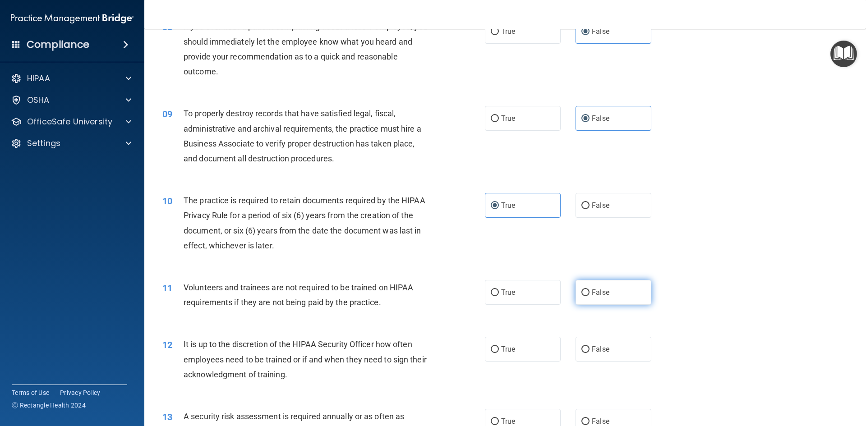
radio input "true"
click at [617, 293] on label "False" at bounding box center [613, 292] width 76 height 25
click at [589, 293] on input "False" at bounding box center [585, 293] width 8 height 7
click at [612, 344] on label "False" at bounding box center [613, 349] width 76 height 25
click at [589, 346] on input "False" at bounding box center [585, 349] width 8 height 7
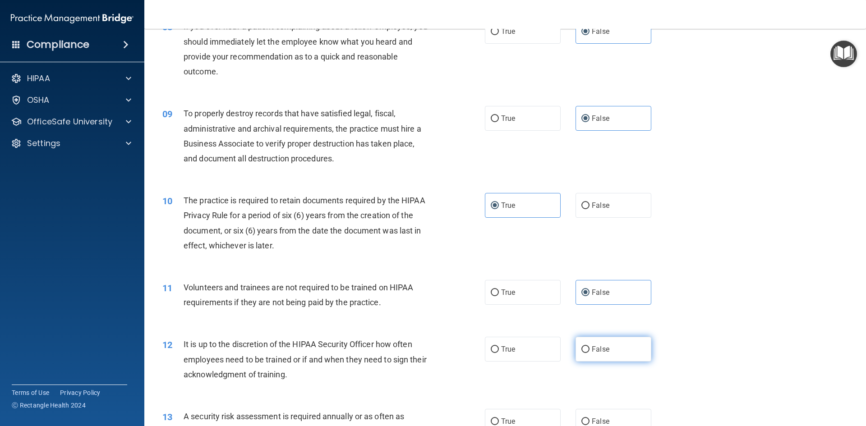
radio input "true"
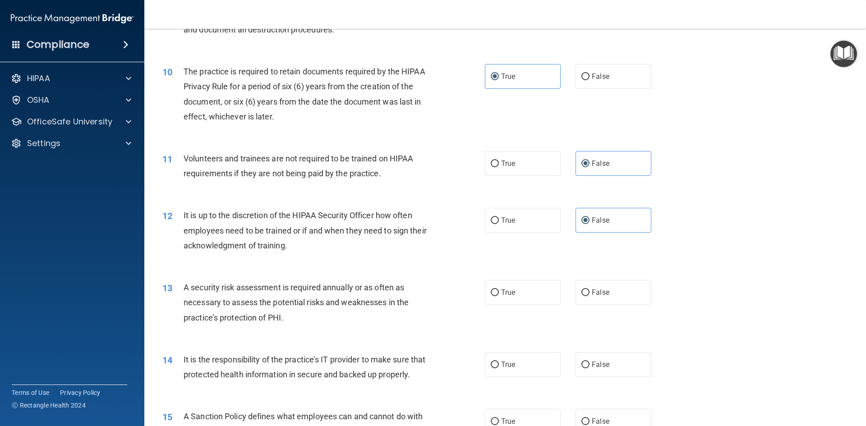
scroll to position [767, 0]
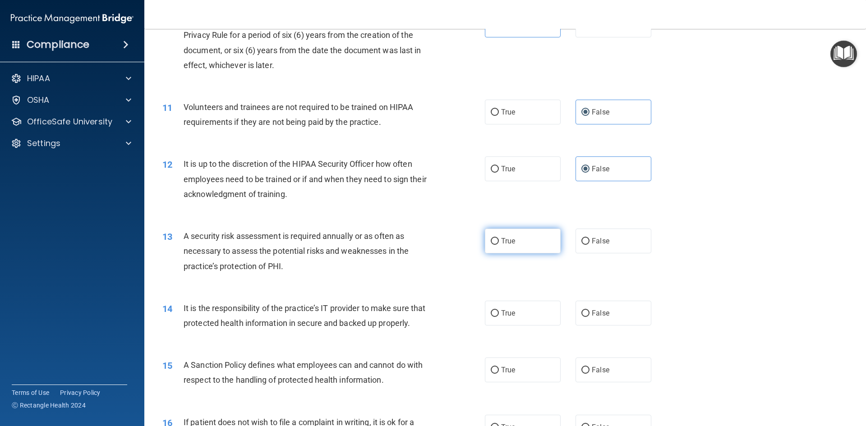
click at [501, 244] on span "True" at bounding box center [508, 241] width 14 height 9
click at [499, 244] on input "True" at bounding box center [495, 241] width 8 height 7
radio input "true"
click at [600, 317] on span "False" at bounding box center [601, 313] width 18 height 9
click at [589, 317] on input "False" at bounding box center [585, 313] width 8 height 7
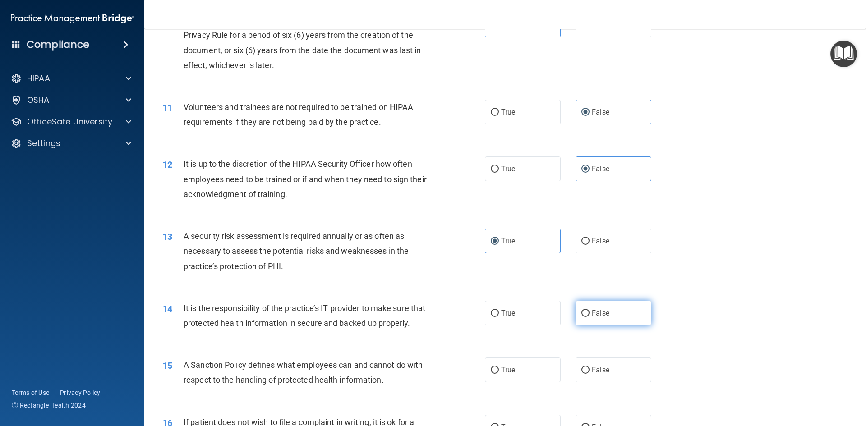
radio input "true"
click at [600, 317] on span "False" at bounding box center [601, 313] width 18 height 9
click at [589, 317] on input "False" at bounding box center [585, 313] width 8 height 7
click at [619, 378] on label "False" at bounding box center [613, 370] width 76 height 25
click at [589, 374] on input "False" at bounding box center [585, 370] width 8 height 7
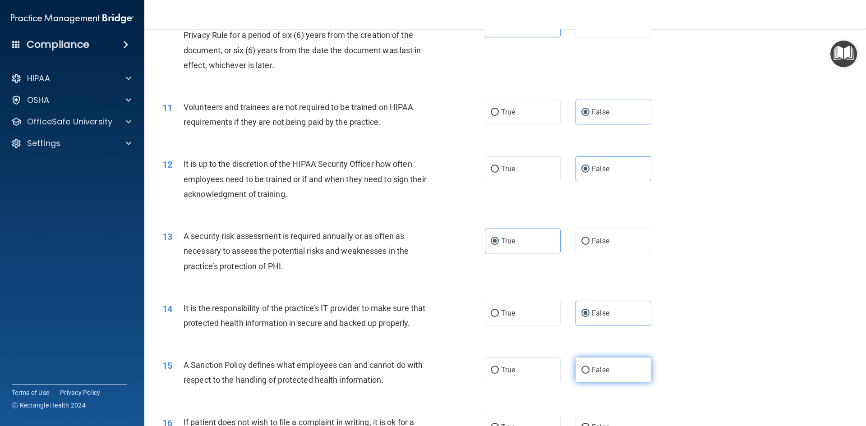
radio input "true"
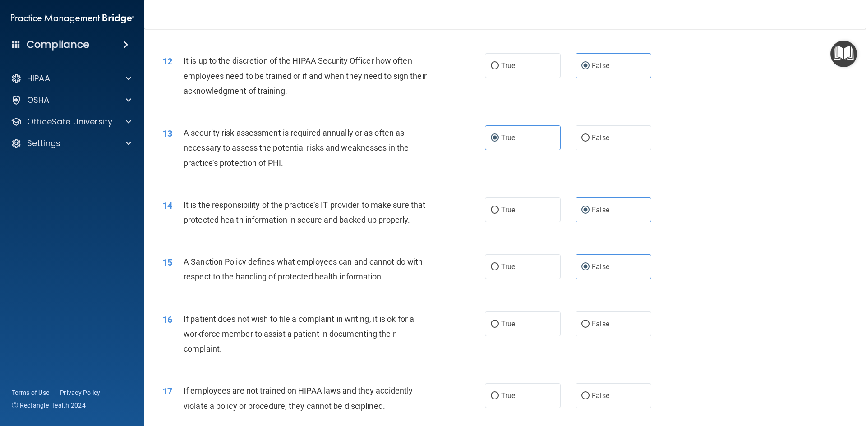
scroll to position [902, 0]
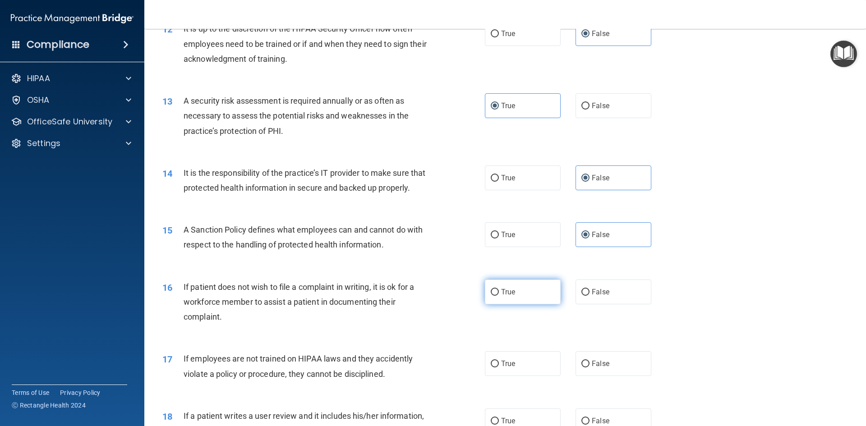
click at [506, 296] on span "True" at bounding box center [508, 292] width 14 height 9
click at [499, 296] on input "True" at bounding box center [495, 292] width 8 height 7
radio input "true"
click at [633, 376] on label "False" at bounding box center [613, 363] width 76 height 25
click at [589, 368] on input "False" at bounding box center [585, 364] width 8 height 7
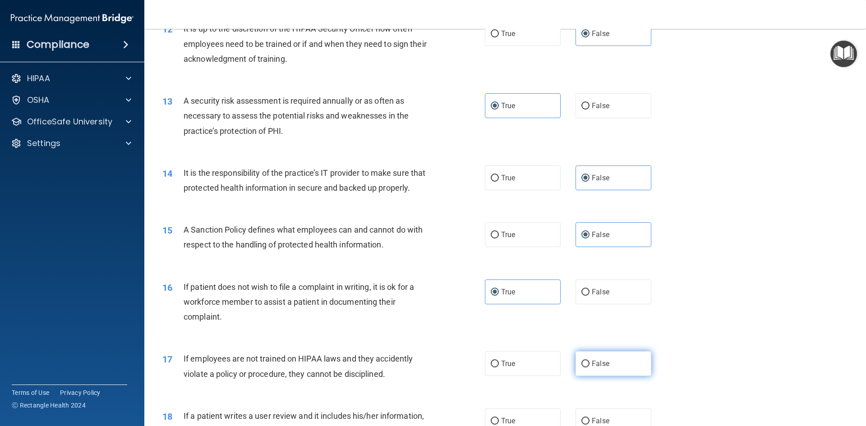
radio input "true"
click at [633, 376] on label "False" at bounding box center [613, 363] width 76 height 25
click at [589, 368] on input "False" at bounding box center [585, 364] width 8 height 7
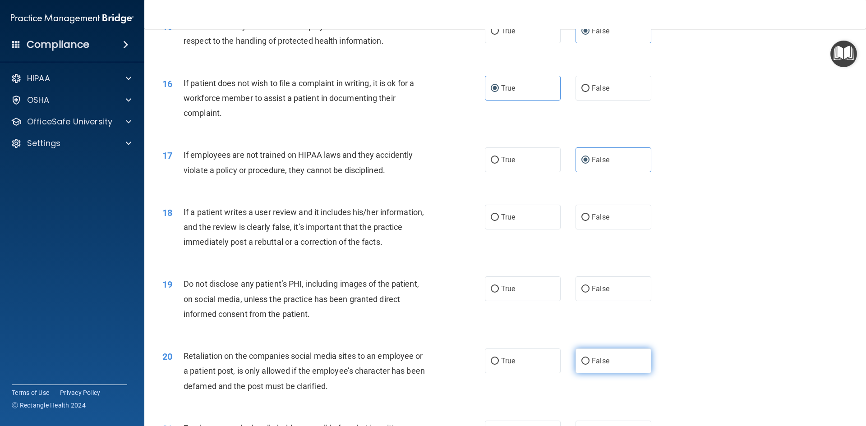
scroll to position [1128, 0]
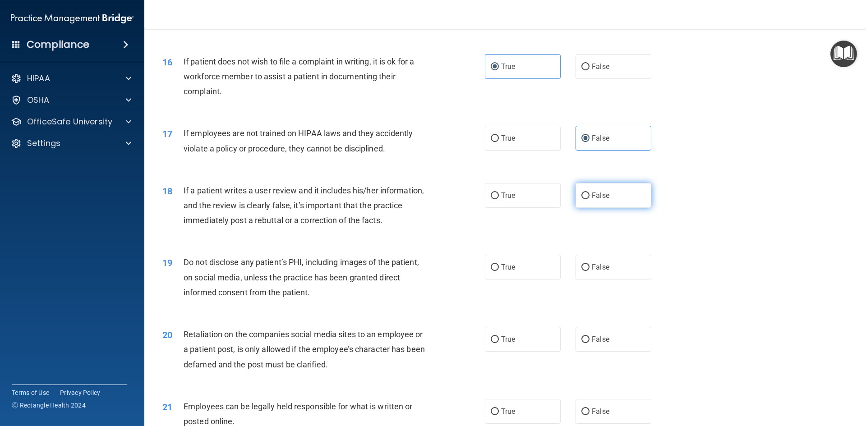
click at [599, 208] on label "False" at bounding box center [613, 195] width 76 height 25
click at [589, 199] on input "False" at bounding box center [585, 196] width 8 height 7
radio input "true"
click at [533, 280] on label "True" at bounding box center [523, 267] width 76 height 25
click at [499, 271] on input "True" at bounding box center [495, 267] width 8 height 7
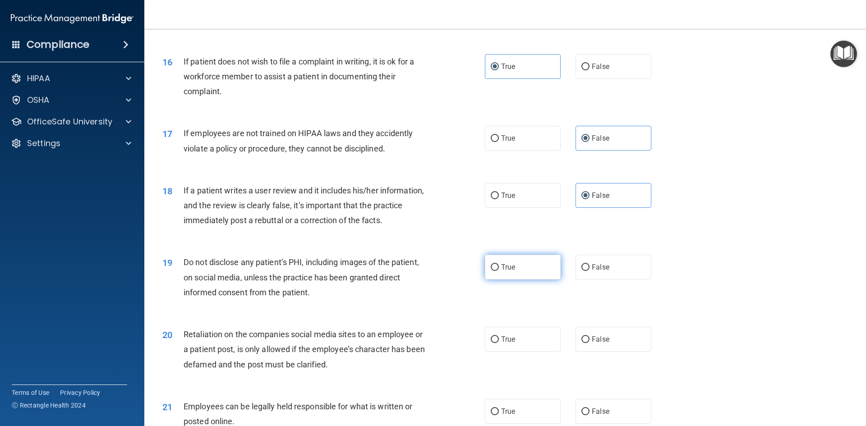
radio input "true"
click at [613, 352] on label "False" at bounding box center [613, 339] width 76 height 25
click at [589, 343] on input "False" at bounding box center [585, 339] width 8 height 7
radio input "true"
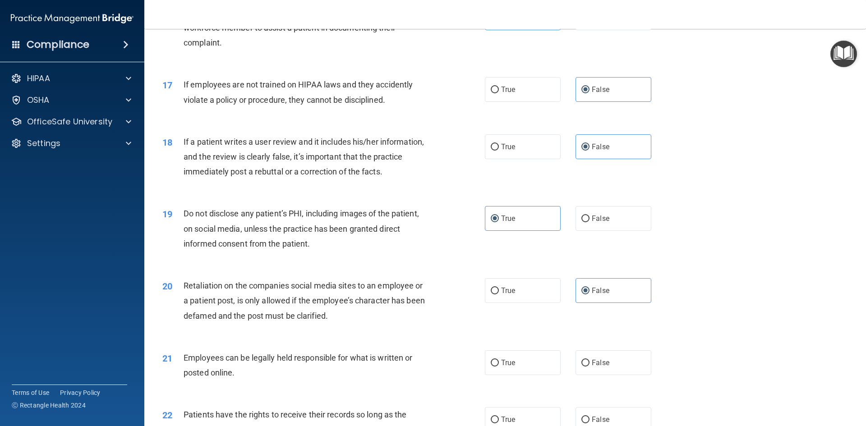
scroll to position [1308, 0]
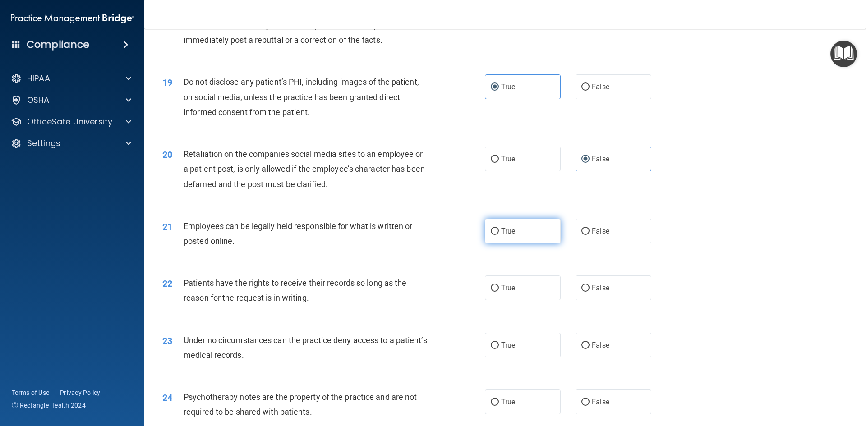
click at [528, 244] on label "True" at bounding box center [523, 231] width 76 height 25
click at [499, 235] on input "True" at bounding box center [495, 231] width 8 height 7
radio input "true"
click at [594, 292] on span "False" at bounding box center [601, 288] width 18 height 9
click at [589, 292] on input "False" at bounding box center [585, 288] width 8 height 7
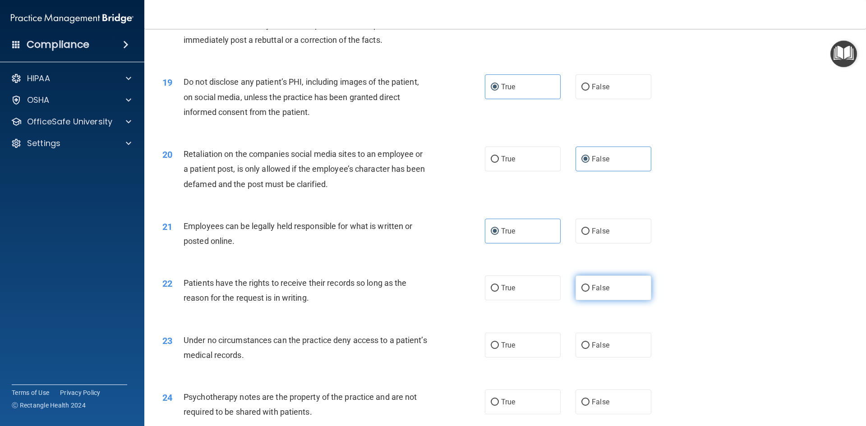
radio input "true"
click at [599, 358] on label "False" at bounding box center [613, 345] width 76 height 25
click at [589, 349] on input "False" at bounding box center [585, 345] width 8 height 7
radio input "true"
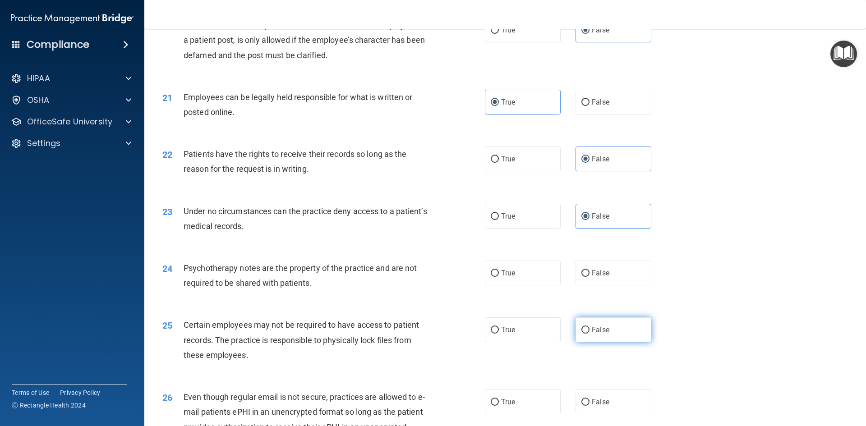
scroll to position [1443, 0]
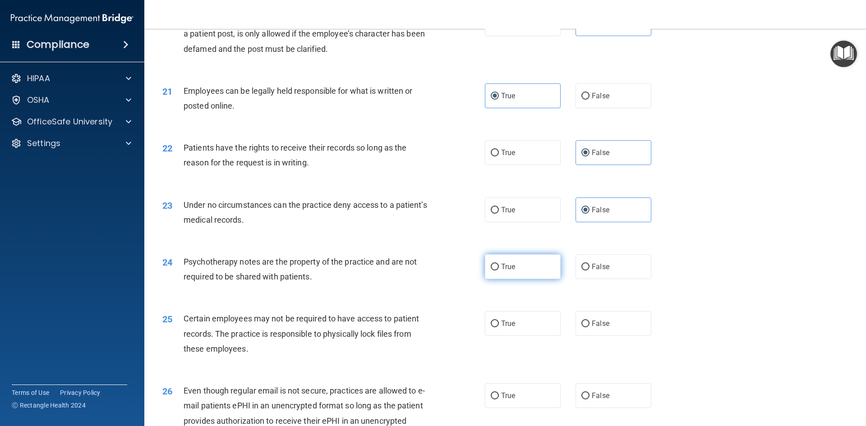
click at [542, 279] on label "True" at bounding box center [523, 266] width 76 height 25
click at [499, 271] on input "True" at bounding box center [495, 267] width 8 height 7
radio input "true"
click at [542, 279] on label "True" at bounding box center [523, 266] width 76 height 25
click at [499, 271] on input "True" at bounding box center [495, 267] width 8 height 7
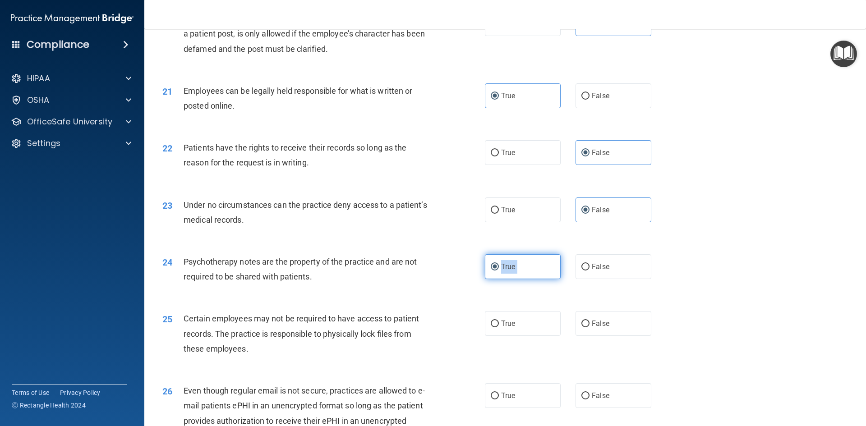
click at [542, 279] on label "True" at bounding box center [523, 266] width 76 height 25
click at [499, 271] on input "True" at bounding box center [495, 267] width 8 height 7
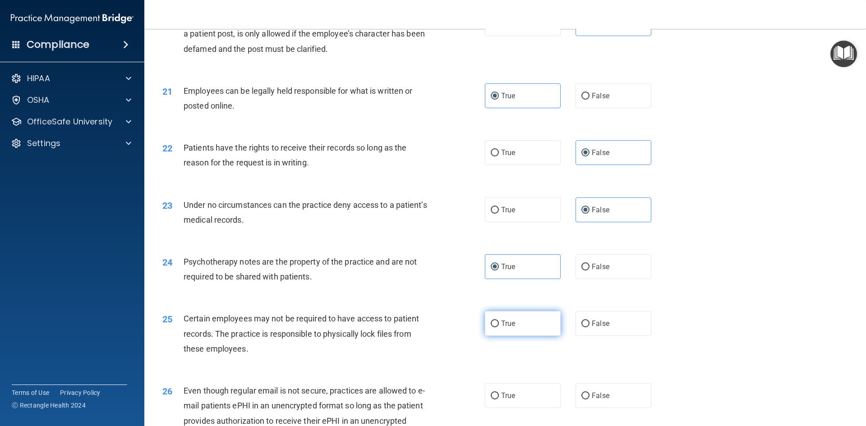
click at [534, 334] on label "True" at bounding box center [523, 323] width 76 height 25
click at [499, 327] on input "True" at bounding box center [495, 324] width 8 height 7
radio input "true"
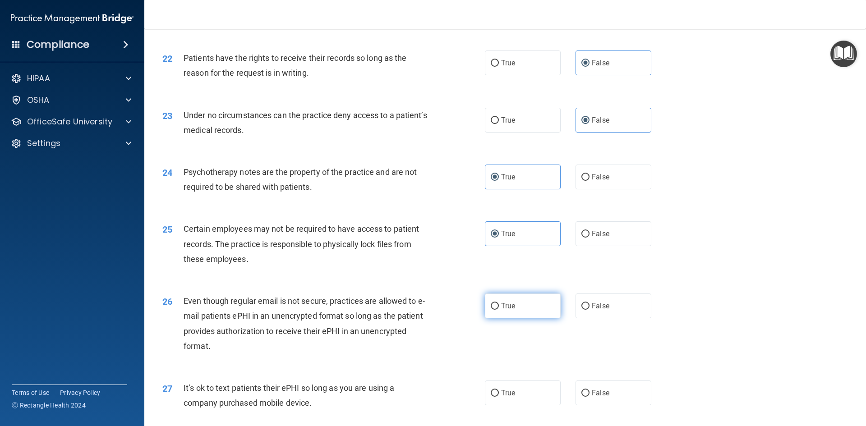
scroll to position [1533, 0]
click at [532, 305] on div "26 Even though regular email is not secure, practices are allowed to e-mail pat…" at bounding box center [505, 325] width 699 height 87
click at [610, 405] on label "False" at bounding box center [613, 392] width 76 height 25
click at [589, 396] on input "False" at bounding box center [585, 393] width 8 height 7
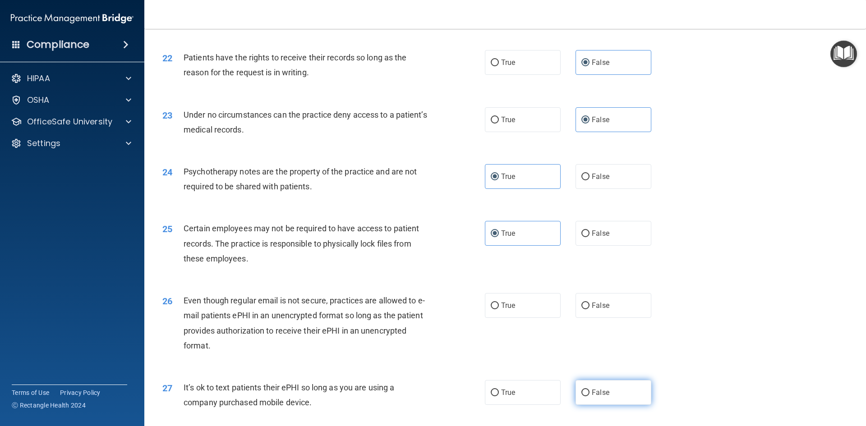
radio input "true"
click at [523, 318] on label "True" at bounding box center [523, 305] width 76 height 25
click at [499, 309] on input "True" at bounding box center [495, 306] width 8 height 7
radio input "true"
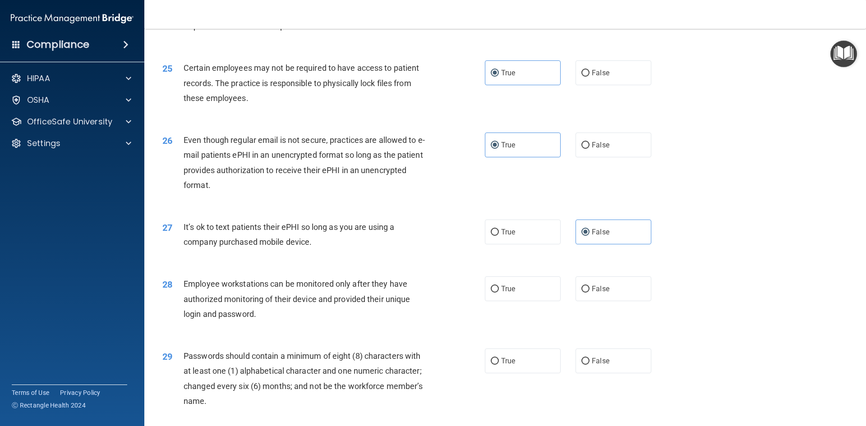
scroll to position [1714, 0]
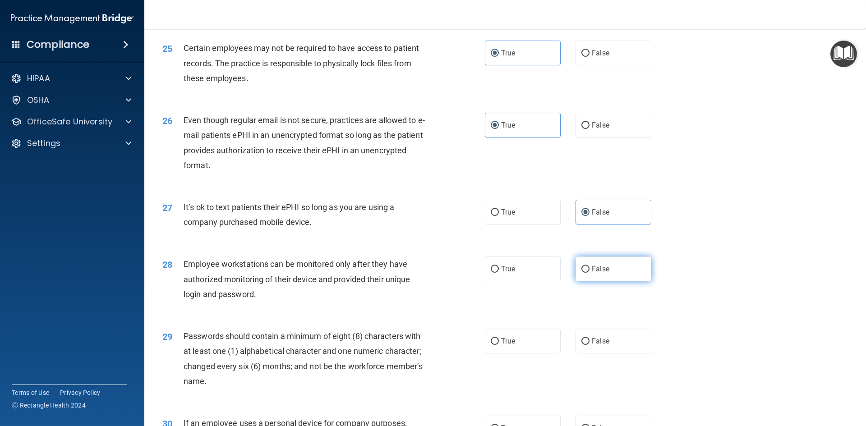
click at [605, 281] on label "False" at bounding box center [613, 269] width 76 height 25
click at [589, 273] on input "False" at bounding box center [585, 269] width 8 height 7
radio input "true"
click at [605, 281] on label "False" at bounding box center [613, 269] width 76 height 25
click at [589, 273] on input "False" at bounding box center [585, 269] width 8 height 7
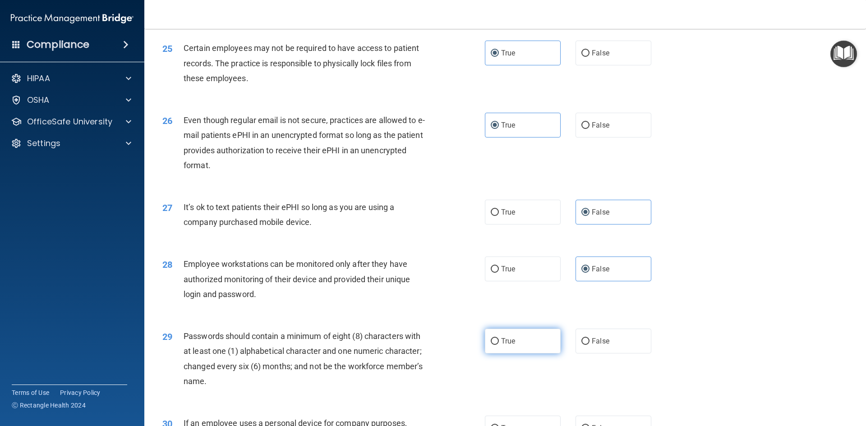
click at [532, 354] on label "True" at bounding box center [523, 341] width 76 height 25
click at [499, 345] on input "True" at bounding box center [495, 341] width 8 height 7
radio input "true"
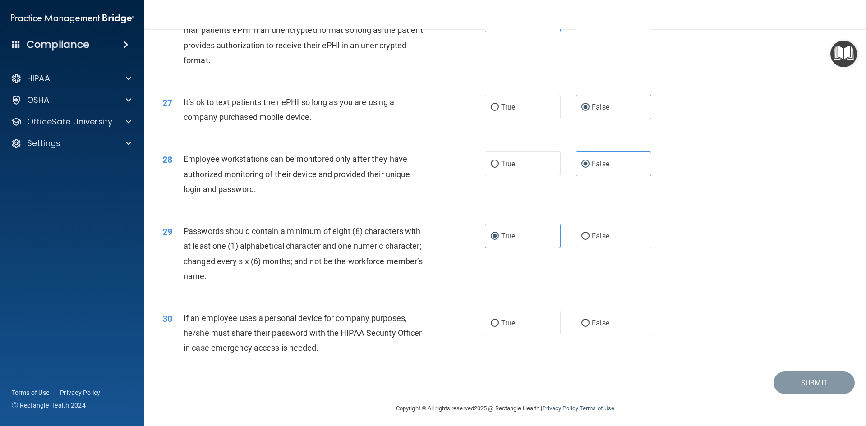
scroll to position [1838, 0]
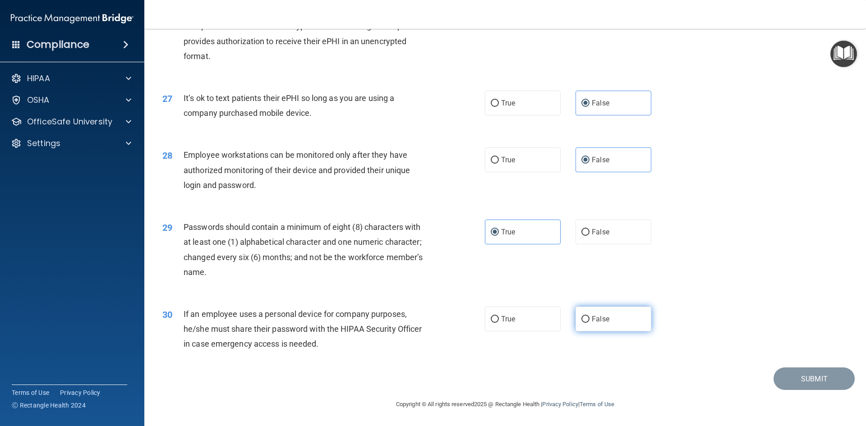
click at [596, 320] on span "False" at bounding box center [601, 319] width 18 height 9
click at [589, 320] on input "False" at bounding box center [585, 319] width 8 height 7
radio input "true"
click at [821, 385] on button "Submit" at bounding box center [813, 379] width 81 height 23
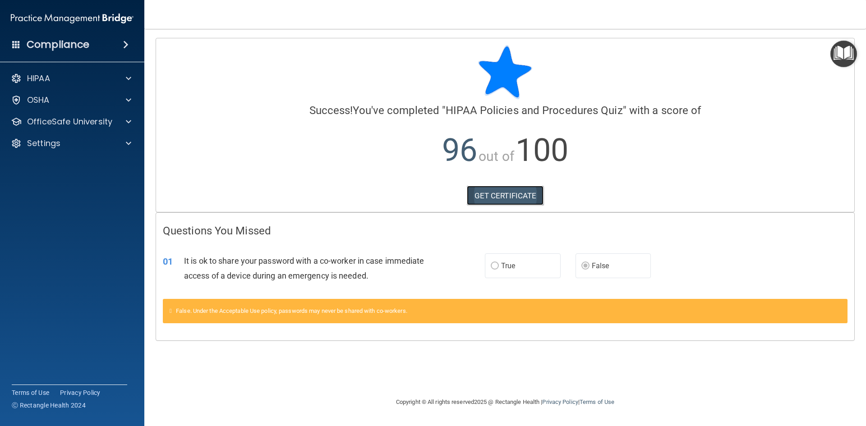
click at [498, 199] on link "GET CERTIFICATE" at bounding box center [505, 196] width 77 height 20
click at [77, 123] on p "OfficeSafe University" at bounding box center [69, 121] width 85 height 11
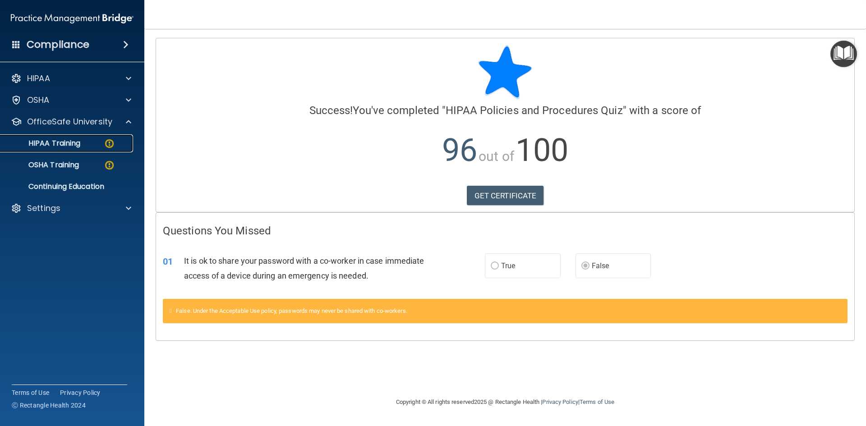
click at [109, 146] on img at bounding box center [109, 143] width 11 height 11
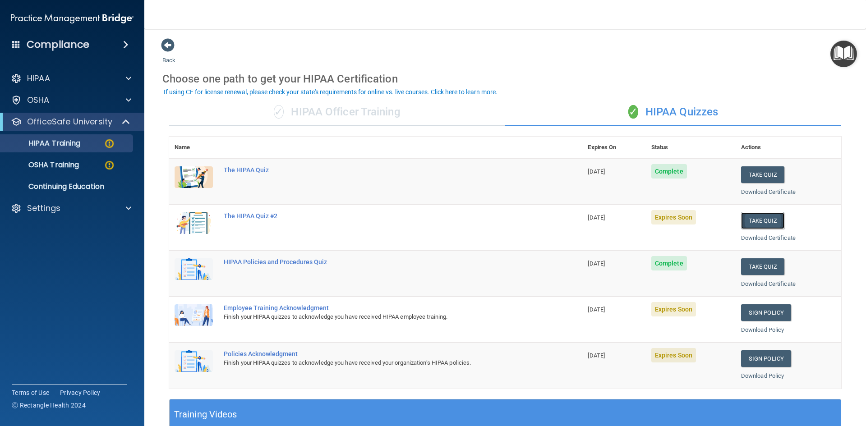
click at [761, 223] on button "Take Quiz" at bounding box center [762, 220] width 43 height 17
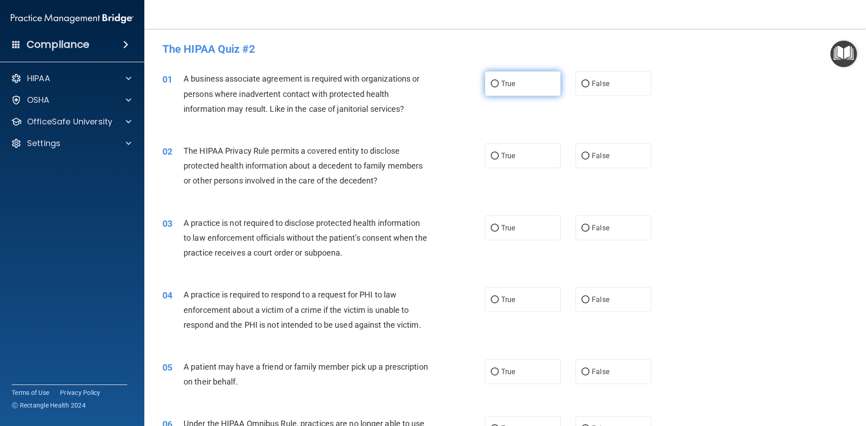
click at [516, 92] on label "True" at bounding box center [523, 83] width 76 height 25
click at [499, 87] on input "True" at bounding box center [495, 84] width 8 height 7
radio input "true"
drag, startPoint x: 516, startPoint y: 149, endPoint x: 516, endPoint y: 172, distance: 23.0
click at [516, 149] on label "True" at bounding box center [523, 155] width 76 height 25
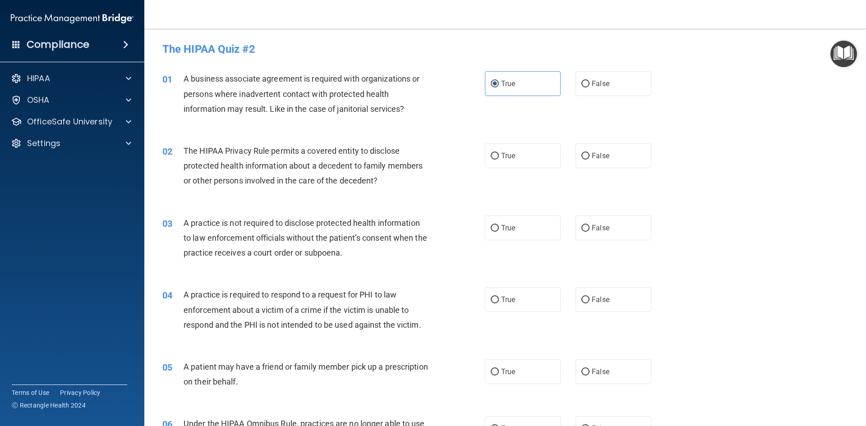
click at [499, 153] on input "True" at bounding box center [495, 156] width 8 height 7
radio input "true"
click at [493, 255] on div "03 A practice is not required to disclose protected health information to law e…" at bounding box center [324, 241] width 350 height 50
click at [506, 226] on span "True" at bounding box center [508, 228] width 14 height 9
click at [499, 226] on input "True" at bounding box center [495, 228] width 8 height 7
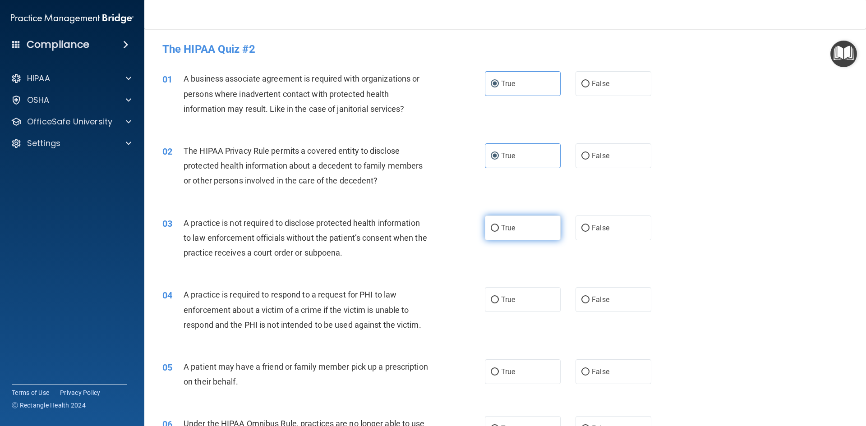
radio input "true"
click at [504, 290] on label "True" at bounding box center [523, 299] width 76 height 25
click at [499, 297] on input "True" at bounding box center [495, 300] width 8 height 7
radio input "true"
click at [504, 290] on label "True" at bounding box center [523, 299] width 76 height 25
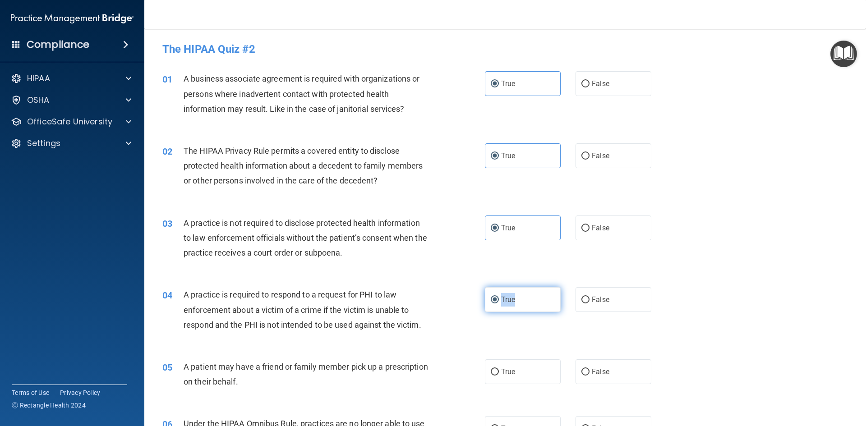
click at [499, 297] on input "True" at bounding box center [495, 300] width 8 height 7
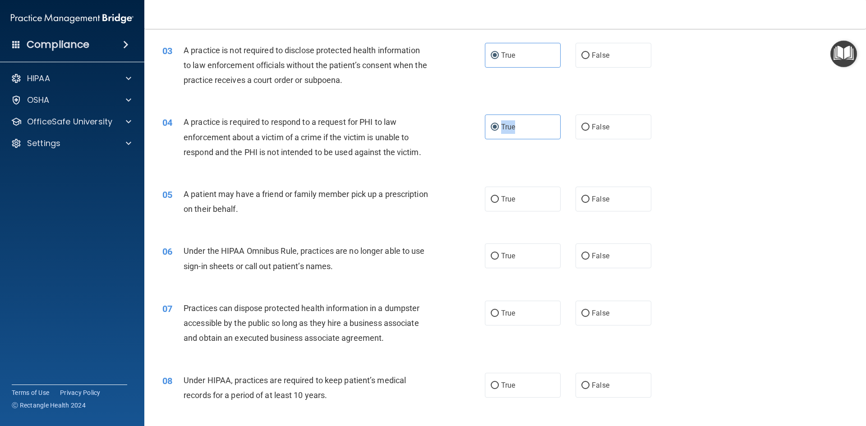
scroll to position [180, 0]
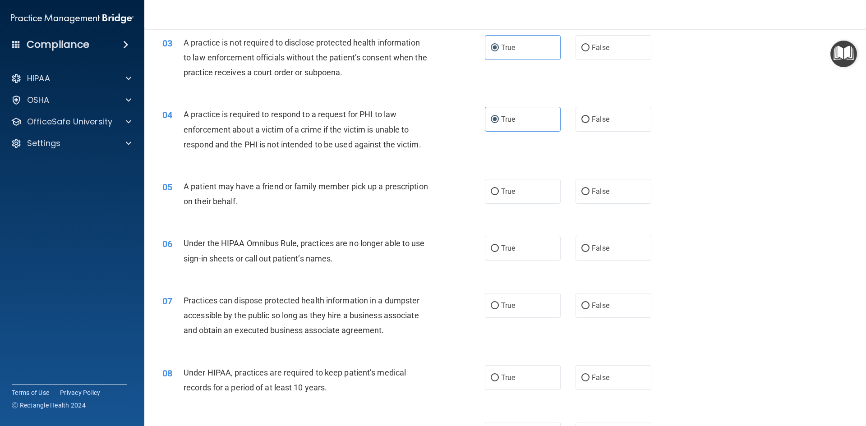
click at [483, 170] on div "05 A patient may have a friend or family member pick up a prescription on their…" at bounding box center [505, 196] width 699 height 57
click at [491, 192] on input "True" at bounding box center [495, 192] width 8 height 7
radio input "true"
click at [516, 268] on div "06 Under the HIPAA Omnibus Rule, practices are no longer able to use sign-in sh…" at bounding box center [505, 253] width 699 height 57
click at [514, 253] on label "True" at bounding box center [523, 248] width 76 height 25
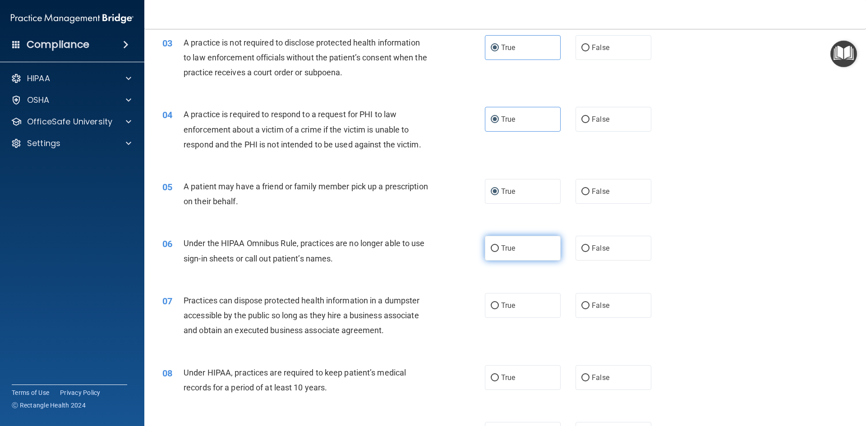
click at [499, 252] on input "True" at bounding box center [495, 248] width 8 height 7
radio input "true"
drag, startPoint x: 503, startPoint y: 303, endPoint x: 496, endPoint y: 355, distance: 52.4
click at [504, 304] on span "True" at bounding box center [508, 305] width 14 height 9
click at [499, 304] on input "True" at bounding box center [495, 306] width 8 height 7
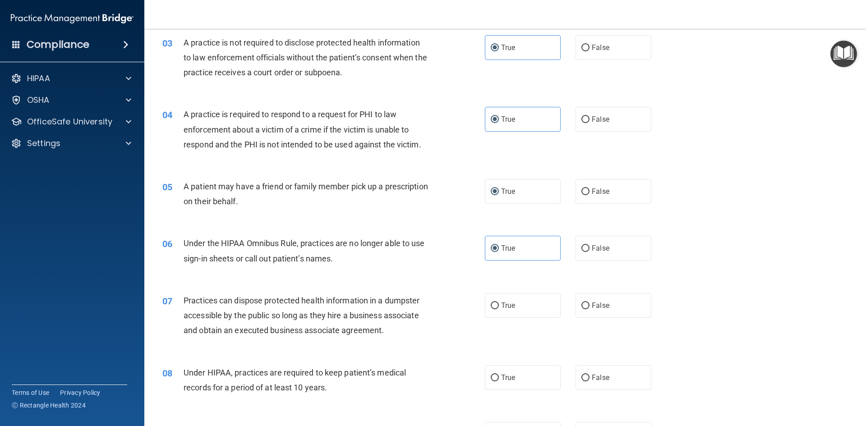
radio input "true"
click at [496, 376] on label "True" at bounding box center [523, 377] width 76 height 25
click at [496, 376] on input "True" at bounding box center [495, 378] width 8 height 7
radio input "true"
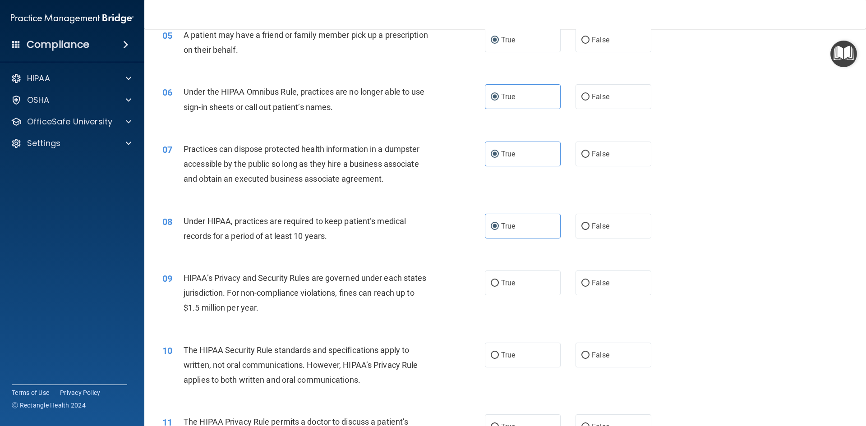
scroll to position [361, 0]
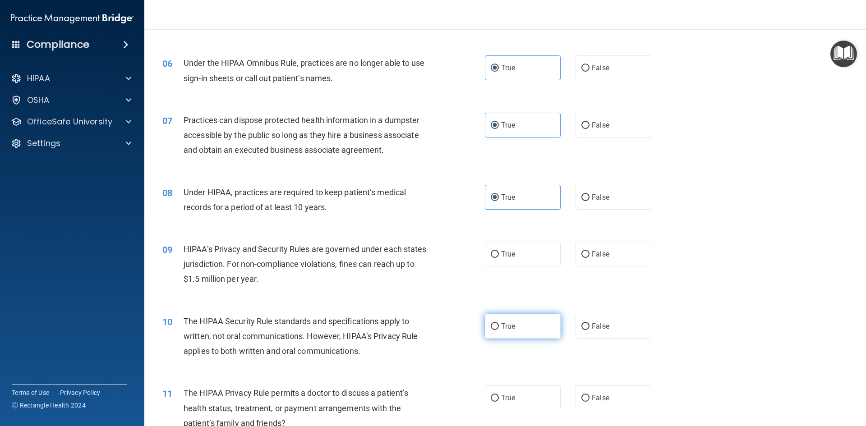
click at [493, 332] on label "True" at bounding box center [523, 326] width 76 height 25
click at [493, 330] on input "True" at bounding box center [495, 326] width 8 height 7
radio input "true"
drag, startPoint x: 497, startPoint y: 260, endPoint x: 498, endPoint y: 269, distance: 9.1
click at [497, 260] on label "True" at bounding box center [523, 254] width 76 height 25
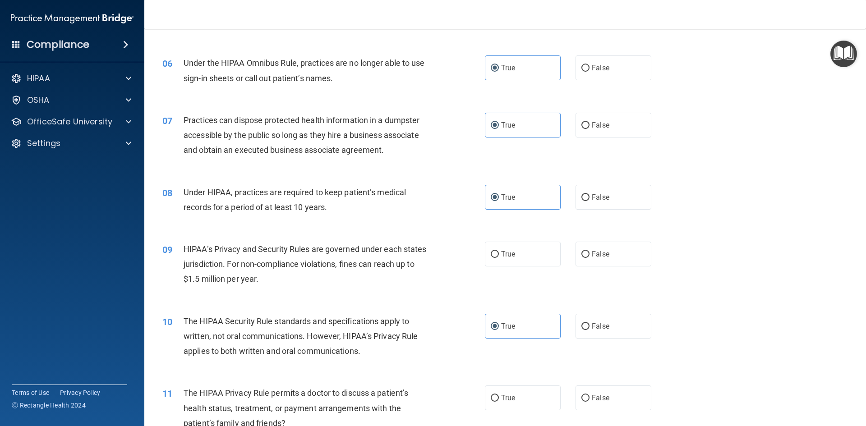
click at [497, 258] on input "True" at bounding box center [495, 254] width 8 height 7
radio input "true"
click at [514, 395] on label "True" at bounding box center [523, 398] width 76 height 25
click at [499, 395] on input "True" at bounding box center [495, 398] width 8 height 7
radio input "true"
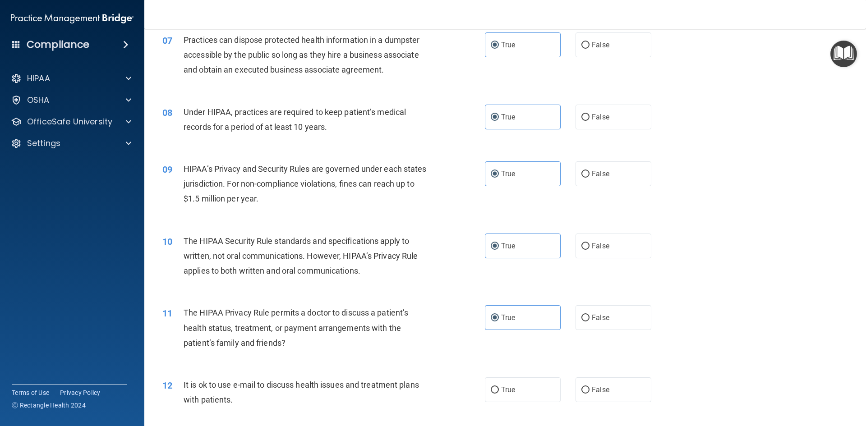
scroll to position [586, 0]
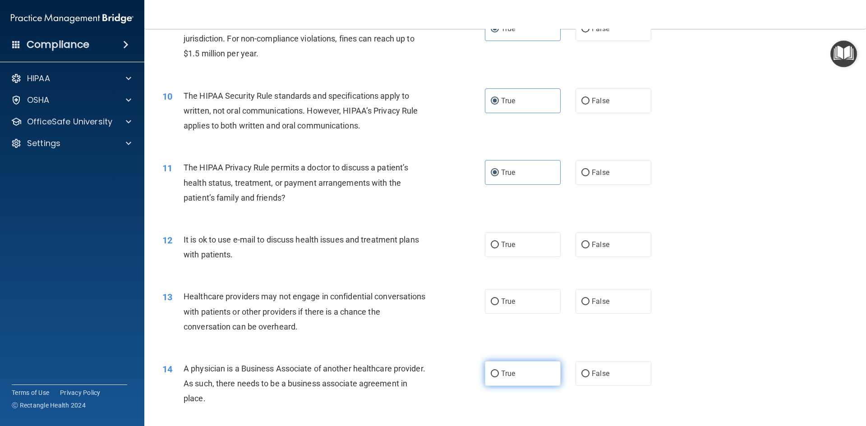
click at [495, 370] on label "True" at bounding box center [523, 373] width 76 height 25
click at [495, 371] on input "True" at bounding box center [495, 374] width 8 height 7
radio input "true"
click at [513, 274] on div "12 It is ok to use e-mail to discuss health issues and treatment plans with pat…" at bounding box center [505, 249] width 699 height 57
click at [516, 239] on label "True" at bounding box center [523, 244] width 76 height 25
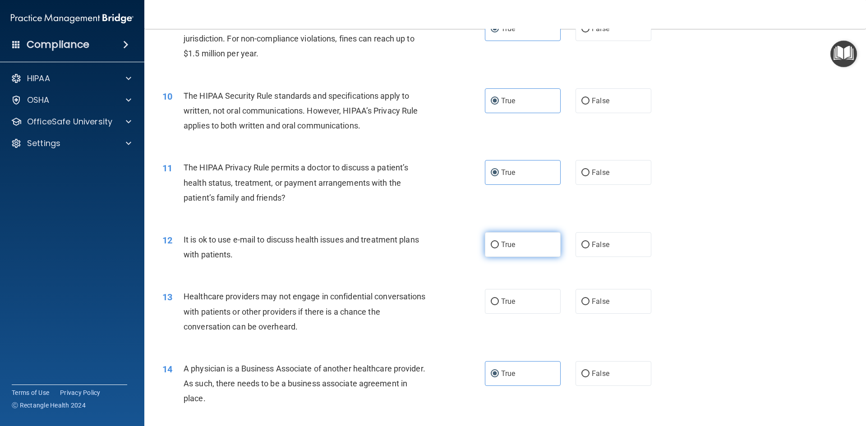
click at [499, 242] on input "True" at bounding box center [495, 245] width 8 height 7
radio input "true"
click at [506, 305] on span "True" at bounding box center [508, 301] width 14 height 9
click at [499, 305] on input "True" at bounding box center [495, 302] width 8 height 7
radio input "true"
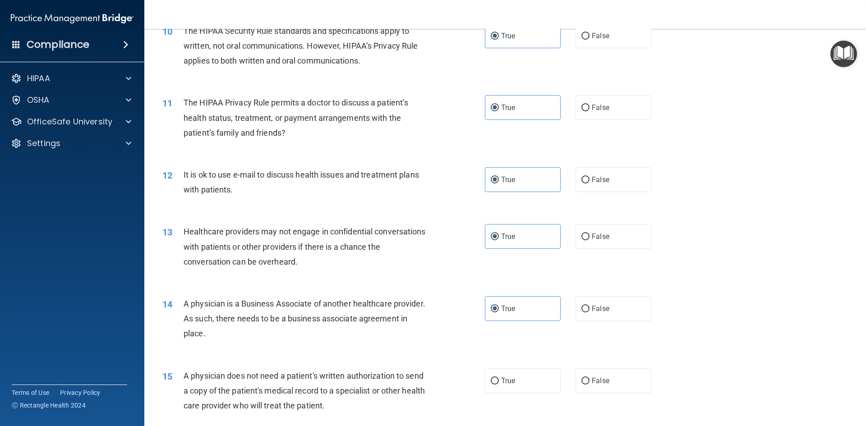
scroll to position [767, 0]
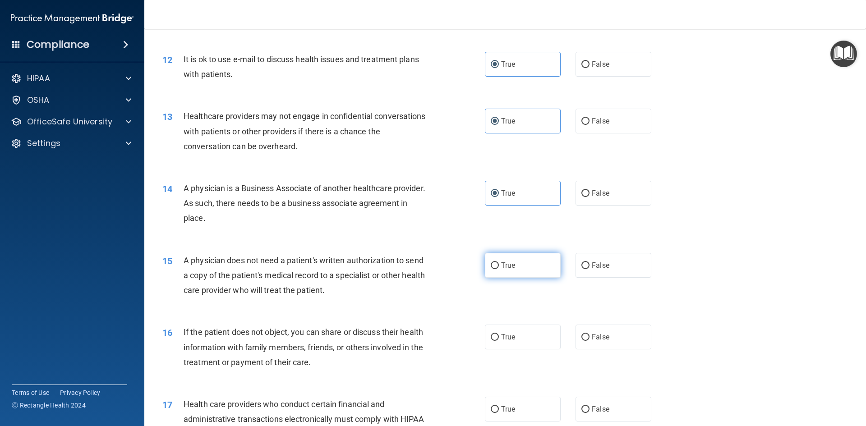
click at [509, 267] on span "True" at bounding box center [508, 265] width 14 height 9
click at [499, 267] on input "True" at bounding box center [495, 265] width 8 height 7
radio input "true"
click at [485, 345] on label "True" at bounding box center [523, 337] width 76 height 25
click at [491, 341] on input "True" at bounding box center [495, 337] width 8 height 7
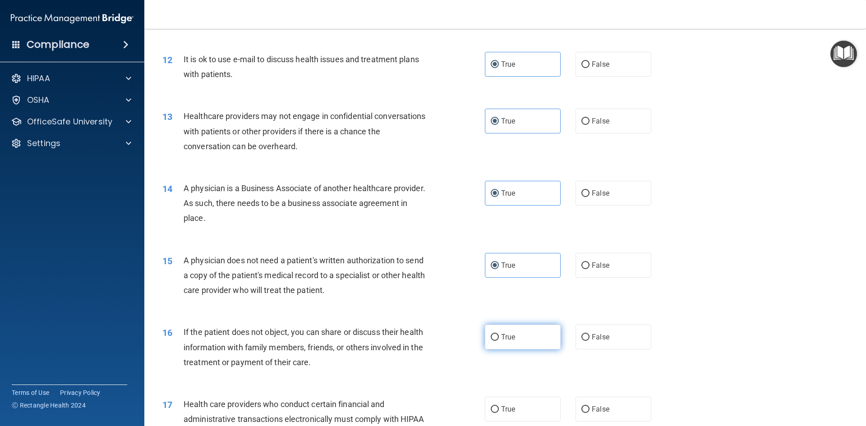
radio input "true"
click at [497, 404] on label "True" at bounding box center [523, 409] width 76 height 25
click at [497, 406] on input "True" at bounding box center [495, 409] width 8 height 7
radio input "true"
click at [497, 404] on label "True" at bounding box center [523, 409] width 76 height 25
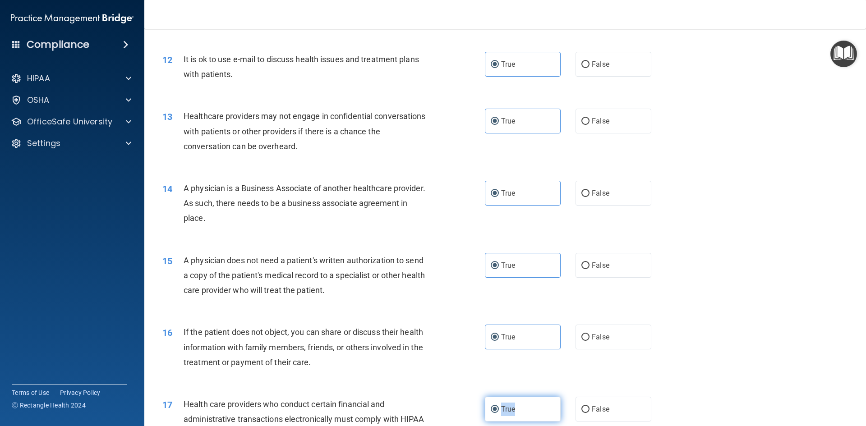
click at [497, 406] on input "True" at bounding box center [495, 409] width 8 height 7
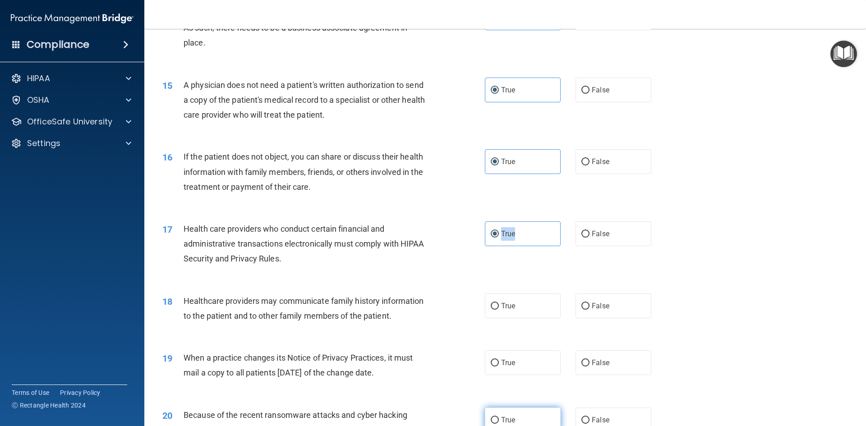
scroll to position [992, 0]
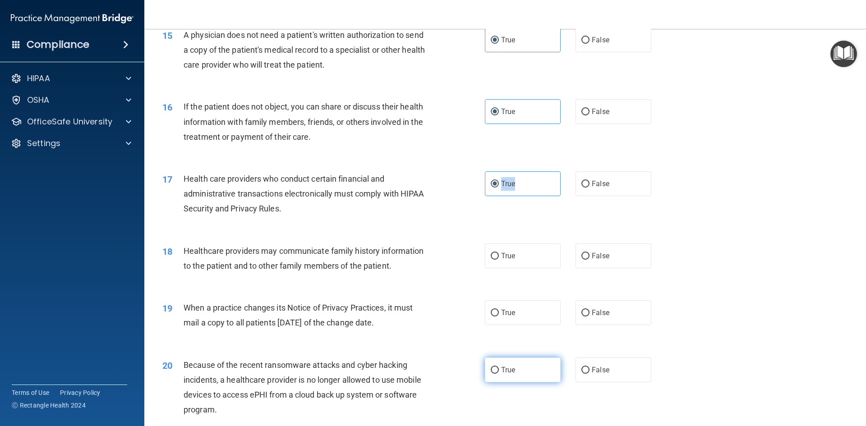
click at [493, 373] on input "True" at bounding box center [495, 370] width 8 height 7
radio input "true"
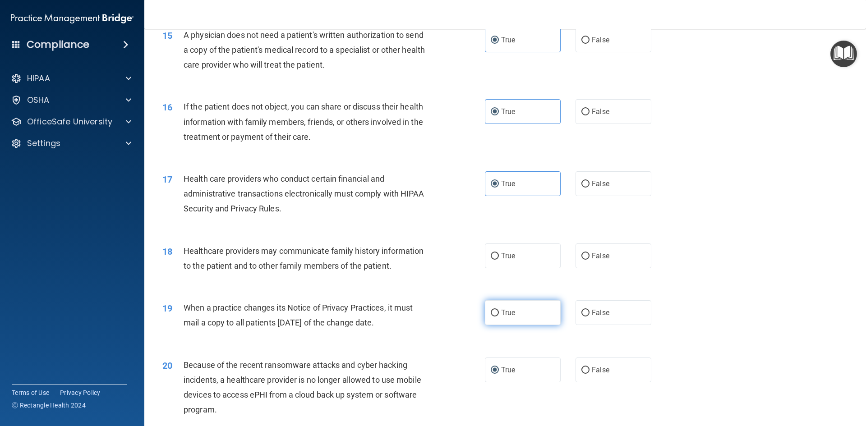
click at [512, 319] on label "True" at bounding box center [523, 312] width 76 height 25
click at [499, 317] on input "True" at bounding box center [495, 313] width 8 height 7
radio input "true"
click at [517, 250] on label "True" at bounding box center [523, 256] width 76 height 25
click at [499, 253] on input "True" at bounding box center [495, 256] width 8 height 7
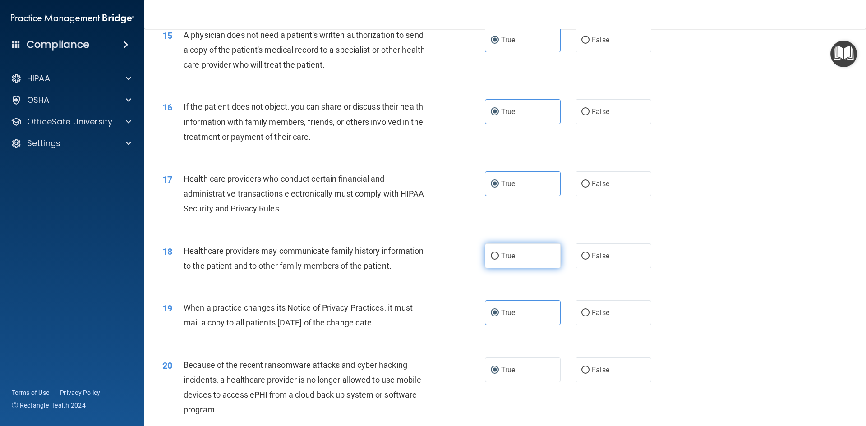
radio input "true"
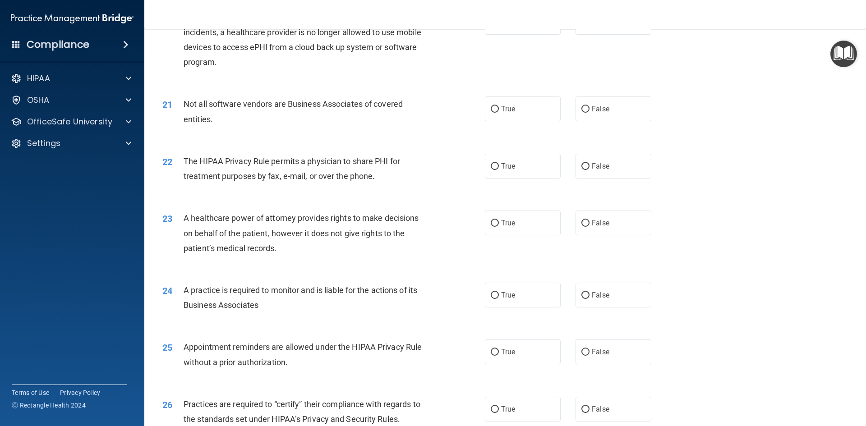
scroll to position [1353, 0]
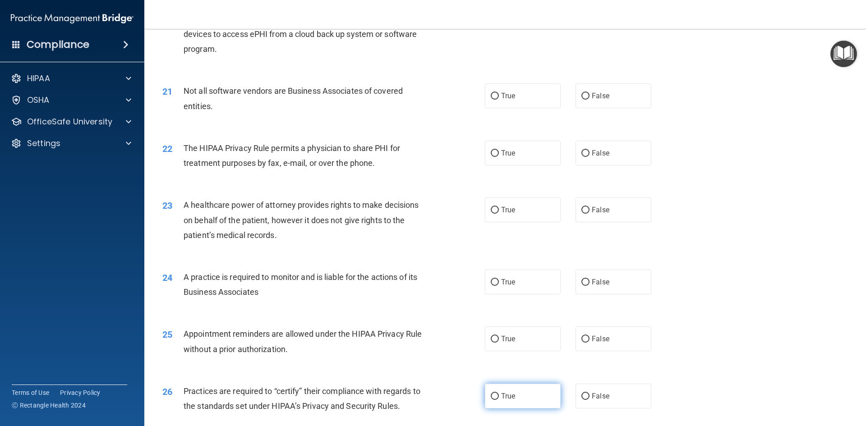
click at [504, 393] on span "True" at bounding box center [508, 396] width 14 height 9
click at [499, 393] on input "True" at bounding box center [495, 396] width 8 height 7
radio input "true"
click at [512, 342] on span "True" at bounding box center [508, 339] width 14 height 9
click at [499, 342] on input "True" at bounding box center [495, 339] width 8 height 7
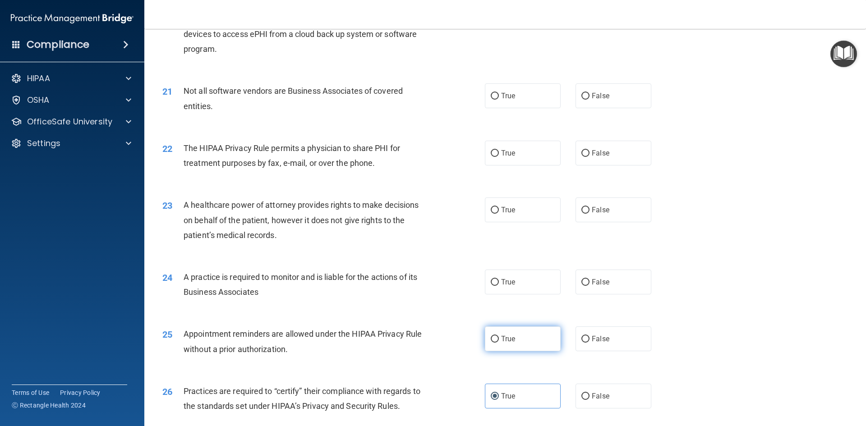
radio input "true"
click at [520, 275] on label "True" at bounding box center [523, 282] width 76 height 25
click at [499, 279] on input "True" at bounding box center [495, 282] width 8 height 7
radio input "true"
click at [511, 208] on span "True" at bounding box center [508, 210] width 14 height 9
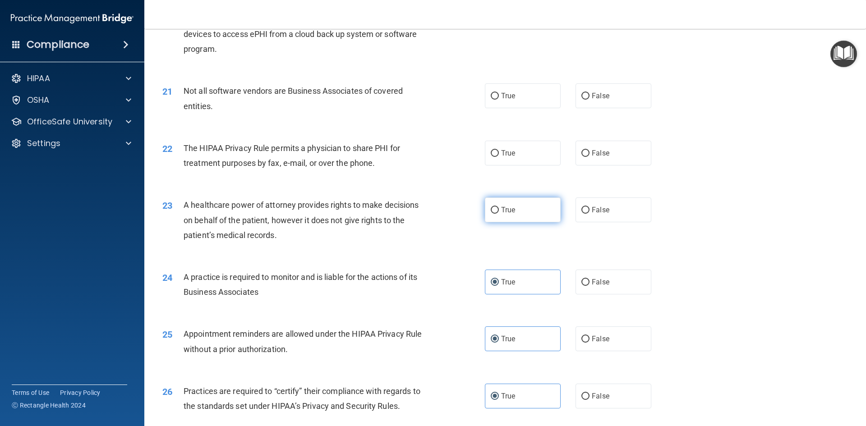
click at [499, 208] on input "True" at bounding box center [495, 210] width 8 height 7
radio input "true"
click at [511, 208] on span "True" at bounding box center [508, 210] width 14 height 9
click at [499, 208] on input "True" at bounding box center [495, 210] width 8 height 7
click at [503, 147] on label "True" at bounding box center [523, 153] width 76 height 25
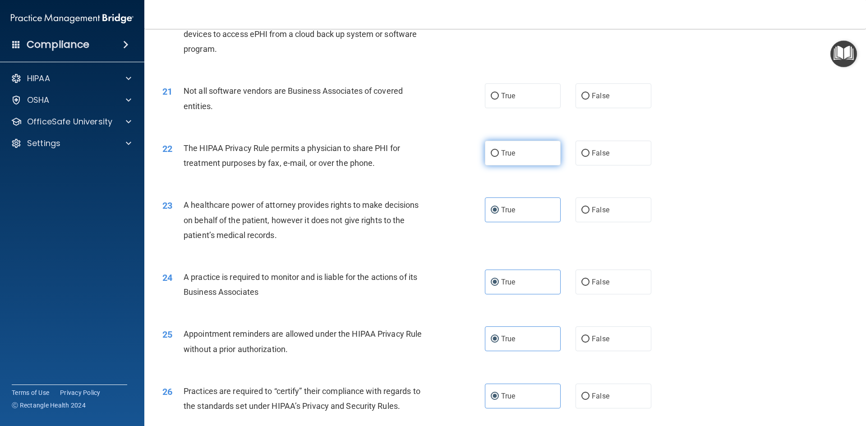
click at [499, 150] on input "True" at bounding box center [495, 153] width 8 height 7
radio input "true"
click at [516, 117] on div "21 Not all software vendors are Business Associates of covered entities. True F…" at bounding box center [505, 100] width 699 height 57
click at [516, 102] on label "True" at bounding box center [523, 95] width 76 height 25
click at [499, 100] on input "True" at bounding box center [495, 96] width 8 height 7
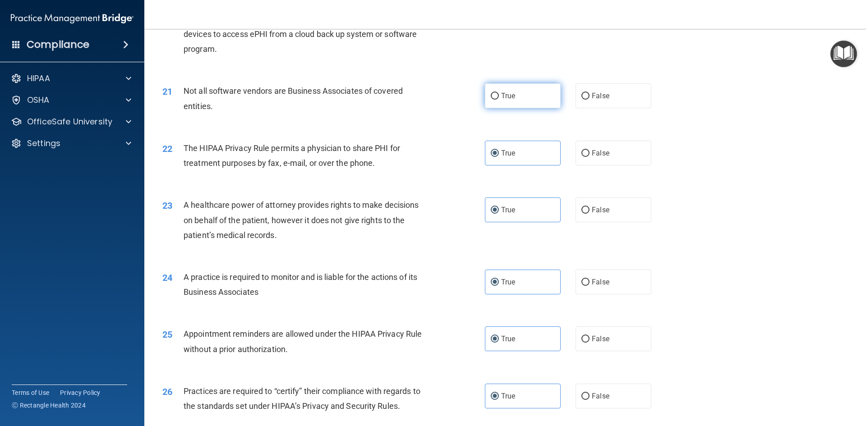
radio input "true"
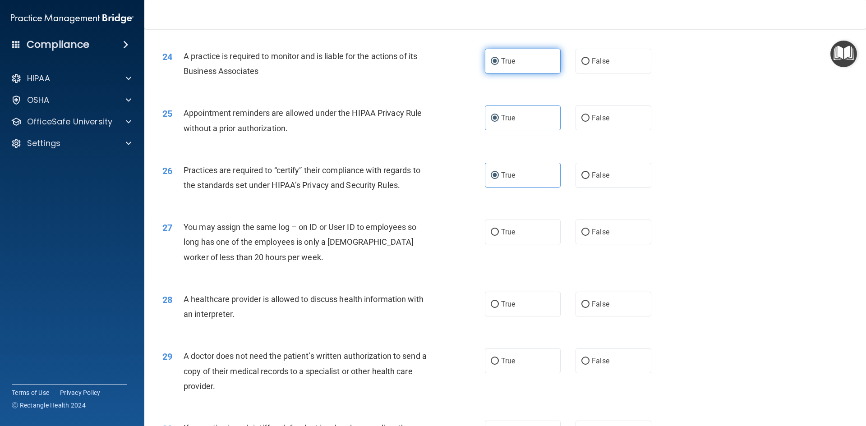
scroll to position [1579, 0]
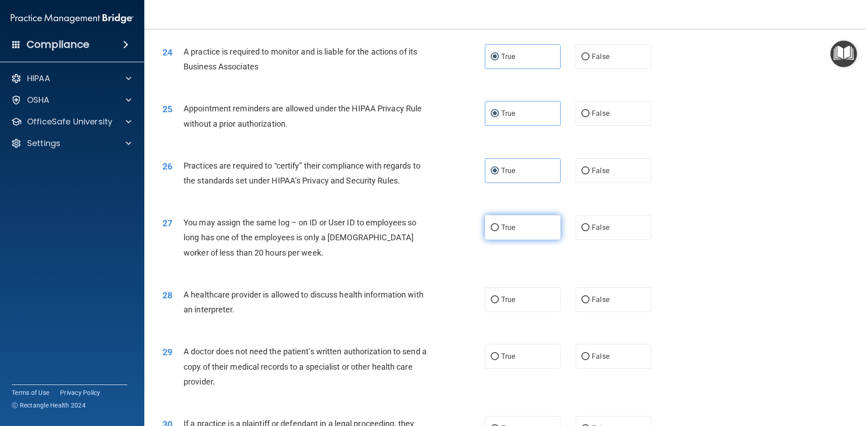
click at [519, 224] on label "True" at bounding box center [523, 227] width 76 height 25
click at [499, 225] on input "True" at bounding box center [495, 228] width 8 height 7
radio input "true"
click at [519, 224] on label "True" at bounding box center [523, 227] width 76 height 25
click at [499, 225] on input "True" at bounding box center [495, 228] width 8 height 7
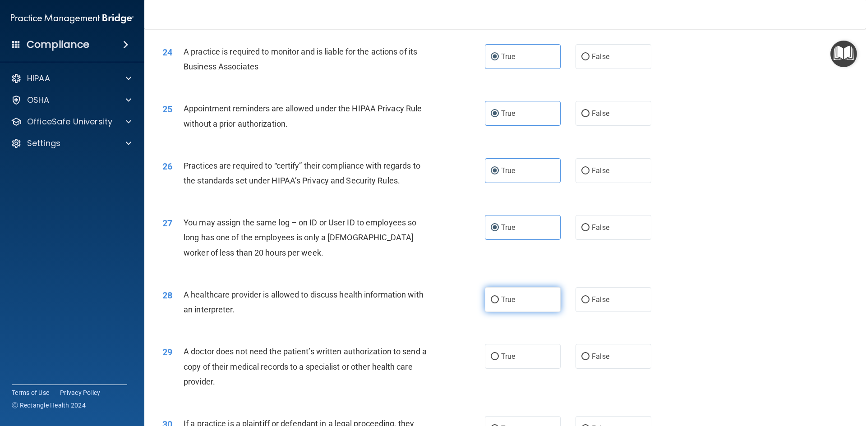
click at [486, 308] on label "True" at bounding box center [523, 299] width 76 height 25
click at [491, 304] on input "True" at bounding box center [495, 300] width 8 height 7
radio input "true"
click at [501, 358] on span "True" at bounding box center [508, 356] width 14 height 9
click at [499, 358] on input "True" at bounding box center [495, 357] width 8 height 7
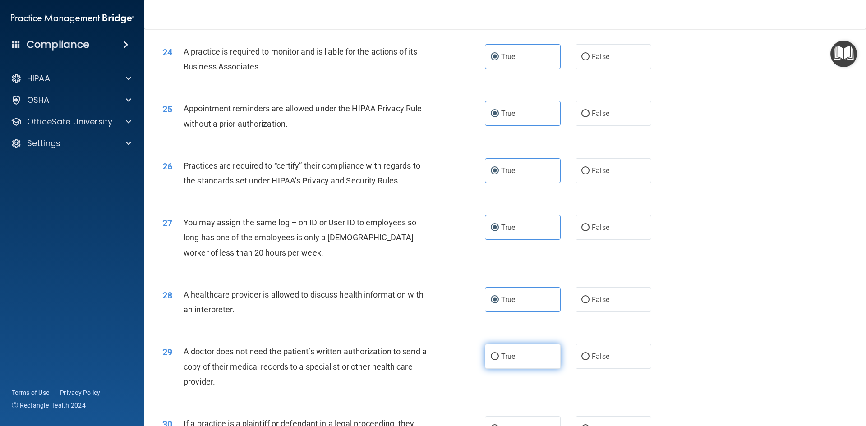
radio input "true"
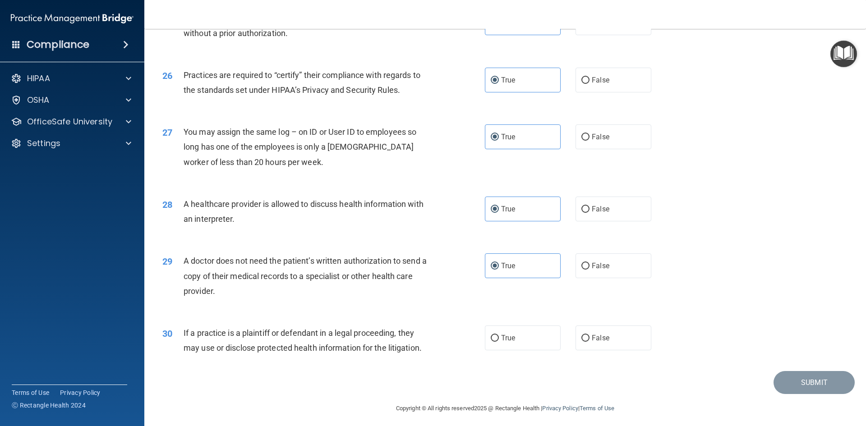
scroll to position [1673, 0]
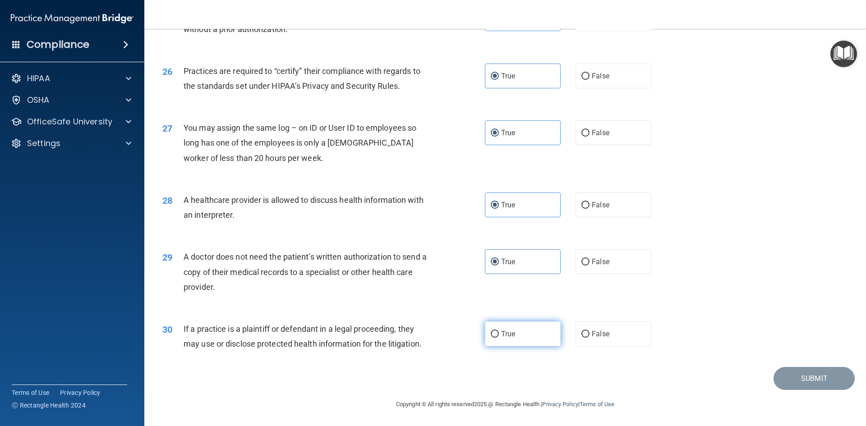
click at [512, 327] on label "True" at bounding box center [523, 334] width 76 height 25
click at [499, 331] on input "True" at bounding box center [495, 334] width 8 height 7
radio input "true"
click at [815, 376] on button "Submit" at bounding box center [813, 378] width 81 height 23
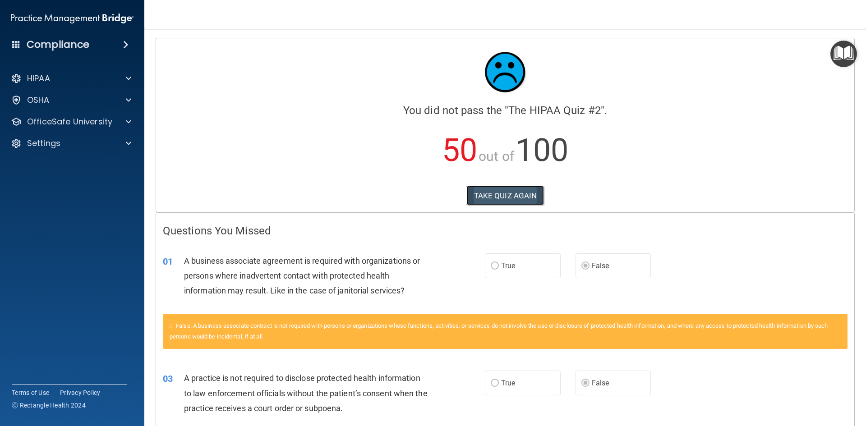
click at [520, 193] on button "TAKE QUIZ AGAIN" at bounding box center [505, 196] width 78 height 20
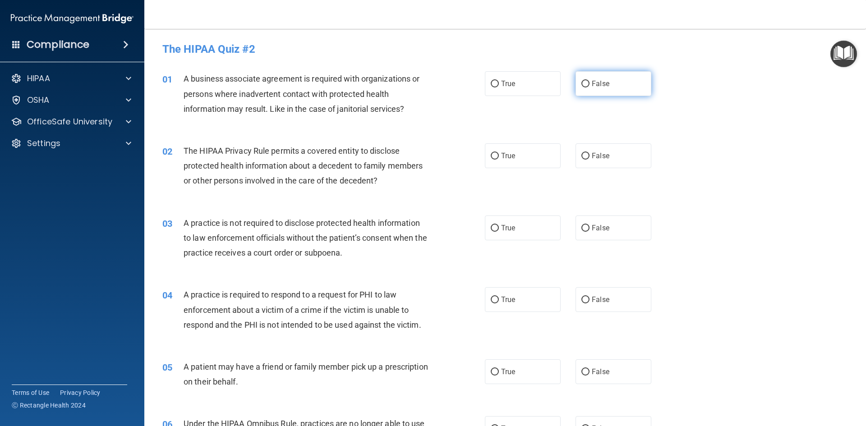
click at [584, 79] on label "False" at bounding box center [613, 83] width 76 height 25
click at [584, 81] on input "False" at bounding box center [585, 84] width 8 height 7
radio input "true"
drag, startPoint x: 538, startPoint y: 153, endPoint x: 531, endPoint y: 162, distance: 11.9
click at [538, 153] on label "True" at bounding box center [523, 155] width 76 height 25
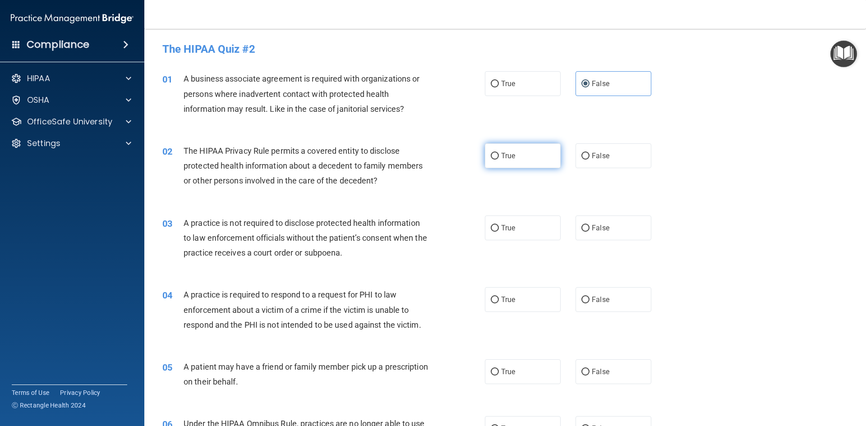
click at [499, 153] on input "True" at bounding box center [495, 156] width 8 height 7
radio input "true"
click at [592, 235] on label "False" at bounding box center [613, 228] width 76 height 25
click at [589, 232] on input "False" at bounding box center [585, 228] width 8 height 7
radio input "true"
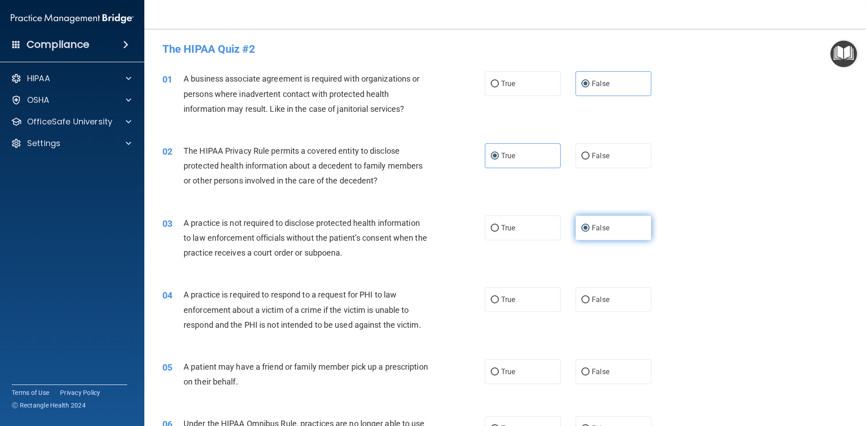
click at [592, 235] on label "False" at bounding box center [613, 228] width 76 height 25
click at [589, 232] on input "False" at bounding box center [585, 228] width 8 height 7
drag, startPoint x: 516, startPoint y: 295, endPoint x: 520, endPoint y: 344, distance: 48.4
click at [517, 295] on label "True" at bounding box center [523, 299] width 76 height 25
click at [499, 297] on input "True" at bounding box center [495, 300] width 8 height 7
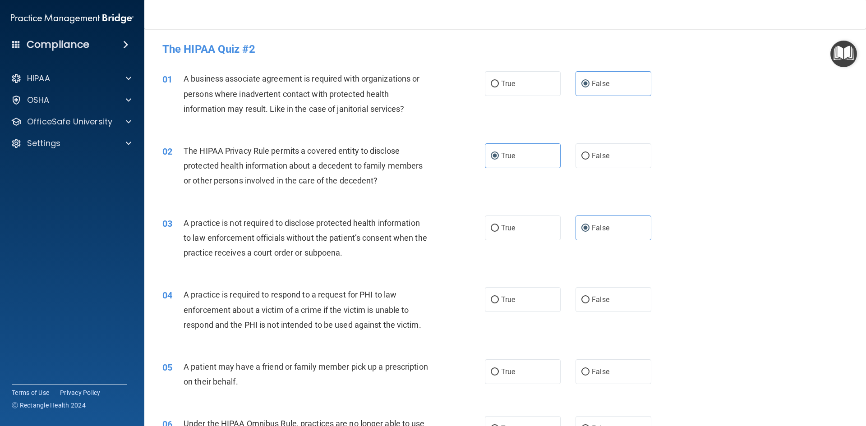
radio input "true"
click at [517, 379] on label "True" at bounding box center [523, 371] width 76 height 25
click at [499, 376] on input "True" at bounding box center [495, 372] width 8 height 7
radio input "true"
click at [517, 379] on label "True" at bounding box center [523, 371] width 76 height 25
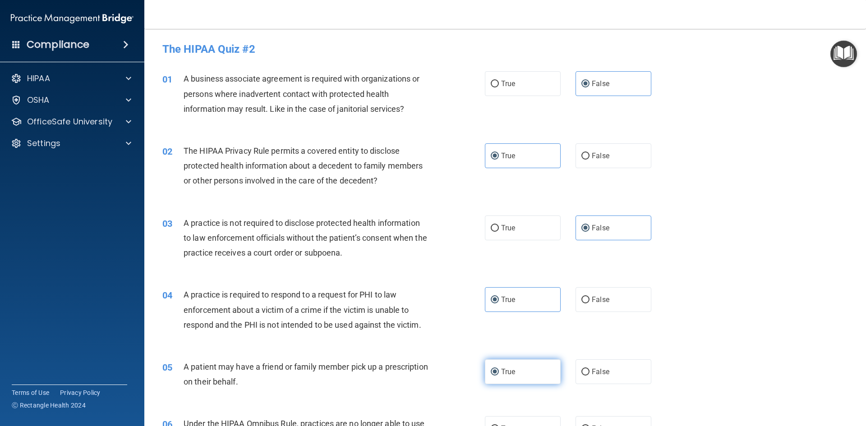
click at [499, 376] on input "True" at bounding box center [495, 372] width 8 height 7
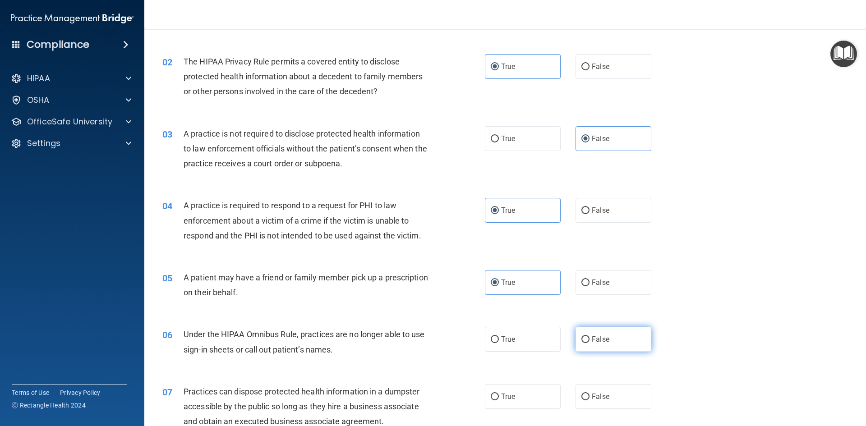
scroll to position [90, 0]
click at [625, 344] on label "False" at bounding box center [613, 338] width 76 height 25
click at [589, 342] on input "False" at bounding box center [585, 339] width 8 height 7
radio input "true"
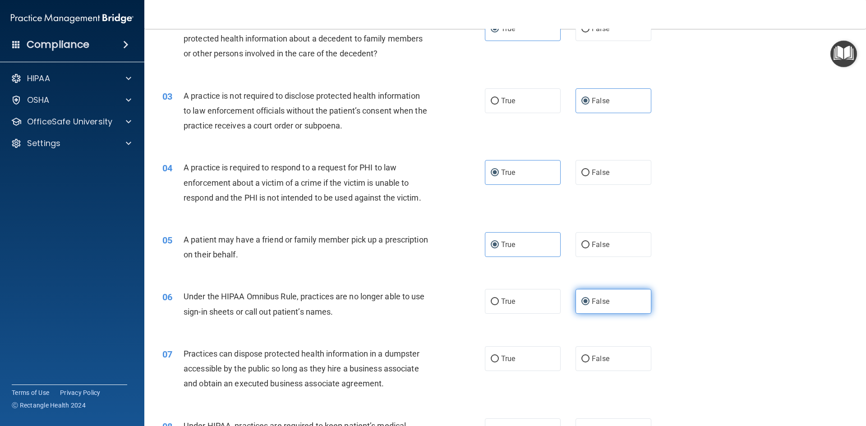
scroll to position [180, 0]
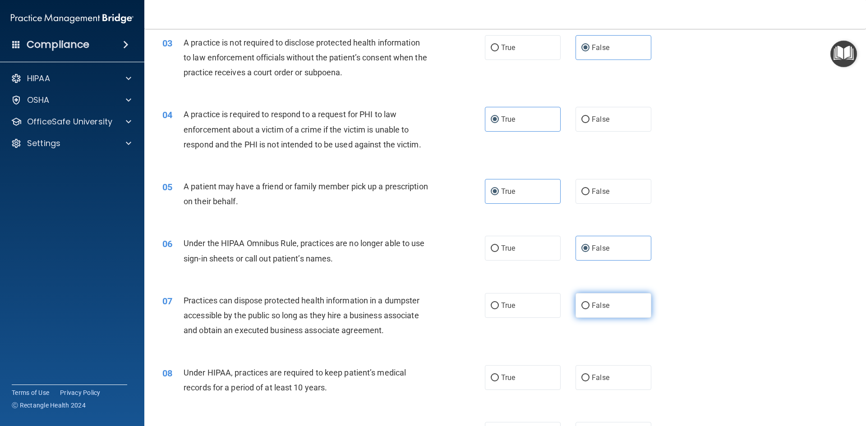
click at [626, 315] on label "False" at bounding box center [613, 305] width 76 height 25
click at [589, 309] on input "False" at bounding box center [585, 306] width 8 height 7
radio input "true"
click at [615, 382] on label "False" at bounding box center [613, 377] width 76 height 25
click at [589, 382] on input "False" at bounding box center [585, 378] width 8 height 7
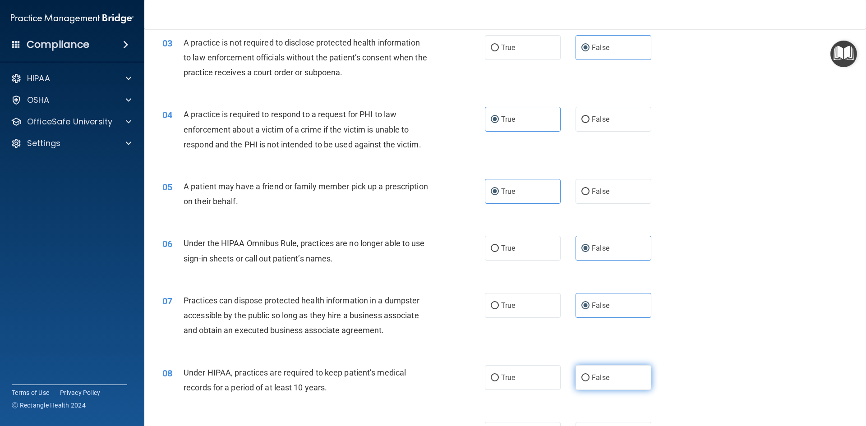
radio input "true"
click at [615, 381] on label "False" at bounding box center [613, 377] width 76 height 25
click at [589, 381] on input "False" at bounding box center [585, 378] width 8 height 7
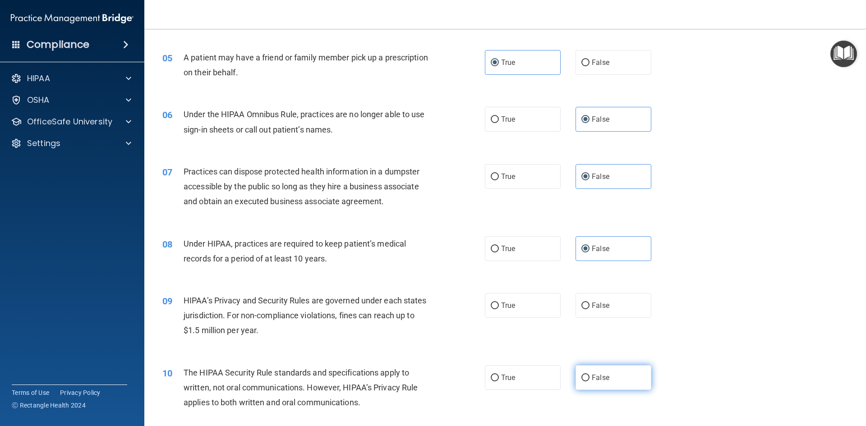
scroll to position [316, 0]
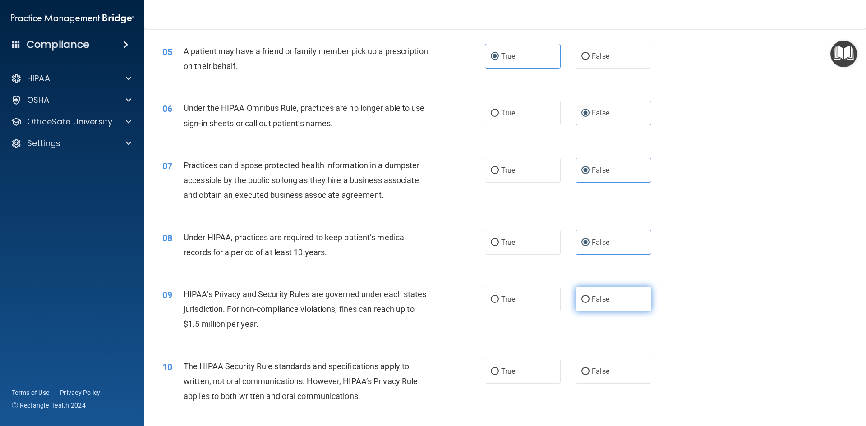
click at [627, 303] on label "False" at bounding box center [613, 299] width 76 height 25
click at [589, 303] on input "False" at bounding box center [585, 299] width 8 height 7
radio input "true"
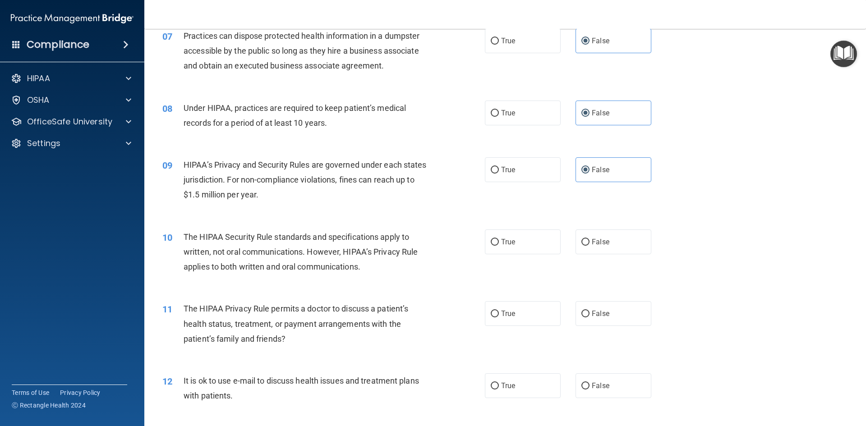
scroll to position [451, 0]
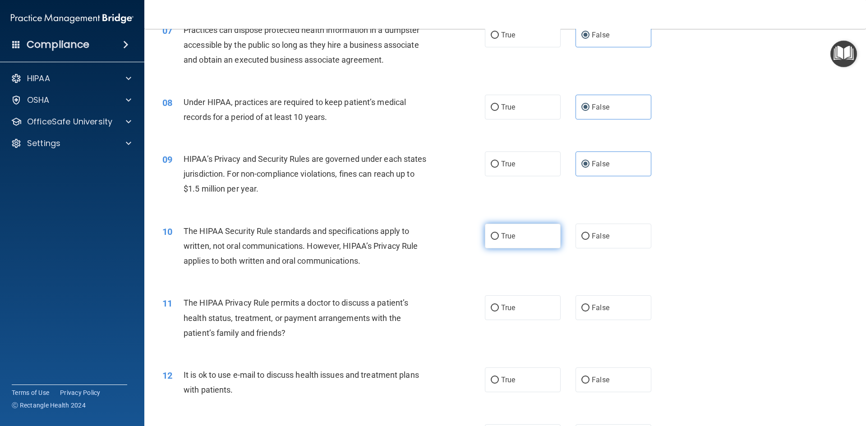
click at [496, 235] on label "True" at bounding box center [523, 236] width 76 height 25
click at [496, 235] on input "True" at bounding box center [495, 236] width 8 height 7
radio input "true"
click at [511, 307] on span "True" at bounding box center [508, 308] width 14 height 9
click at [499, 307] on input "True" at bounding box center [495, 308] width 8 height 7
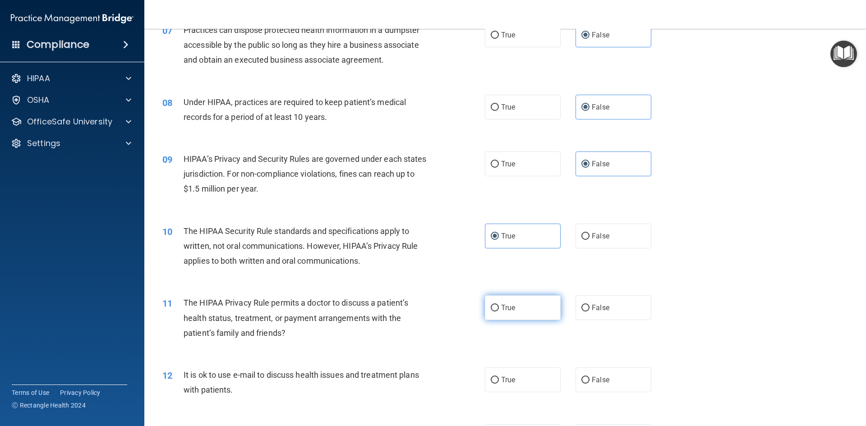
radio input "true"
click at [511, 307] on span "True" at bounding box center [508, 308] width 14 height 9
click at [499, 307] on input "True" at bounding box center [495, 308] width 8 height 7
click at [510, 376] on span "True" at bounding box center [508, 380] width 14 height 9
click at [499, 377] on input "True" at bounding box center [495, 380] width 8 height 7
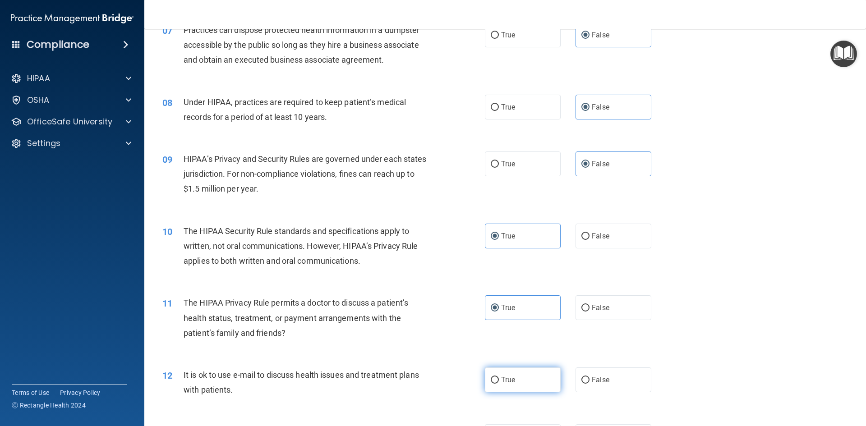
radio input "true"
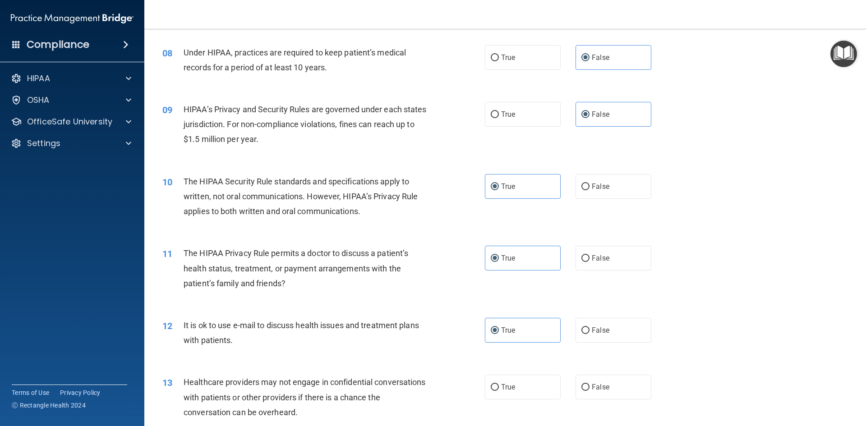
scroll to position [586, 0]
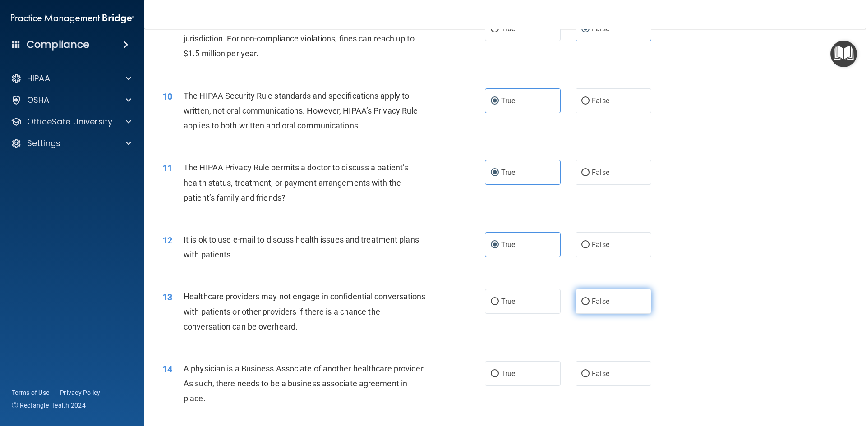
click at [633, 302] on label "False" at bounding box center [613, 301] width 76 height 25
click at [589, 302] on input "False" at bounding box center [585, 302] width 8 height 7
radio input "true"
click at [633, 302] on label "False" at bounding box center [613, 301] width 76 height 25
click at [589, 302] on input "False" at bounding box center [585, 302] width 8 height 7
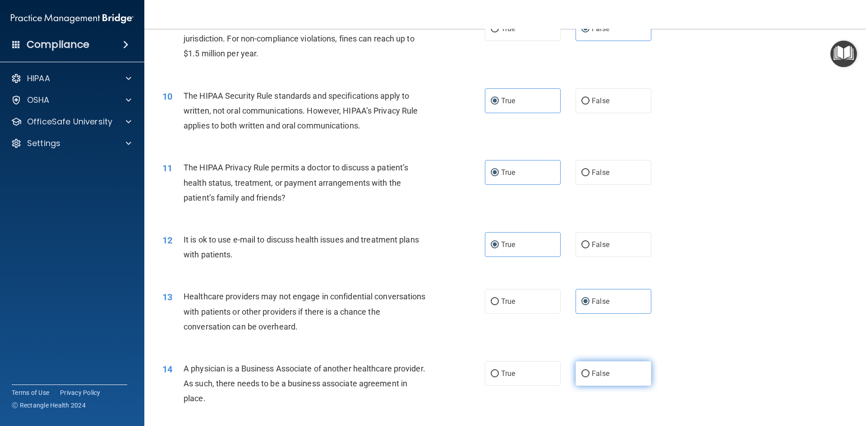
click at [592, 368] on label "False" at bounding box center [613, 373] width 76 height 25
click at [589, 371] on input "False" at bounding box center [585, 374] width 8 height 7
radio input "true"
drag, startPoint x: 592, startPoint y: 368, endPoint x: 587, endPoint y: 370, distance: 5.7
click at [592, 368] on label "False" at bounding box center [613, 373] width 76 height 25
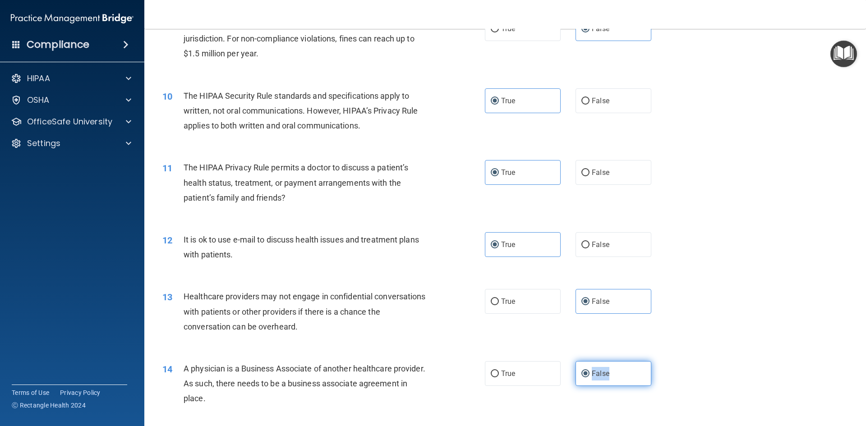
click at [589, 371] on input "False" at bounding box center [585, 374] width 8 height 7
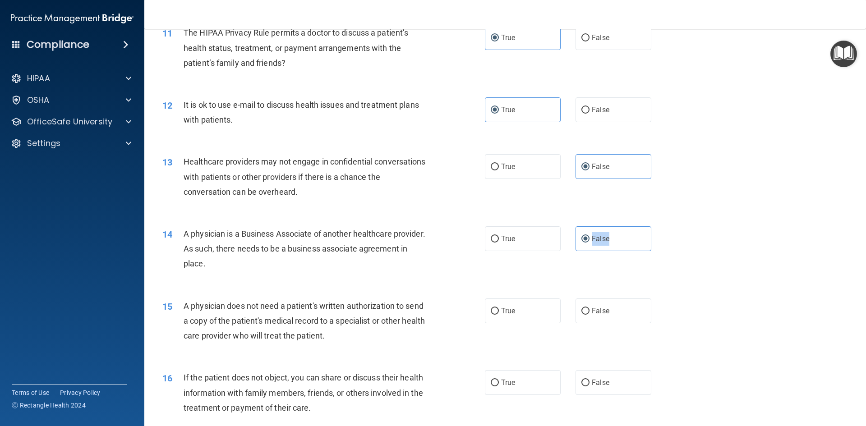
scroll to position [722, 0]
click at [529, 318] on label "True" at bounding box center [523, 310] width 76 height 25
click at [499, 314] on input "True" at bounding box center [495, 311] width 8 height 7
radio input "true"
click at [532, 381] on label "True" at bounding box center [523, 382] width 76 height 25
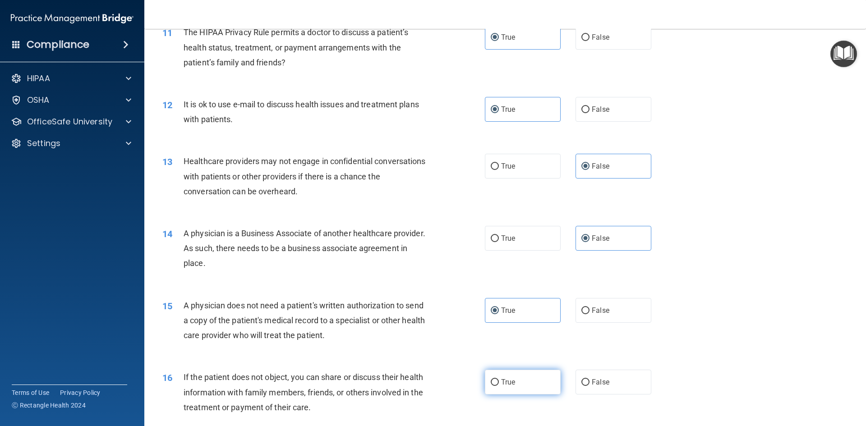
click at [499, 381] on input "True" at bounding box center [495, 382] width 8 height 7
radio input "true"
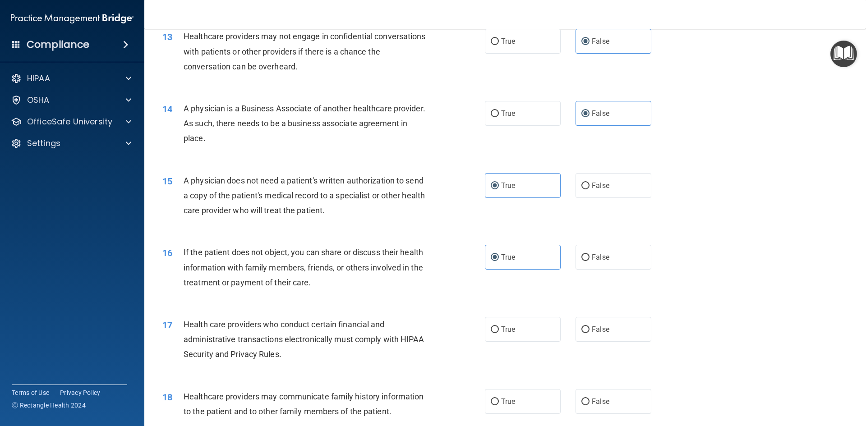
scroll to position [857, 0]
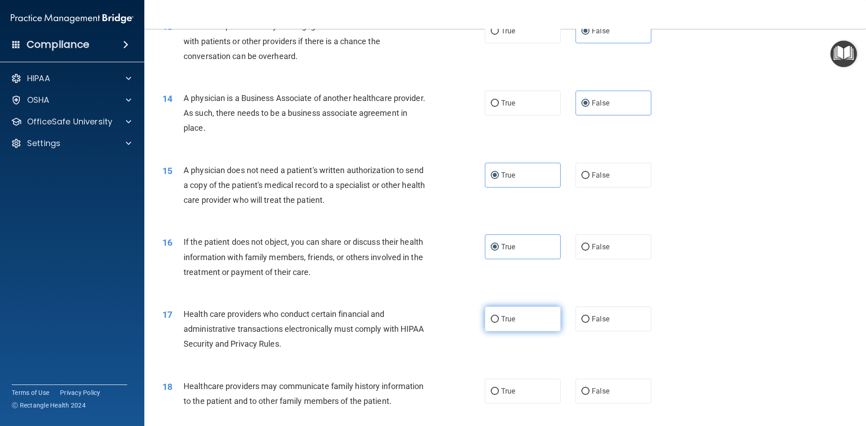
drag, startPoint x: 529, startPoint y: 321, endPoint x: 536, endPoint y: 319, distance: 7.9
click at [529, 320] on label "True" at bounding box center [523, 319] width 76 height 25
click at [499, 320] on input "True" at bounding box center [495, 319] width 8 height 7
radio input "true"
click at [613, 393] on label "False" at bounding box center [613, 391] width 76 height 25
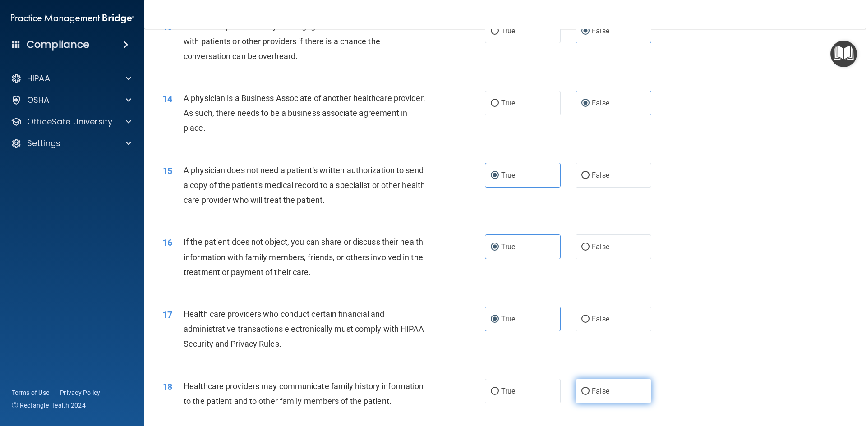
click at [589, 393] on input "False" at bounding box center [585, 391] width 8 height 7
radio input "true"
click at [613, 393] on label "False" at bounding box center [613, 391] width 76 height 25
click at [589, 393] on input "False" at bounding box center [585, 391] width 8 height 7
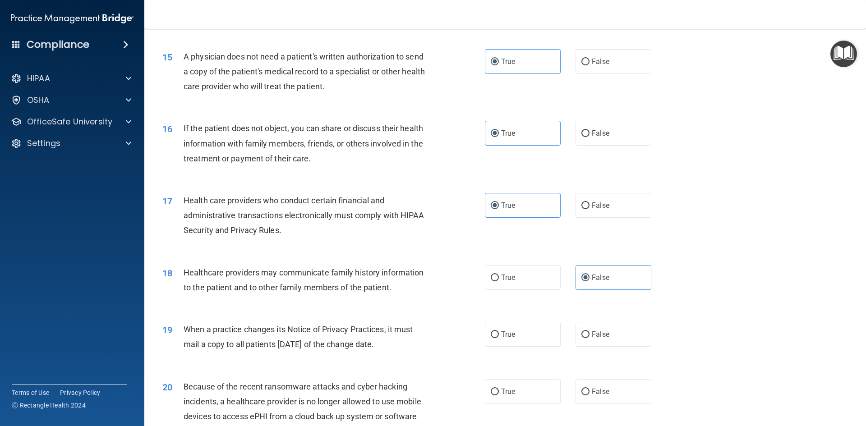
scroll to position [992, 0]
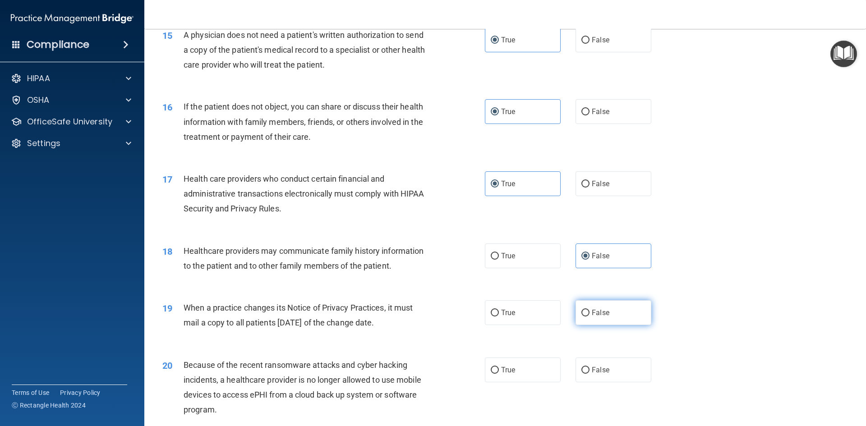
click at [601, 318] on label "False" at bounding box center [613, 312] width 76 height 25
click at [589, 317] on input "False" at bounding box center [585, 313] width 8 height 7
radio input "true"
click at [601, 318] on label "False" at bounding box center [613, 312] width 76 height 25
click at [589, 317] on input "False" at bounding box center [585, 313] width 8 height 7
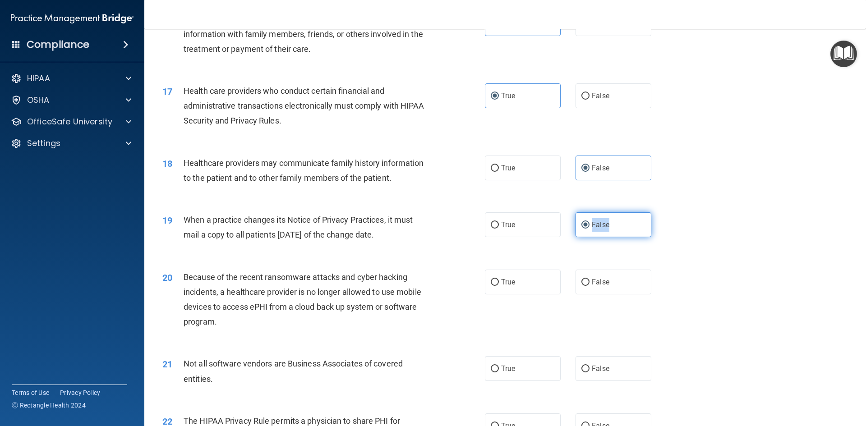
scroll to position [1082, 0]
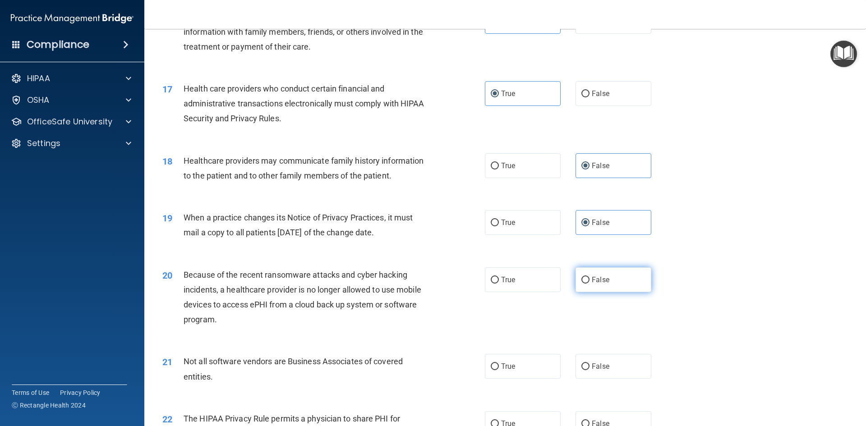
click at [590, 285] on label "False" at bounding box center [613, 279] width 76 height 25
click at [589, 284] on input "False" at bounding box center [585, 280] width 8 height 7
radio input "true"
click at [590, 285] on label "False" at bounding box center [613, 279] width 76 height 25
click at [589, 284] on input "False" at bounding box center [585, 280] width 8 height 7
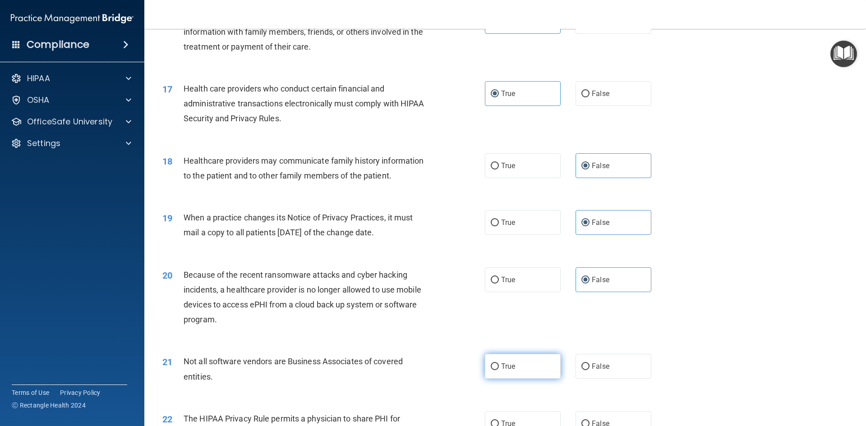
click at [527, 377] on label "True" at bounding box center [523, 366] width 76 height 25
click at [499, 370] on input "True" at bounding box center [495, 367] width 8 height 7
radio input "true"
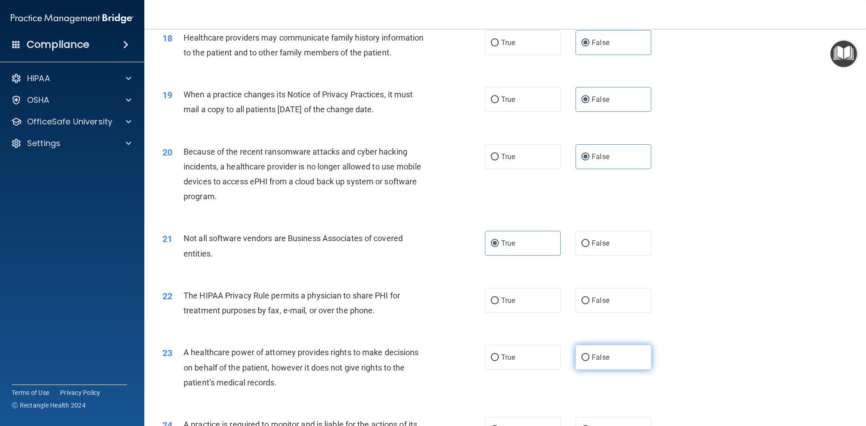
scroll to position [1218, 0]
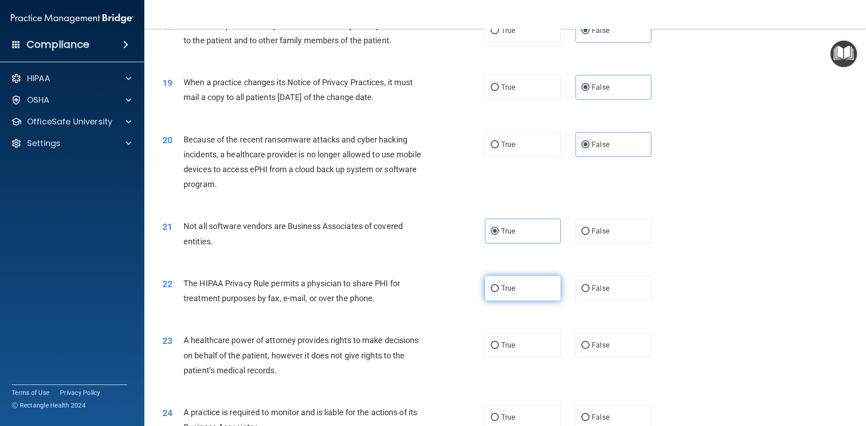
click at [511, 290] on span "True" at bounding box center [508, 288] width 14 height 9
click at [499, 290] on input "True" at bounding box center [495, 288] width 8 height 7
radio input "true"
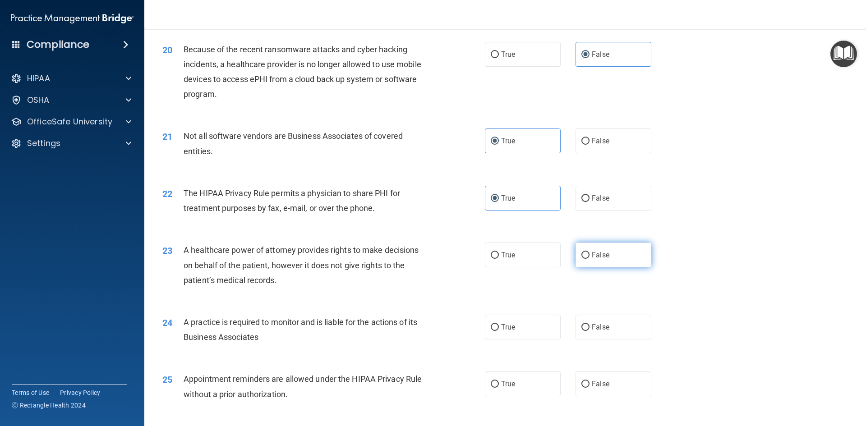
click at [608, 261] on label "False" at bounding box center [613, 255] width 76 height 25
click at [589, 259] on input "False" at bounding box center [585, 255] width 8 height 7
radio input "true"
click at [592, 330] on span "False" at bounding box center [601, 327] width 18 height 9
click at [589, 330] on input "False" at bounding box center [585, 327] width 8 height 7
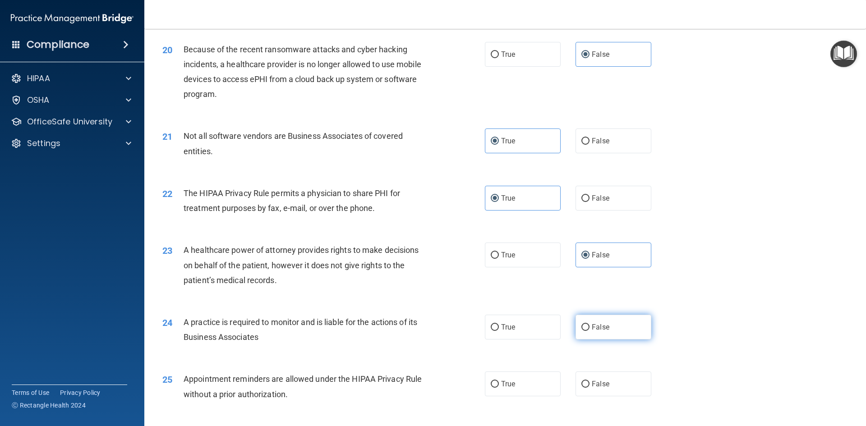
radio input "true"
click at [513, 383] on label "True" at bounding box center [523, 384] width 76 height 25
click at [499, 383] on input "True" at bounding box center [495, 384] width 8 height 7
radio input "true"
click at [513, 383] on label "True" at bounding box center [523, 384] width 76 height 25
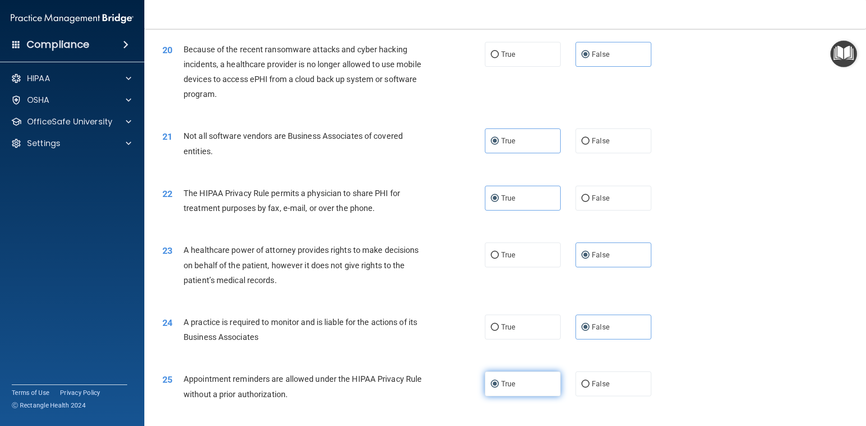
click at [499, 383] on input "True" at bounding box center [495, 384] width 8 height 7
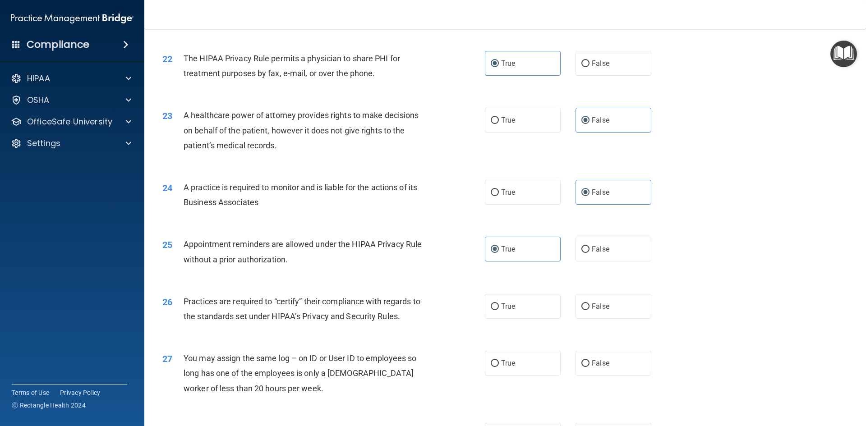
scroll to position [1443, 0]
click at [617, 313] on label "False" at bounding box center [613, 306] width 76 height 25
click at [589, 310] on input "False" at bounding box center [585, 306] width 8 height 7
radio input "true"
click at [599, 368] on label "False" at bounding box center [613, 362] width 76 height 25
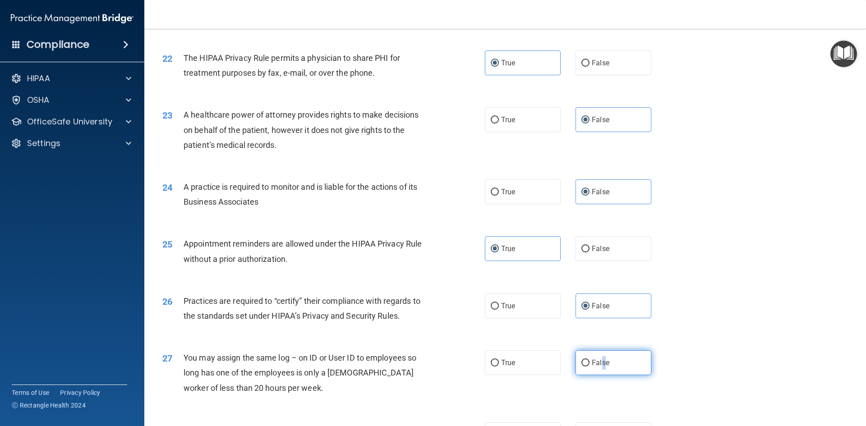
click at [581, 364] on input "False" at bounding box center [585, 363] width 8 height 7
radio input "true"
click at [581, 364] on input "False" at bounding box center [585, 363] width 8 height 7
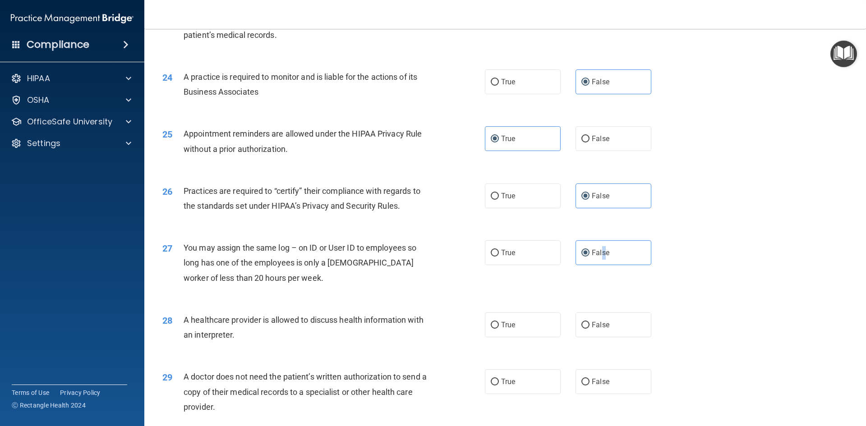
scroll to position [1579, 0]
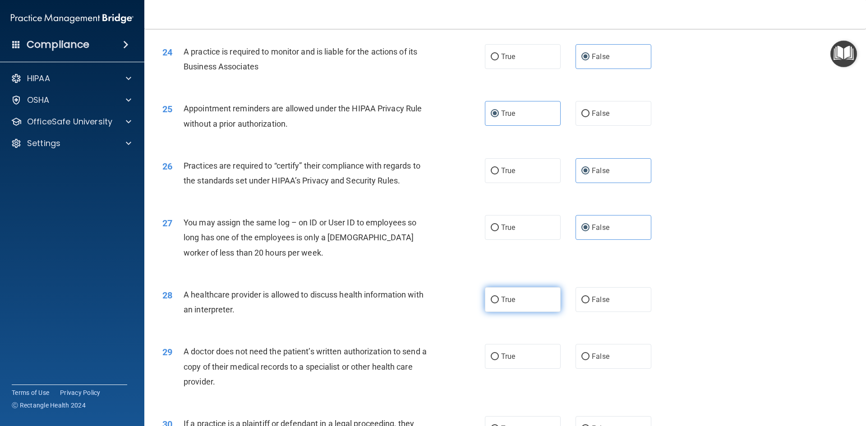
click at [524, 302] on label "True" at bounding box center [523, 299] width 76 height 25
click at [499, 302] on input "True" at bounding box center [495, 300] width 8 height 7
radio input "true"
click at [515, 357] on label "True" at bounding box center [523, 356] width 76 height 25
click at [499, 357] on input "True" at bounding box center [495, 357] width 8 height 7
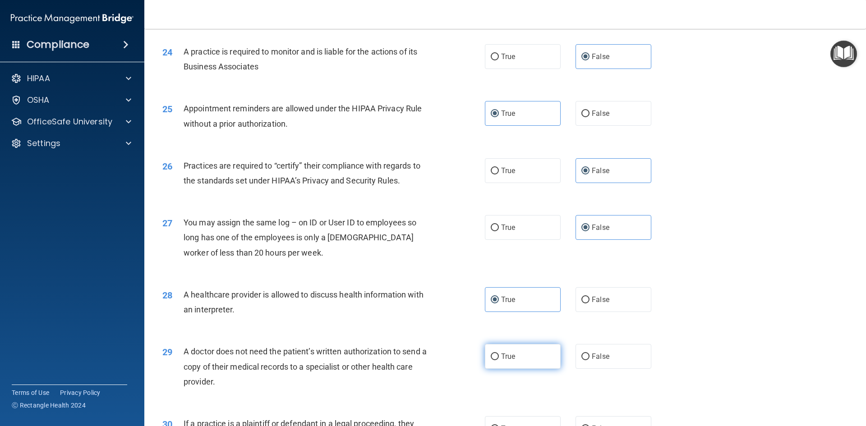
radio input "true"
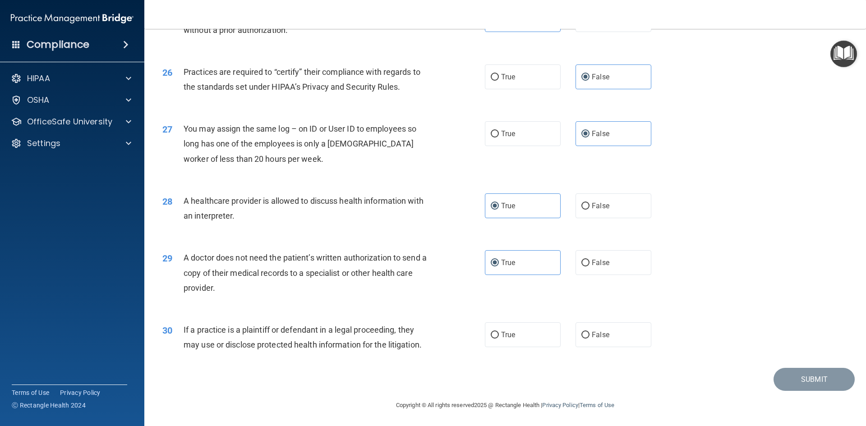
scroll to position [1673, 0]
click at [519, 342] on label "True" at bounding box center [523, 334] width 76 height 25
click at [499, 338] on input "True" at bounding box center [495, 334] width 8 height 7
radio input "true"
click at [804, 382] on button "Submit" at bounding box center [813, 378] width 81 height 23
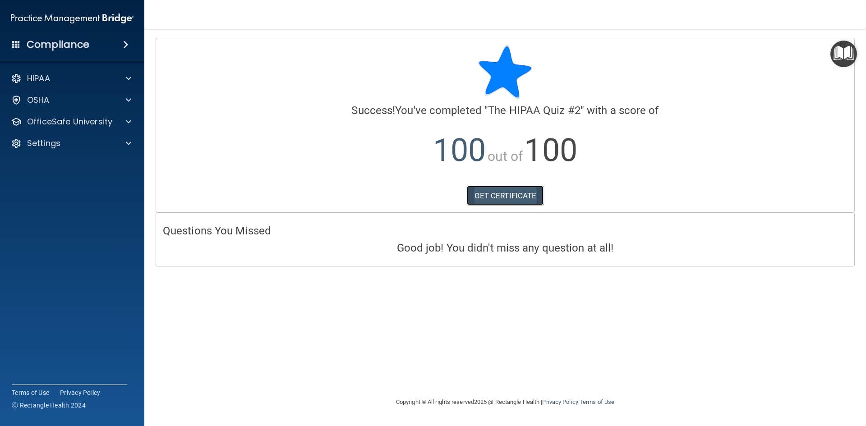
click at [505, 199] on link "GET CERTIFICATE" at bounding box center [505, 196] width 77 height 20
click at [122, 124] on div at bounding box center [127, 121] width 23 height 11
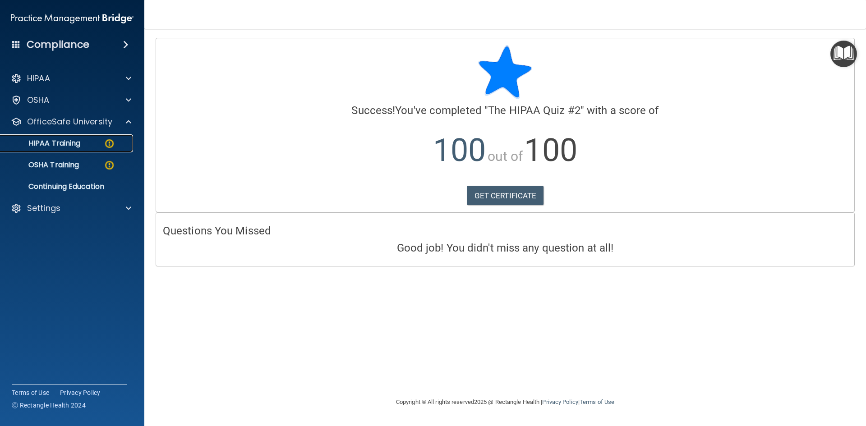
click at [110, 143] on img at bounding box center [109, 143] width 11 height 11
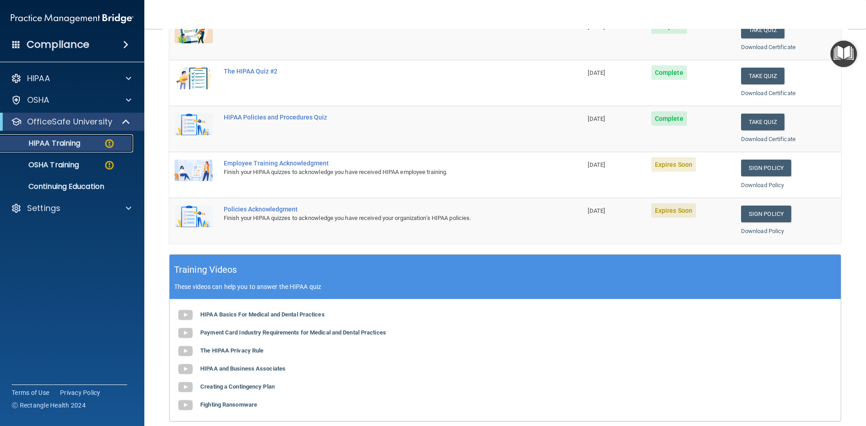
scroll to position [180, 0]
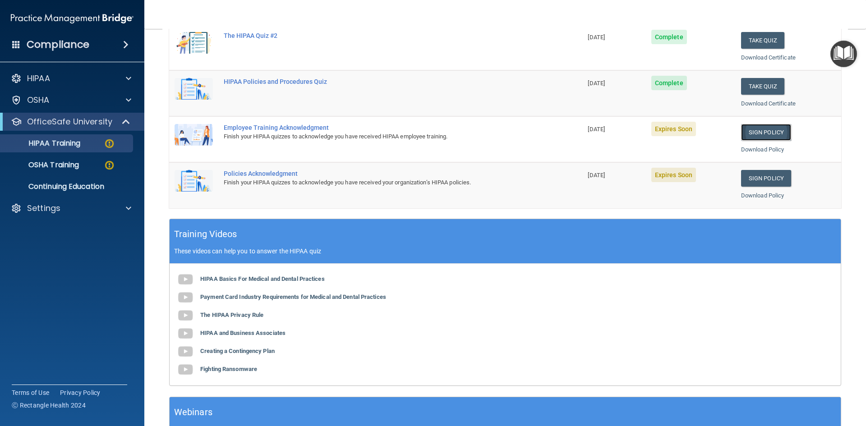
click at [759, 133] on link "Sign Policy" at bounding box center [766, 132] width 50 height 17
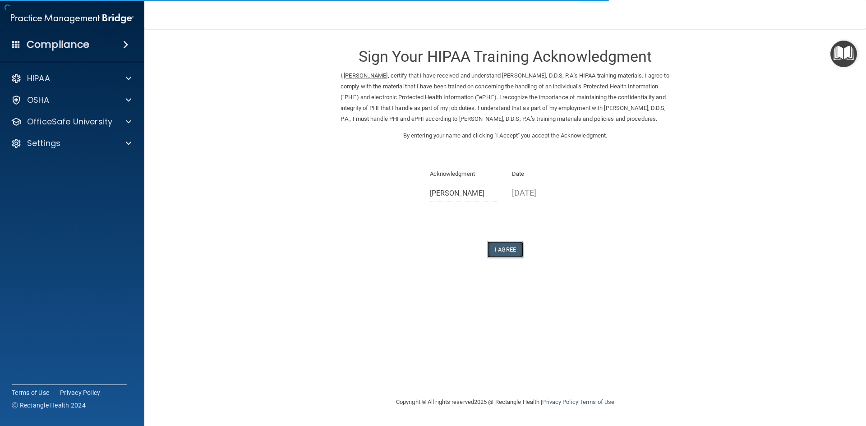
click at [504, 247] on button "I Agree" at bounding box center [505, 249] width 36 height 17
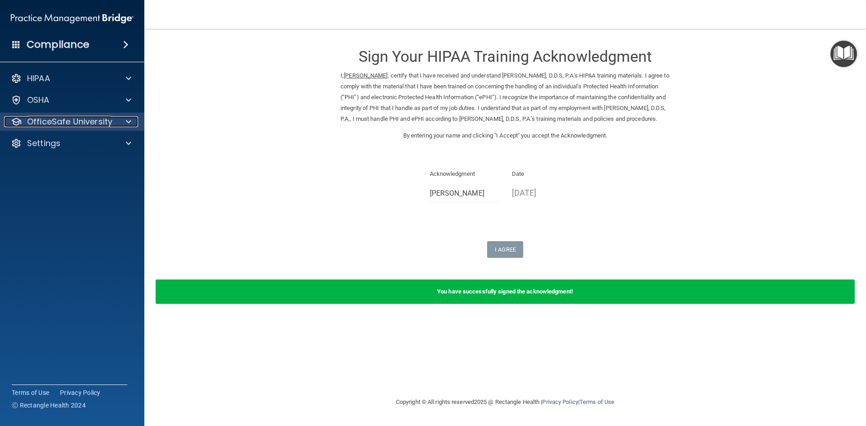
click at [53, 120] on p "OfficeSafe University" at bounding box center [69, 121] width 85 height 11
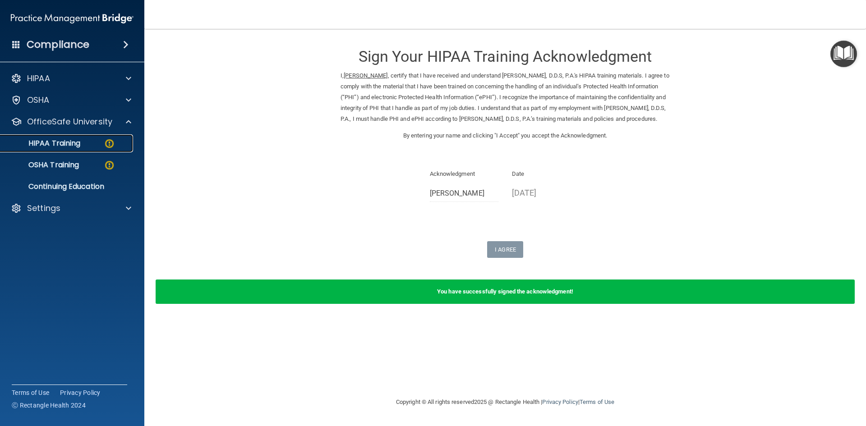
click at [97, 146] on div "HIPAA Training" at bounding box center [67, 143] width 123 height 9
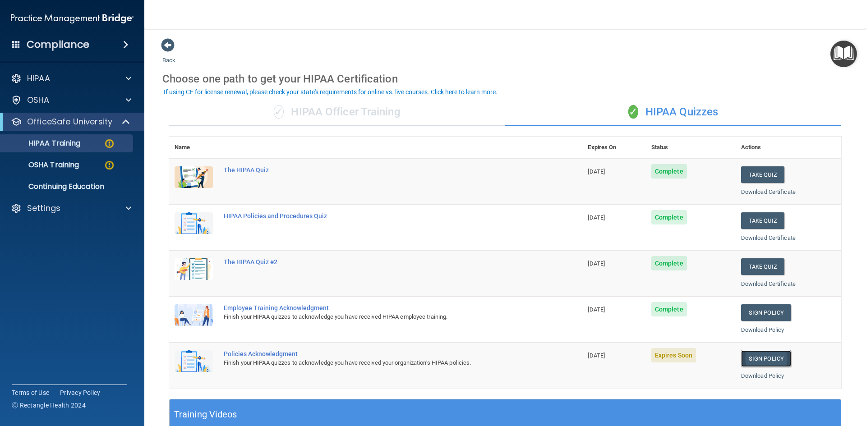
click at [754, 359] on link "Sign Policy" at bounding box center [766, 358] width 50 height 17
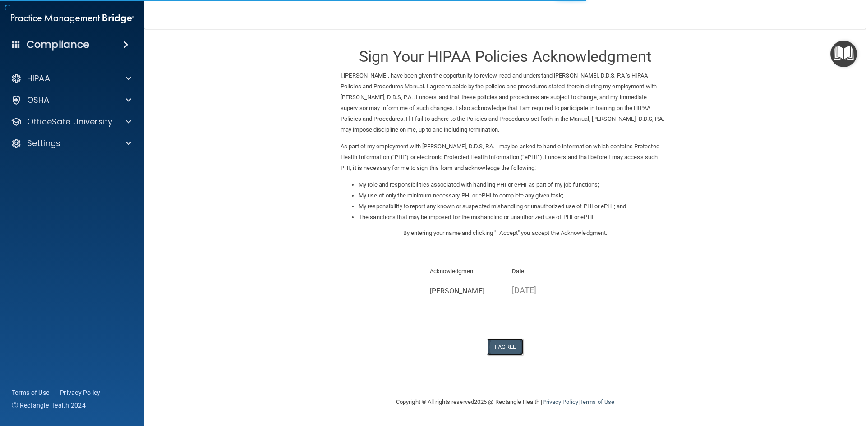
click at [511, 350] on button "I Agree" at bounding box center [505, 347] width 36 height 17
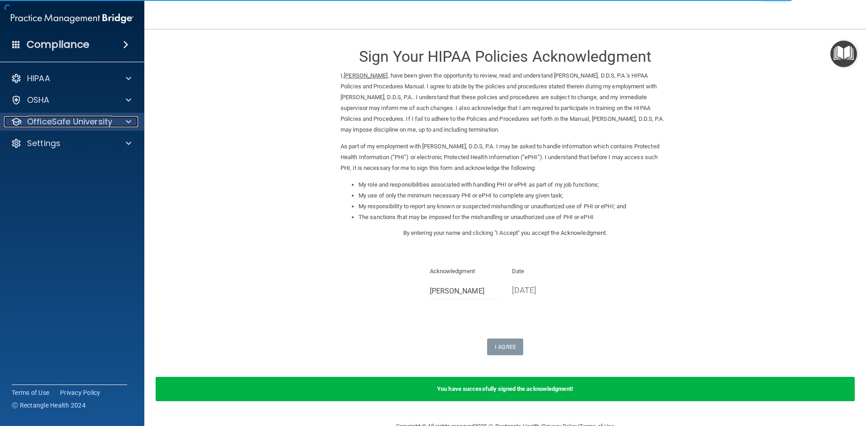
click at [128, 124] on span at bounding box center [128, 121] width 5 height 11
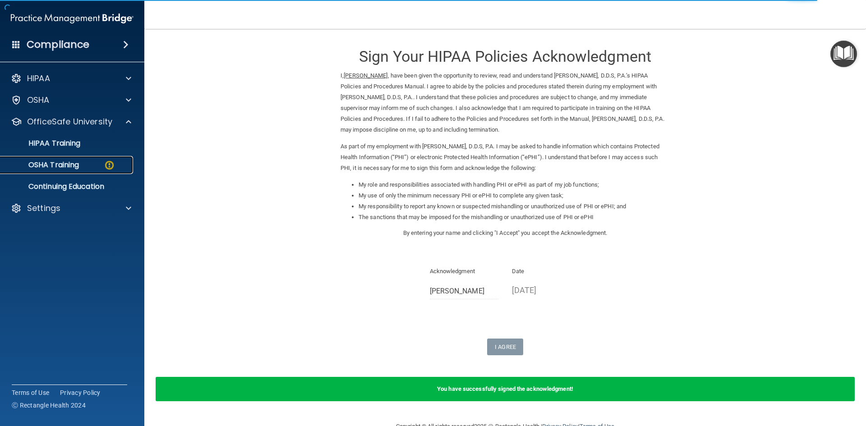
click at [101, 159] on link "OSHA Training" at bounding box center [62, 165] width 142 height 18
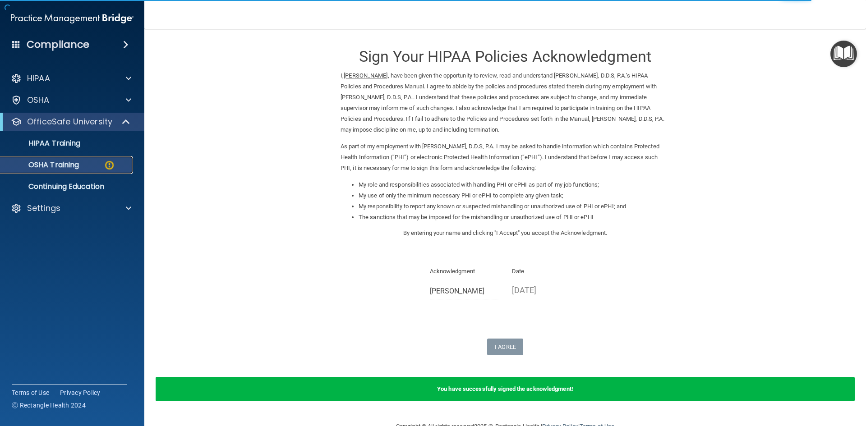
click at [109, 166] on img at bounding box center [109, 165] width 11 height 11
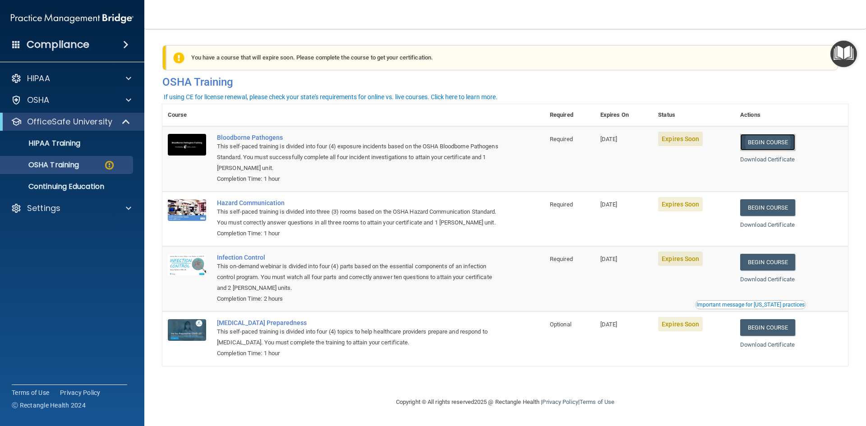
click at [777, 145] on link "Begin Course" at bounding box center [767, 142] width 55 height 17
click at [38, 147] on p "HIPAA Training" at bounding box center [43, 143] width 74 height 9
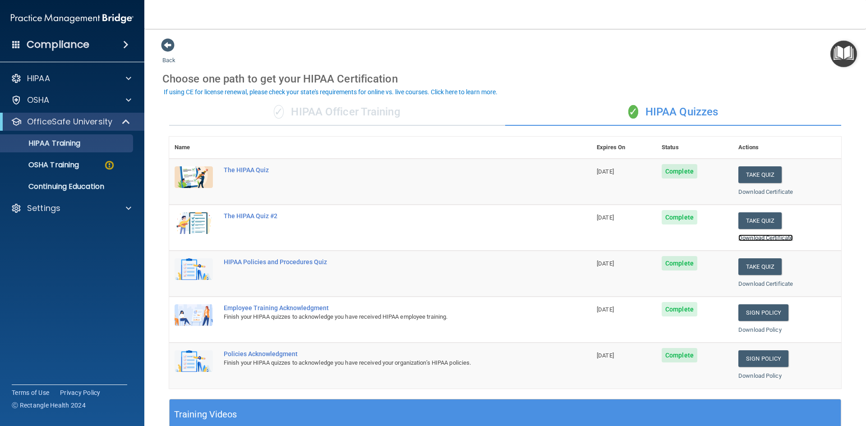
click at [744, 236] on link "Download Certificate" at bounding box center [765, 238] width 55 height 7
click at [755, 331] on link "Download Policy" at bounding box center [759, 330] width 43 height 7
click at [756, 375] on link "Download Policy" at bounding box center [759, 376] width 43 height 7
click at [70, 164] on p "OSHA Training" at bounding box center [42, 165] width 73 height 9
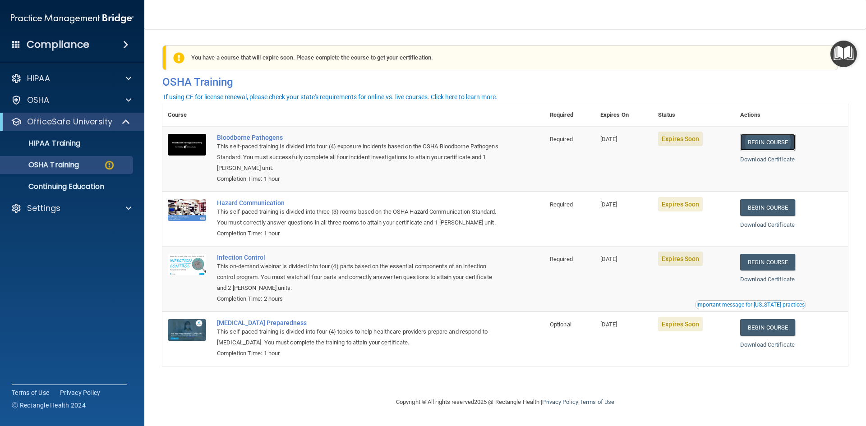
click at [784, 143] on link "Begin Course" at bounding box center [767, 142] width 55 height 17
